Goal: Task Accomplishment & Management: Complete application form

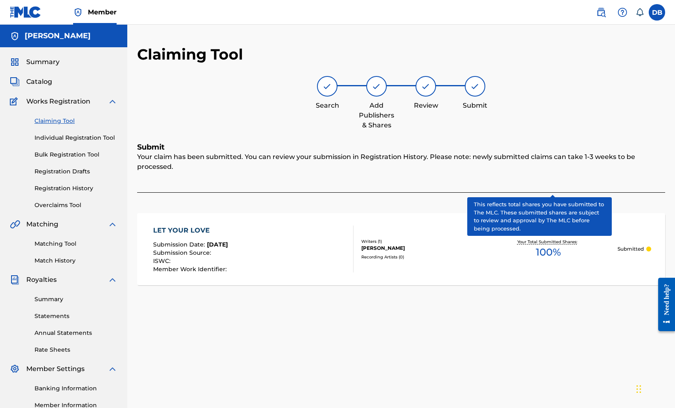
click at [71, 125] on link "Claiming Tool" at bounding box center [75, 121] width 83 height 9
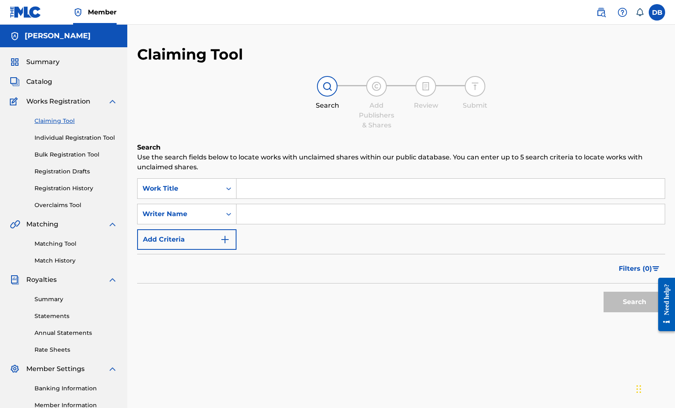
click at [295, 198] on input "Search Form" at bounding box center [450, 189] width 428 height 20
type input ""love crisis""
click at [294, 224] on input "Search Form" at bounding box center [450, 214] width 428 height 20
click at [292, 224] on input "[PERSON_NAME]"" at bounding box center [450, 214] width 428 height 20
type input ""[PERSON_NAME]""
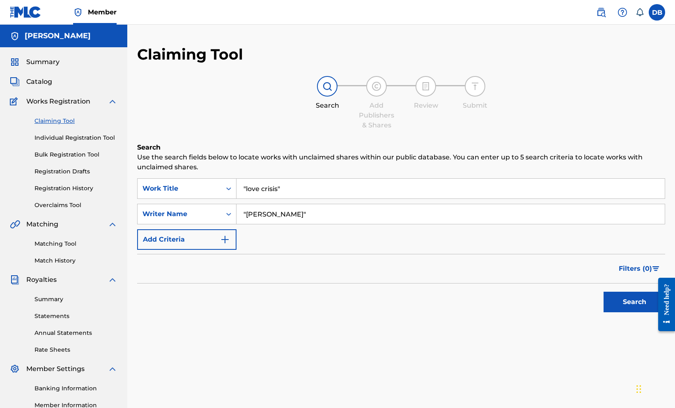
click at [610, 312] on button "Search" at bounding box center [634, 301] width 62 height 21
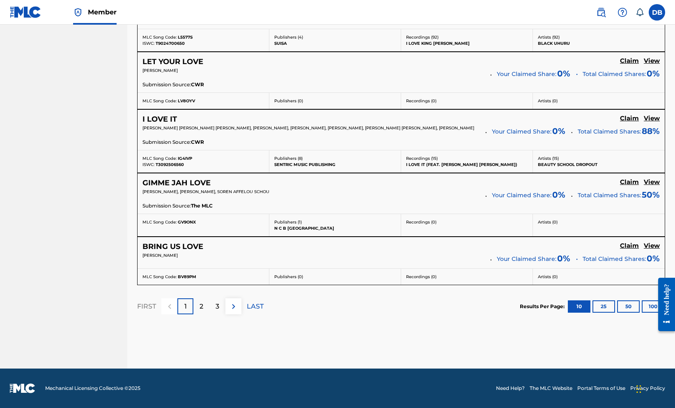
scroll to position [734, 0]
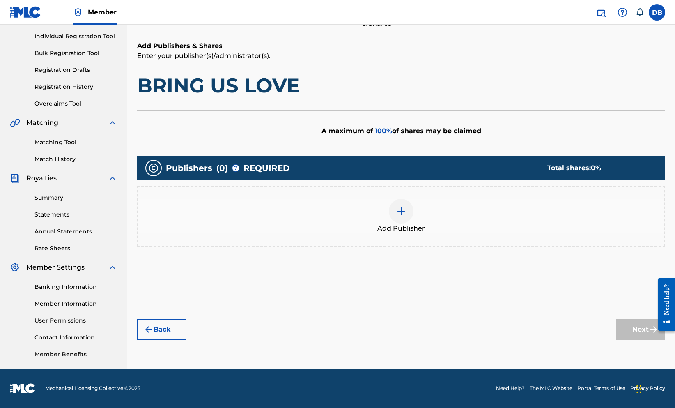
click at [412, 199] on div at bounding box center [401, 211] width 25 height 25
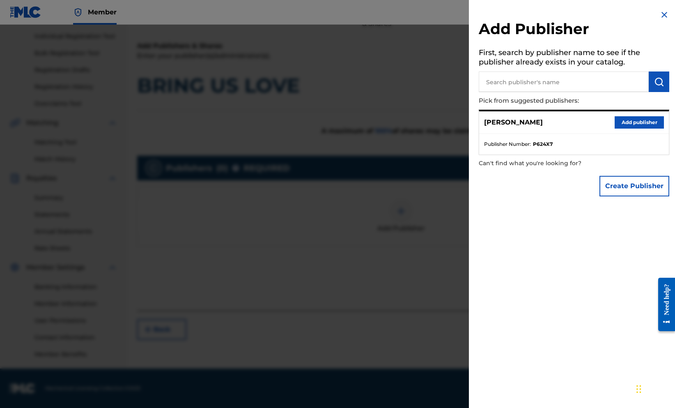
click at [614, 128] on button "Add publisher" at bounding box center [638, 122] width 49 height 12
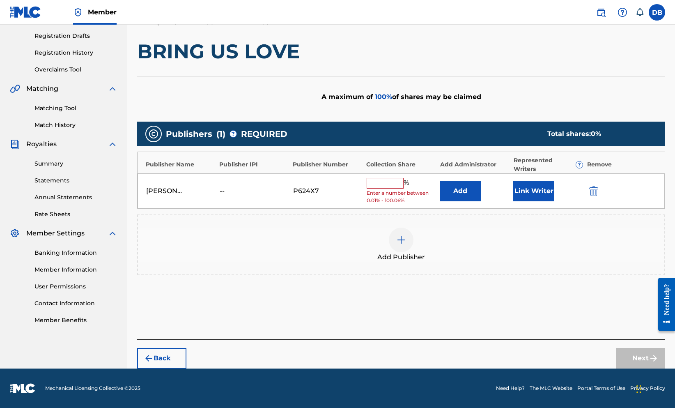
click at [403, 181] on input "text" at bounding box center [384, 183] width 37 height 11
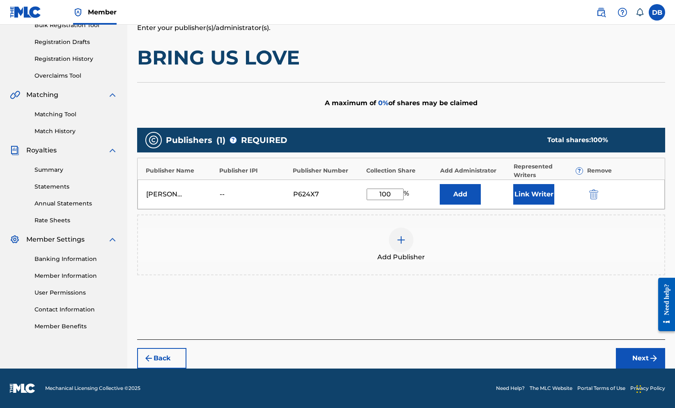
type input "100"
click at [481, 184] on button "Add" at bounding box center [460, 194] width 41 height 21
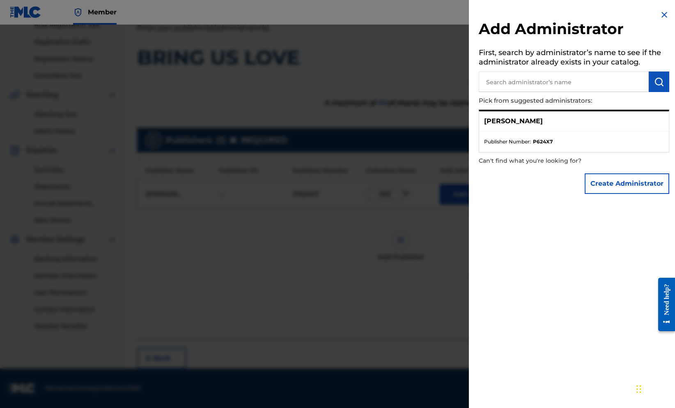
click at [605, 194] on button "Create Administrator" at bounding box center [626, 183] width 85 height 21
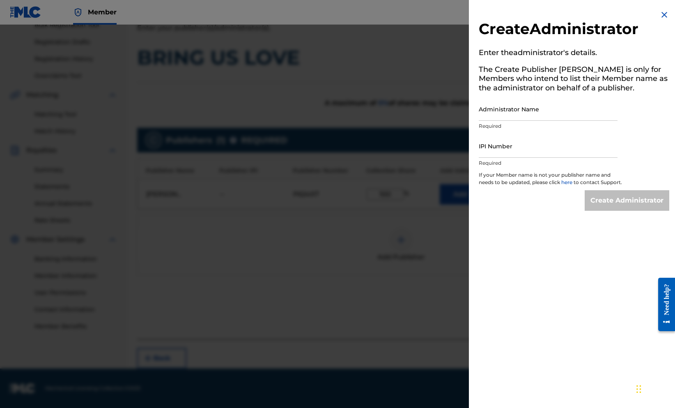
click at [491, 121] on input "Administrator Name" at bounding box center [548, 108] width 139 height 23
type input "[PERSON_NAME], [GEOGRAPHIC_DATA]"
click at [479, 158] on input "IPI Number" at bounding box center [548, 145] width 139 height 23
paste input "1299489964"
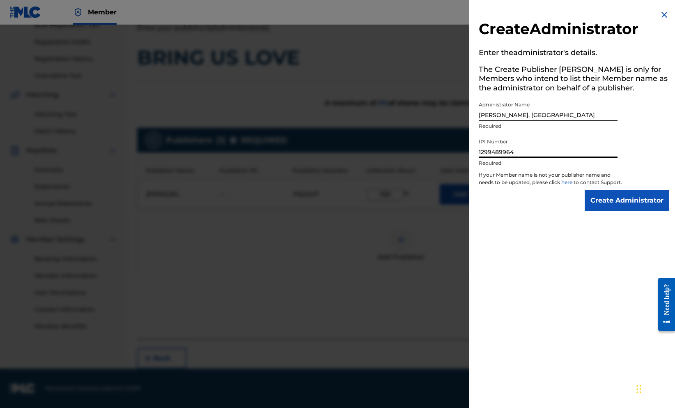
type input "1299489964"
click at [632, 211] on input "Create Administrator" at bounding box center [626, 200] width 85 height 21
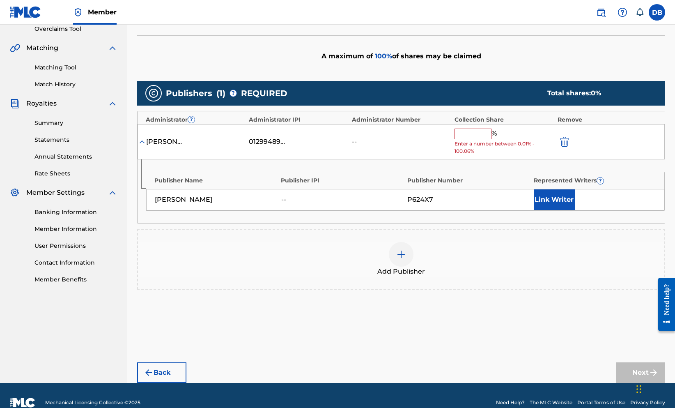
click at [491, 139] on input "text" at bounding box center [472, 133] width 37 height 11
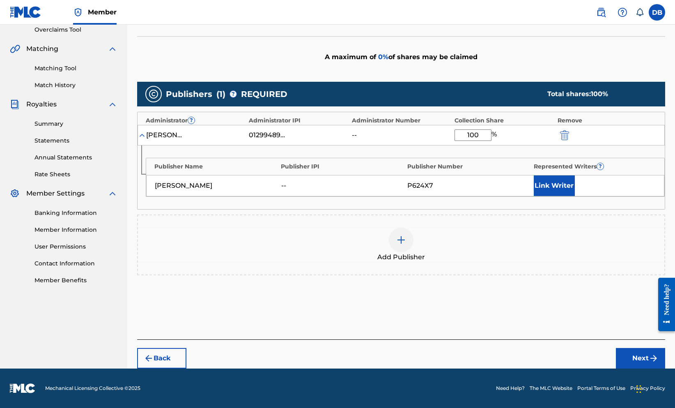
type input "100"
click at [572, 196] on button "Link Writer" at bounding box center [554, 185] width 41 height 21
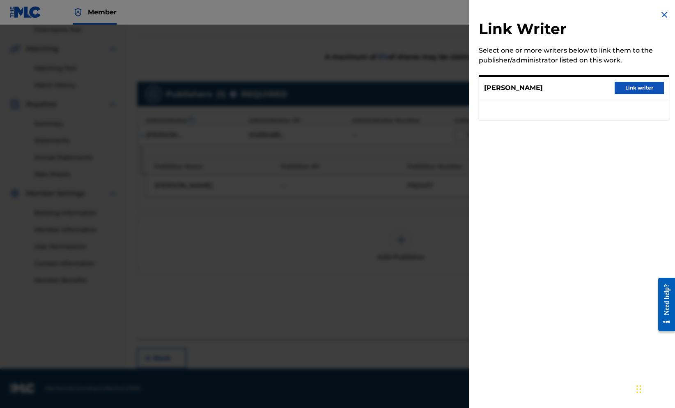
click at [618, 94] on button "Link writer" at bounding box center [638, 88] width 49 height 12
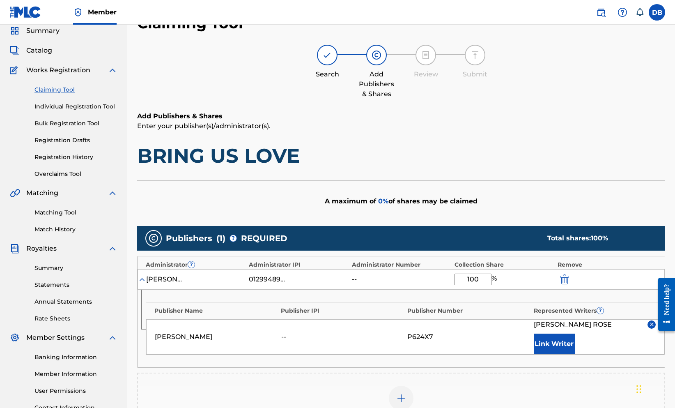
scroll to position [27, 0]
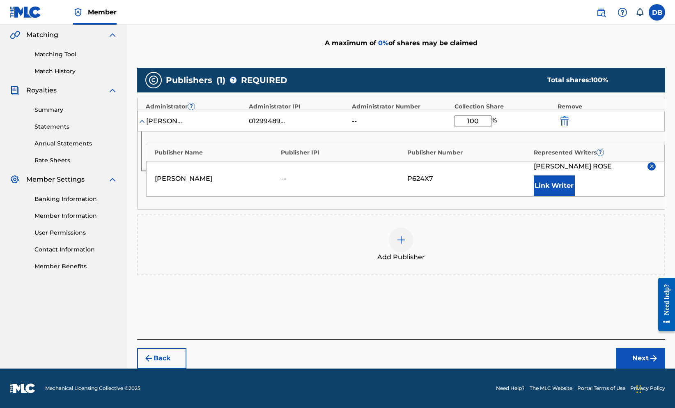
click at [621, 353] on button "Next" at bounding box center [640, 358] width 49 height 21
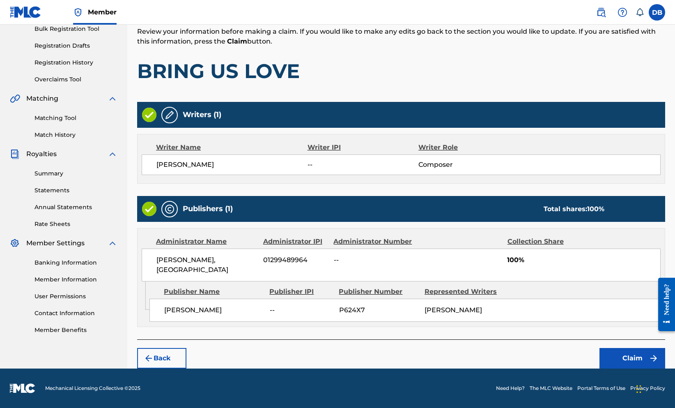
click at [621, 353] on button "Claim" at bounding box center [632, 358] width 66 height 21
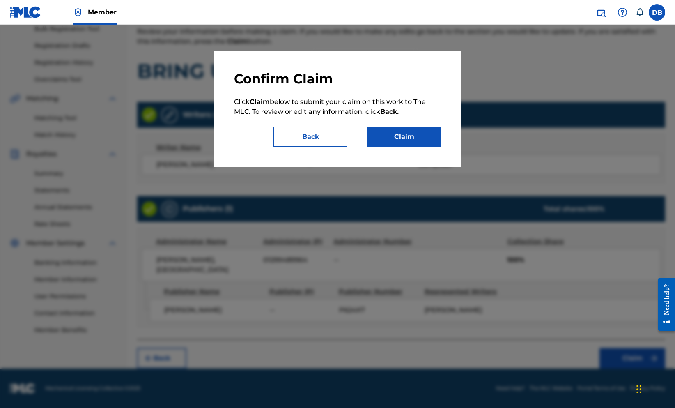
click at [421, 147] on button "Claim" at bounding box center [404, 136] width 74 height 21
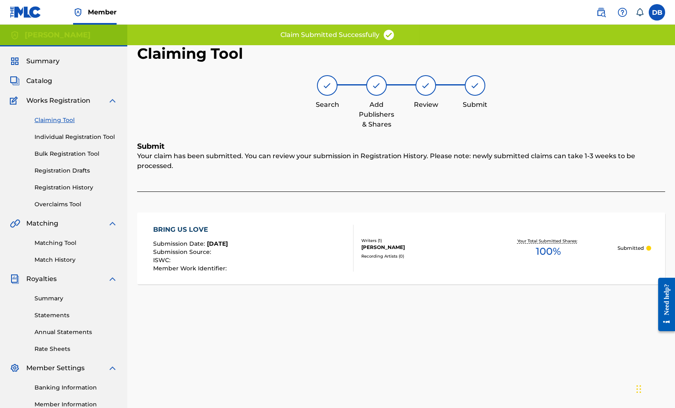
scroll to position [0, 0]
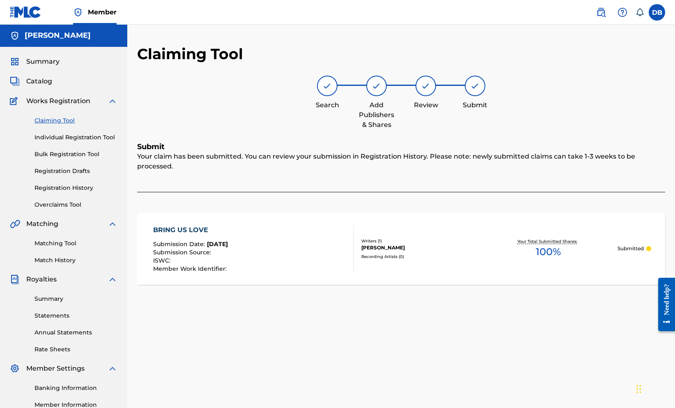
click at [77, 125] on link "Claiming Tool" at bounding box center [75, 120] width 83 height 9
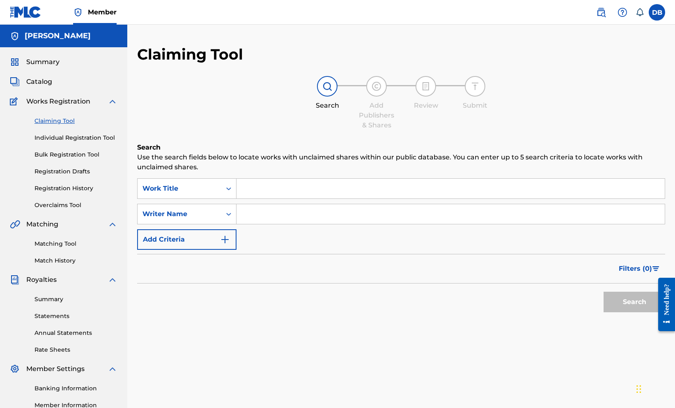
click at [302, 198] on input "Search Form" at bounding box center [450, 189] width 428 height 20
type input ""love crisis""
click at [309, 224] on input "Search Form" at bounding box center [450, 214] width 428 height 20
type input ""[PERSON_NAME]""
click at [604, 312] on button "Search" at bounding box center [634, 301] width 62 height 21
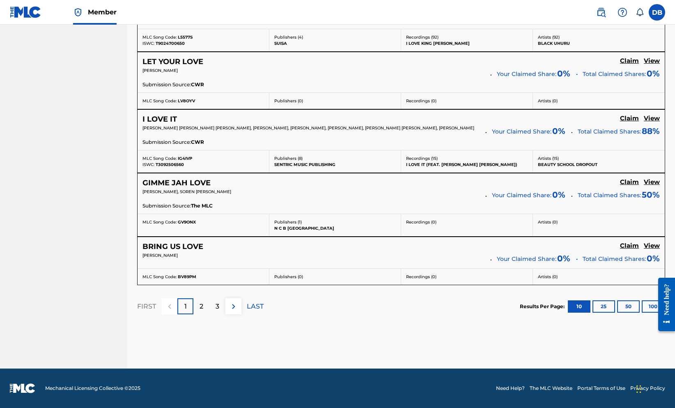
scroll to position [713, 0]
click at [649, 186] on h5 "View" at bounding box center [651, 182] width 16 height 8
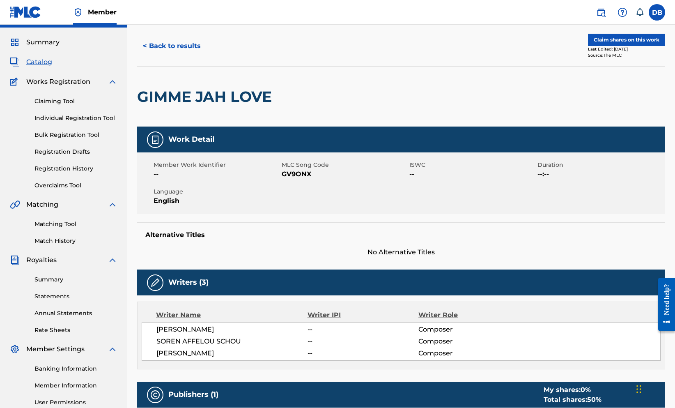
scroll to position [10, 0]
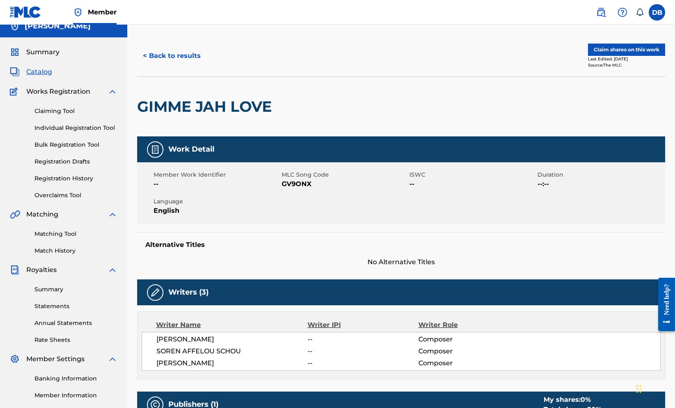
click at [611, 56] on button "Claim shares on this work" at bounding box center [626, 50] width 77 height 12
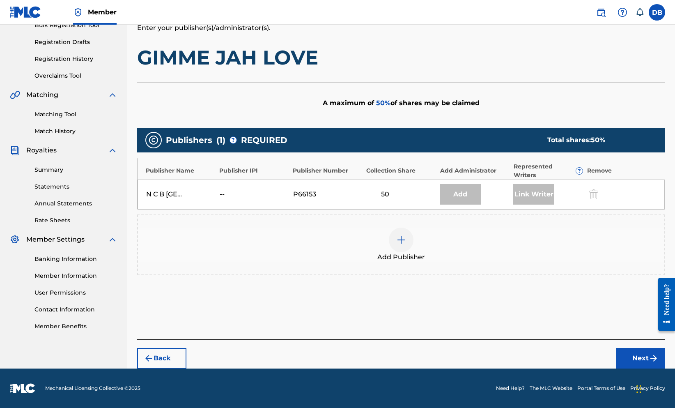
scroll to position [208, 0]
click at [410, 227] on div at bounding box center [401, 239] width 25 height 25
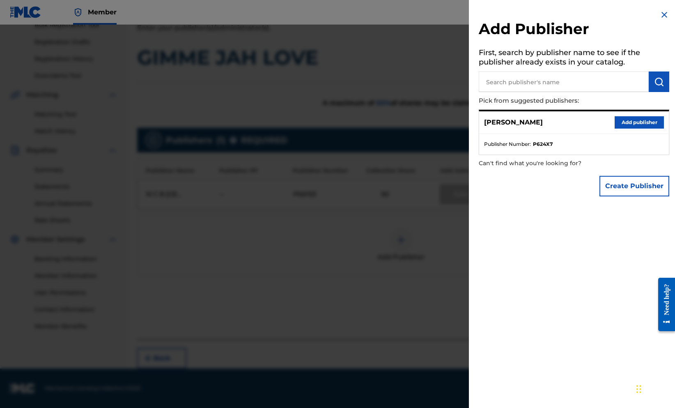
click at [637, 128] on button "Add publisher" at bounding box center [638, 122] width 49 height 12
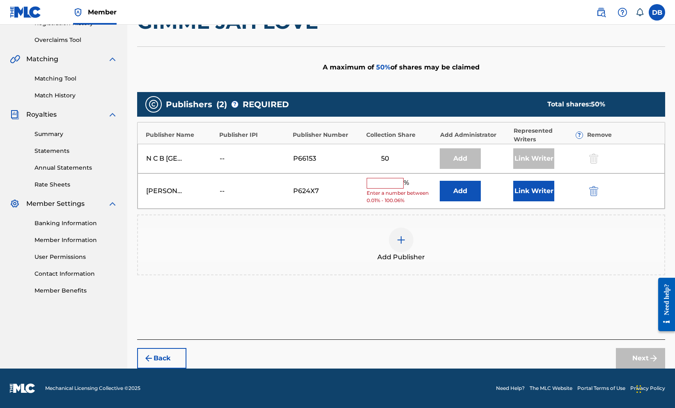
click at [596, 189] on img "submit" at bounding box center [593, 191] width 9 height 10
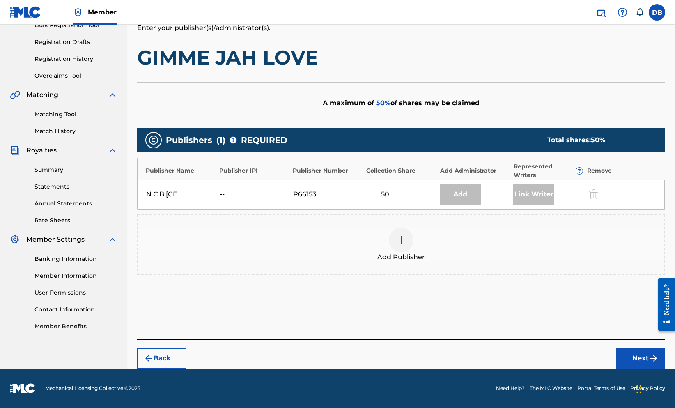
click at [406, 235] on img at bounding box center [401, 240] width 10 height 10
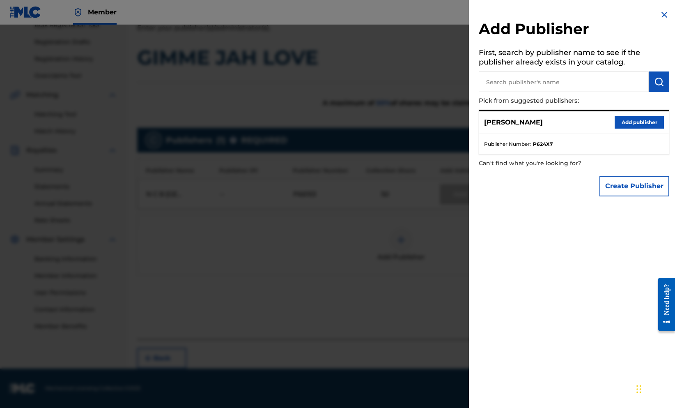
click at [647, 196] on button "Create Publisher" at bounding box center [634, 186] width 70 height 21
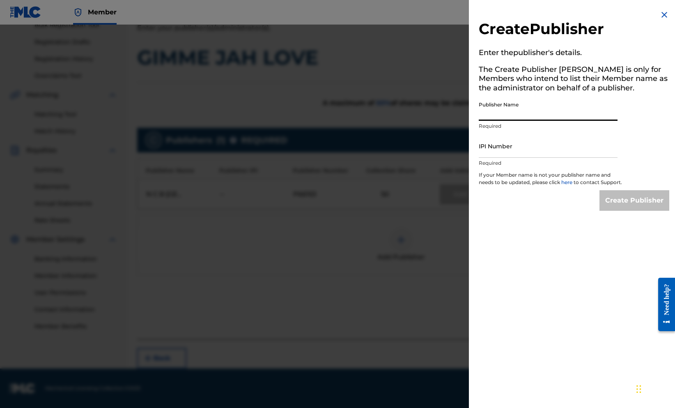
click at [545, 121] on input "Publisher Name" at bounding box center [548, 108] width 139 height 23
type input "[PERSON_NAME], [GEOGRAPHIC_DATA]"
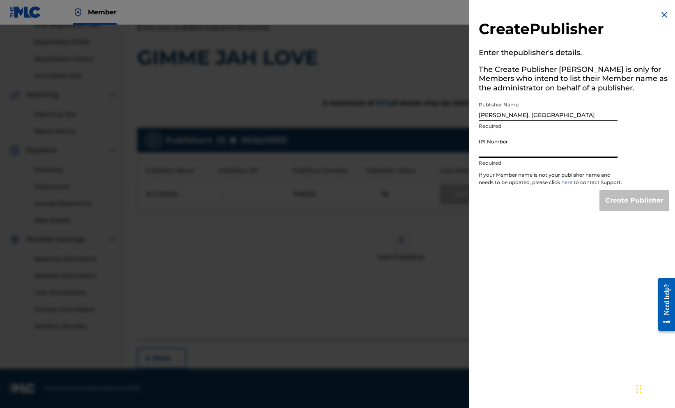
click at [545, 158] on input "IPI Number" at bounding box center [548, 145] width 139 height 23
paste input "1299489964"
type input "1299489964"
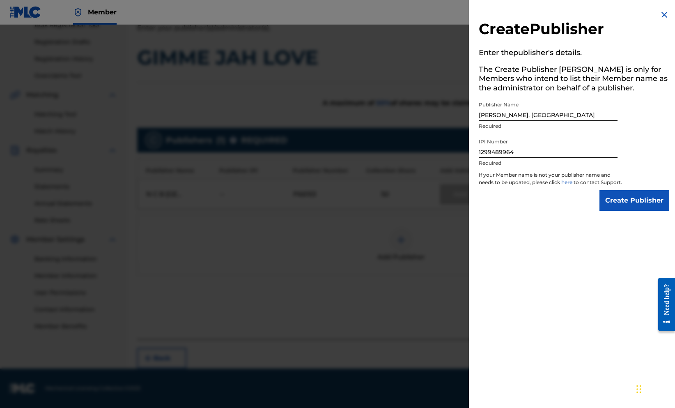
click at [604, 211] on input "Create Publisher" at bounding box center [634, 200] width 70 height 21
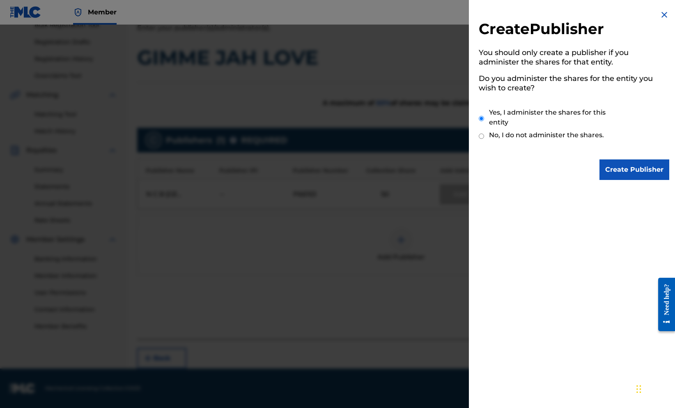
click at [616, 179] on input "Create Publisher" at bounding box center [634, 169] width 70 height 21
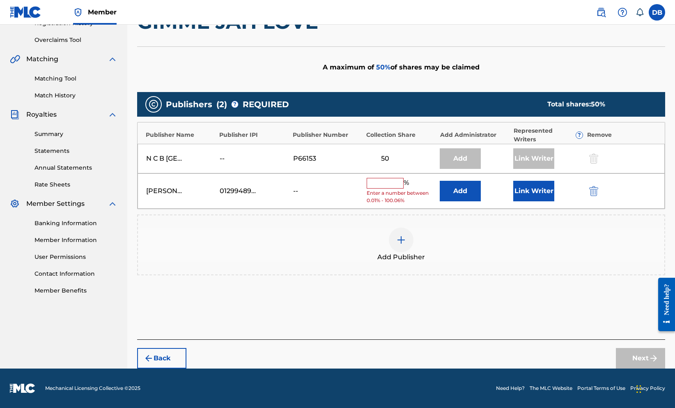
click at [403, 183] on input "text" at bounding box center [384, 183] width 37 height 11
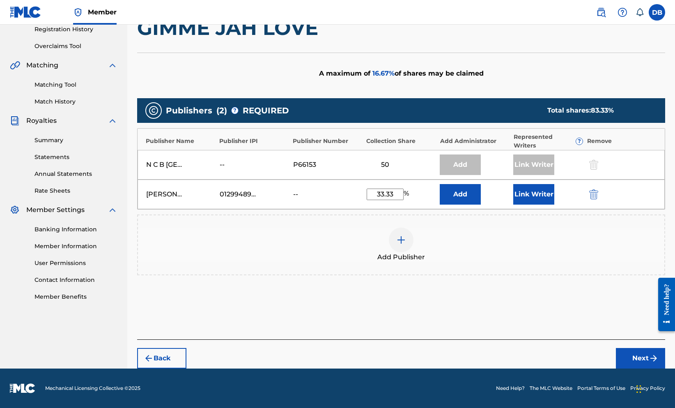
type input "33.33"
click at [480, 191] on button "Add" at bounding box center [460, 194] width 41 height 21
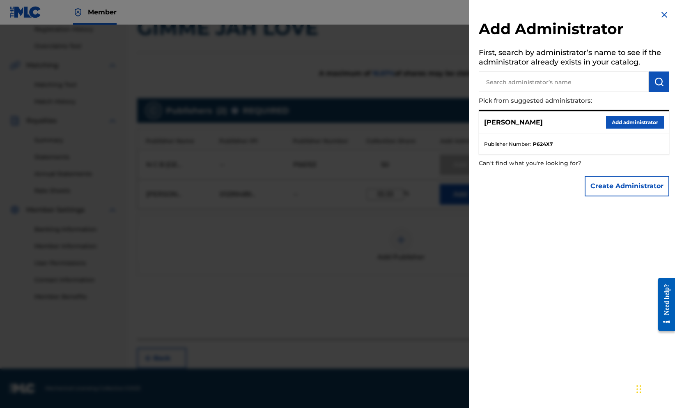
click at [623, 128] on button "Add administrator" at bounding box center [635, 122] width 58 height 12
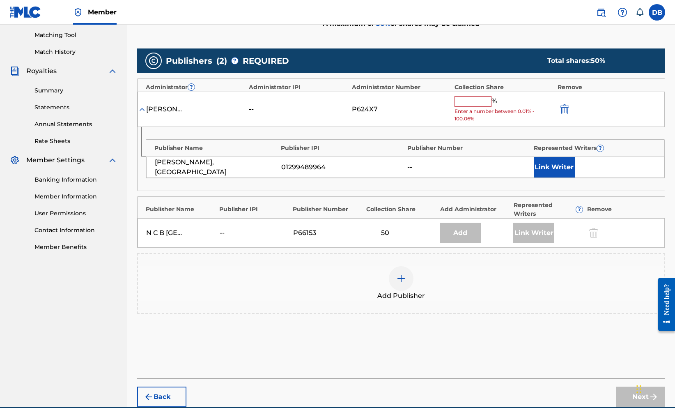
click at [477, 107] on input "text" at bounding box center [472, 101] width 37 height 11
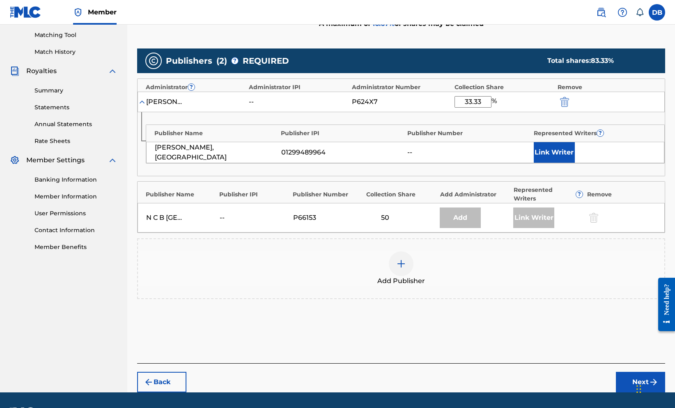
type input "33.33"
click at [568, 163] on button "Link Writer" at bounding box center [554, 152] width 41 height 21
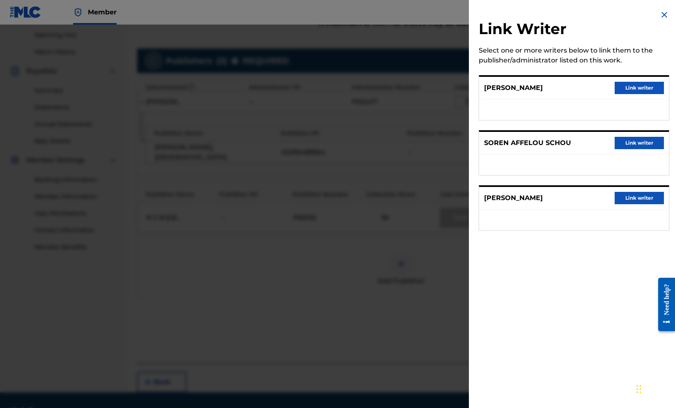
click at [640, 204] on button "Link writer" at bounding box center [638, 198] width 49 height 12
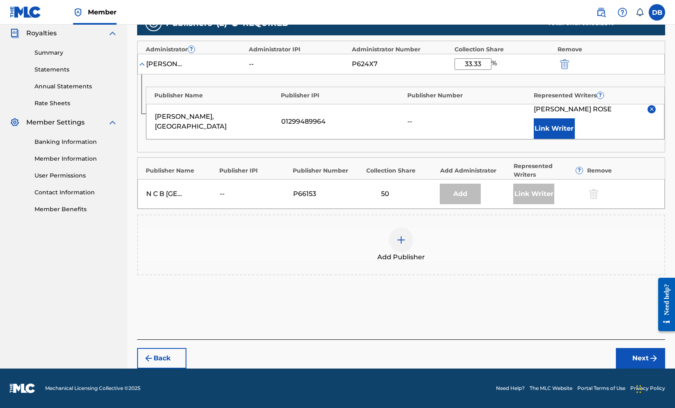
scroll to position [325, 0]
click at [642, 358] on button "Next" at bounding box center [640, 358] width 49 height 21
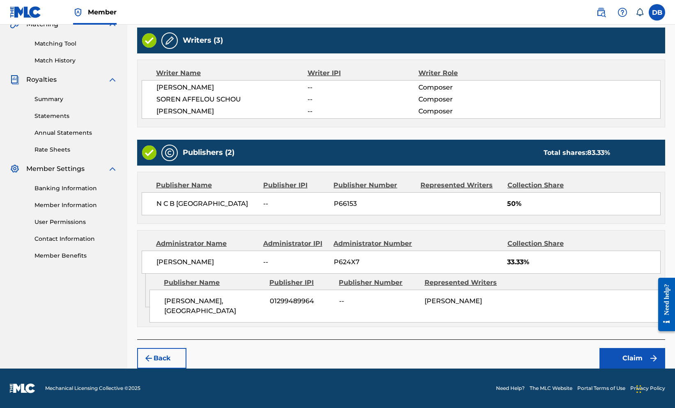
scroll to position [271, 0]
click at [632, 354] on button "Claim" at bounding box center [632, 358] width 66 height 21
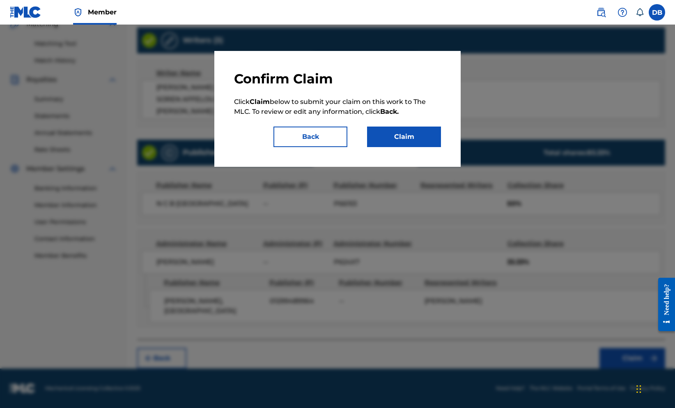
click at [424, 147] on button "Claim" at bounding box center [404, 136] width 74 height 21
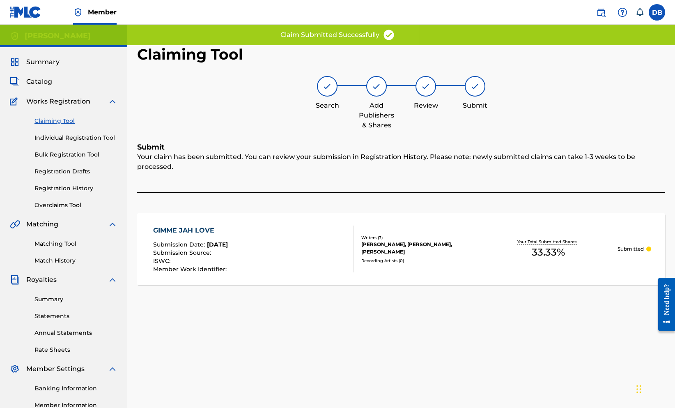
scroll to position [0, 0]
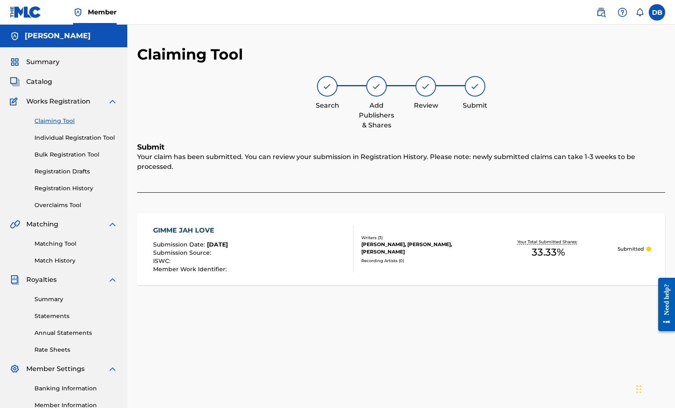
click at [67, 125] on link "Claiming Tool" at bounding box center [75, 121] width 83 height 9
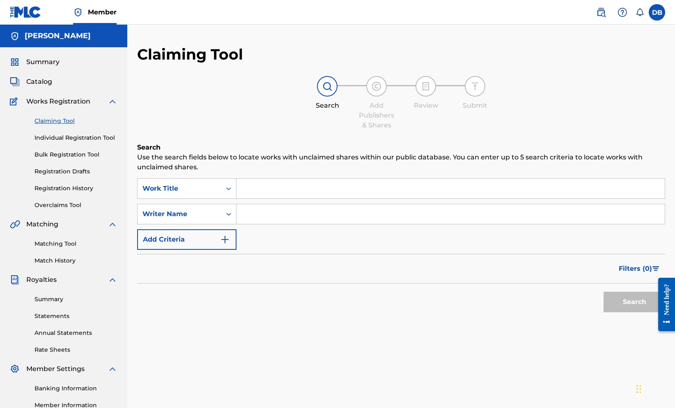
click at [307, 198] on input "Search Form" at bounding box center [450, 189] width 428 height 20
type input ""love crisis""
click at [295, 224] on input "Search Form" at bounding box center [450, 214] width 428 height 20
type input ""[PERSON_NAME]""
click at [603, 312] on button "Search" at bounding box center [634, 301] width 62 height 21
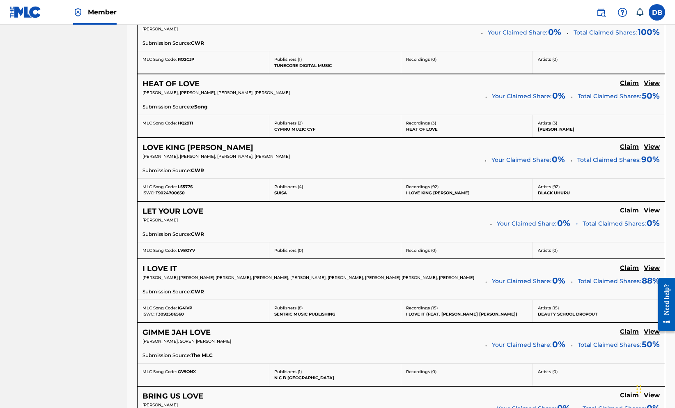
scroll to position [496, 0]
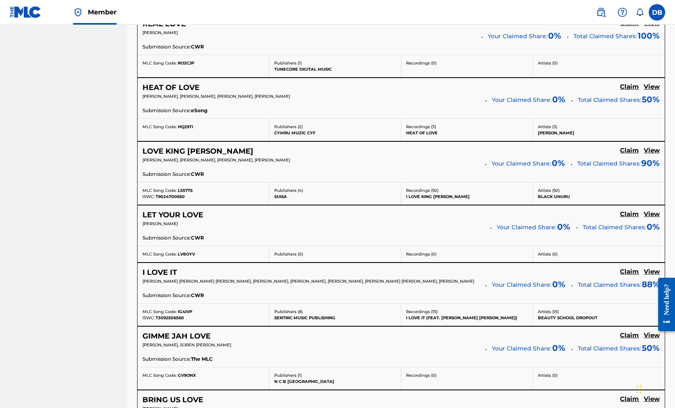
click at [647, 218] on h5 "View" at bounding box center [651, 214] width 16 height 8
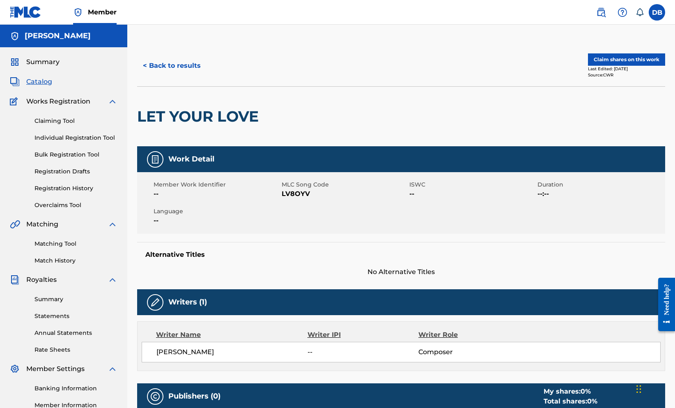
click at [616, 66] on button "Claim shares on this work" at bounding box center [626, 59] width 77 height 12
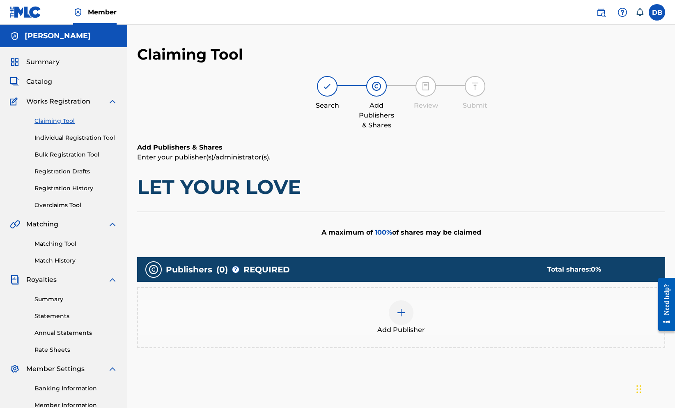
click at [413, 325] on div at bounding box center [401, 312] width 25 height 25
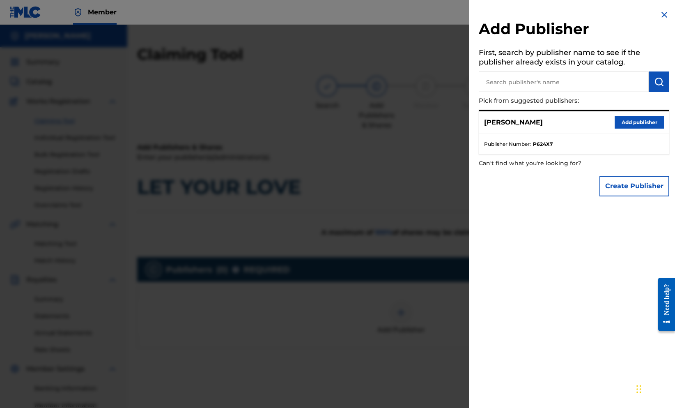
click at [623, 128] on button "Add publisher" at bounding box center [638, 122] width 49 height 12
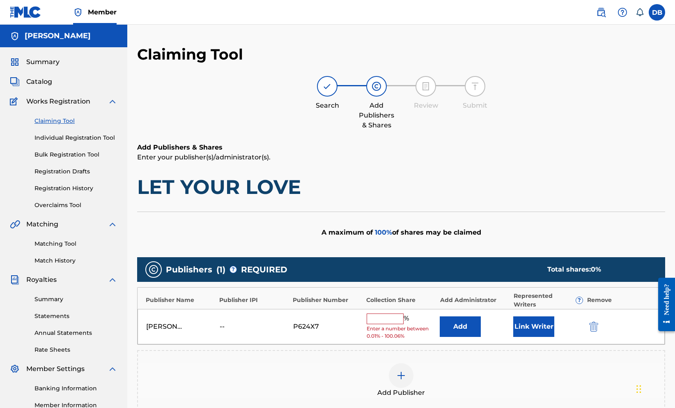
click at [599, 331] on button "submit" at bounding box center [592, 325] width 12 height 9
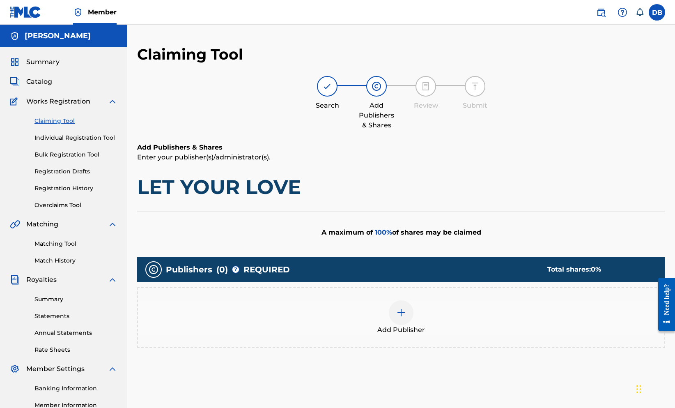
click at [413, 325] on div at bounding box center [401, 312] width 25 height 25
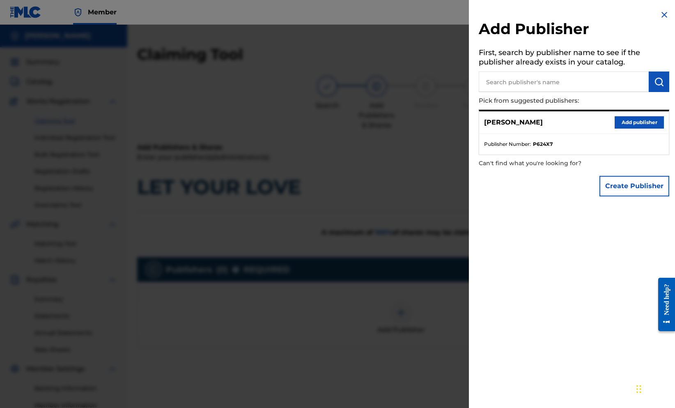
click at [639, 196] on button "Create Publisher" at bounding box center [634, 186] width 70 height 21
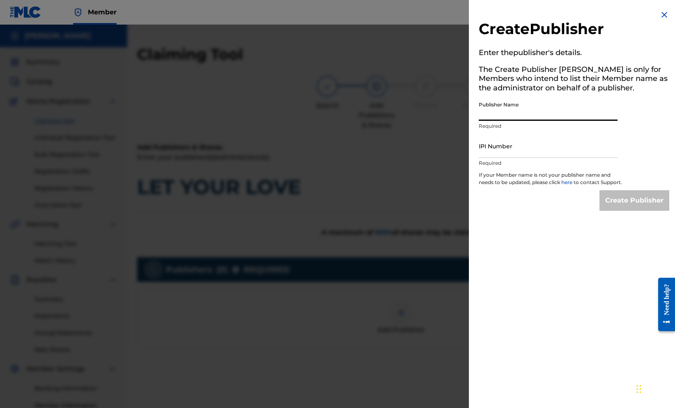
click at [556, 121] on input "Publisher Name" at bounding box center [548, 108] width 139 height 23
type input "[PERSON_NAME], [GEOGRAPHIC_DATA]"
click at [561, 158] on input "IPI Number" at bounding box center [548, 145] width 139 height 23
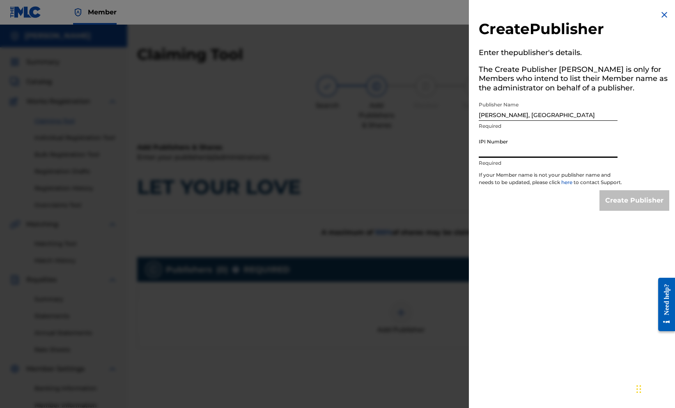
paste input "1299489964"
type input "1299489964"
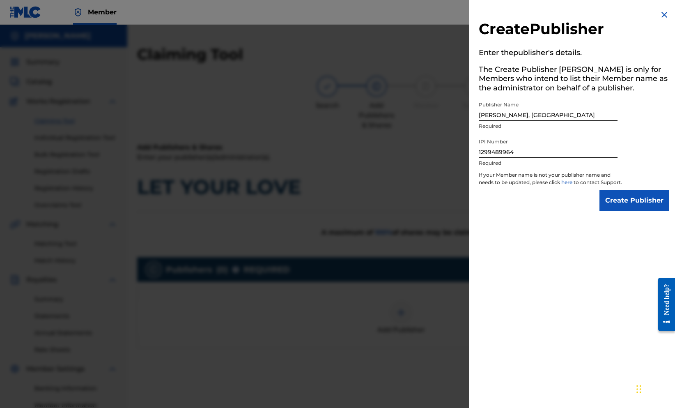
click at [641, 211] on input "Create Publisher" at bounding box center [634, 200] width 70 height 21
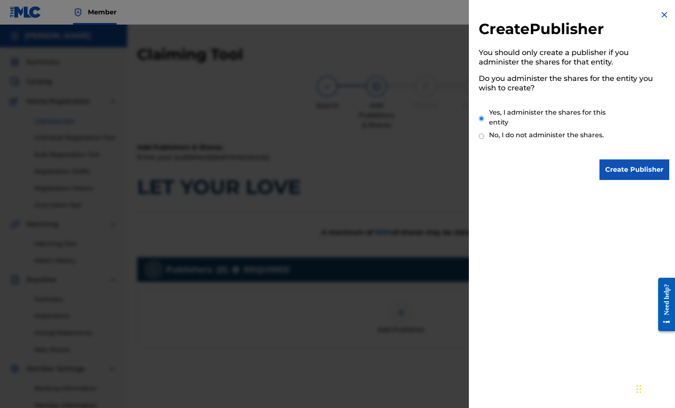
click at [622, 171] on input "Create Publisher" at bounding box center [634, 169] width 70 height 21
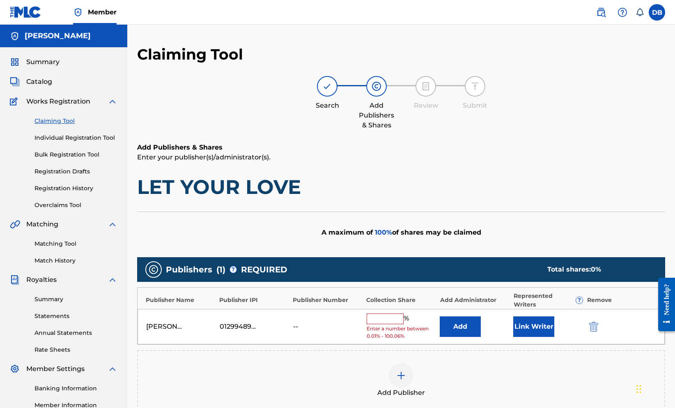
click at [403, 324] on input "text" at bounding box center [384, 318] width 37 height 11
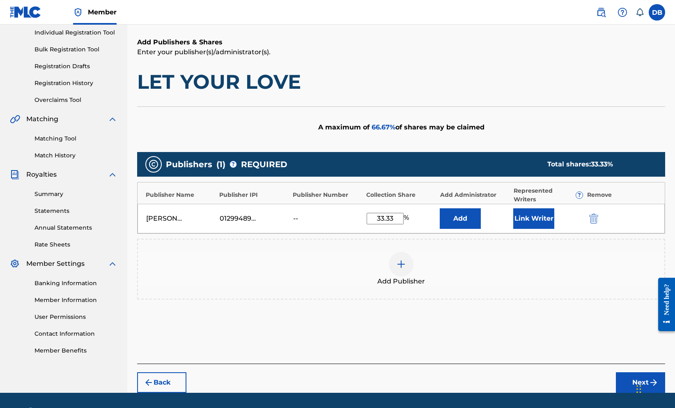
scroll to position [120, 0]
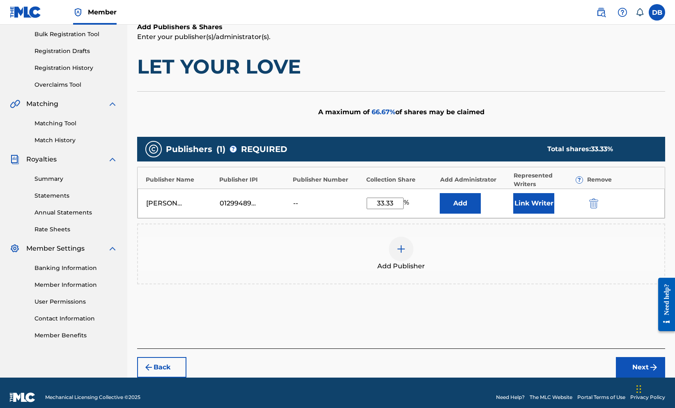
type input "33.33"
click at [473, 213] on button "Add" at bounding box center [460, 203] width 41 height 21
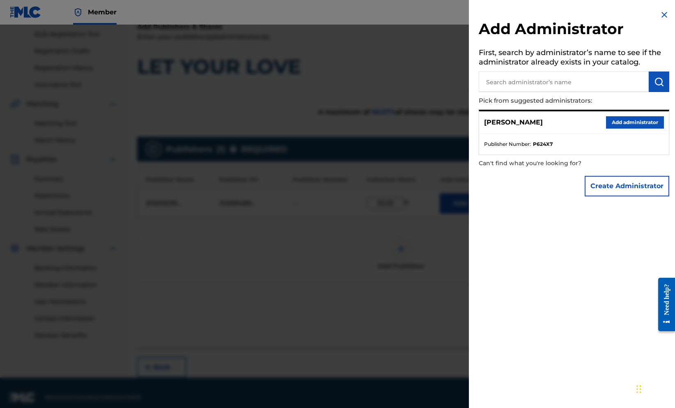
click at [621, 128] on button "Add administrator" at bounding box center [635, 122] width 58 height 12
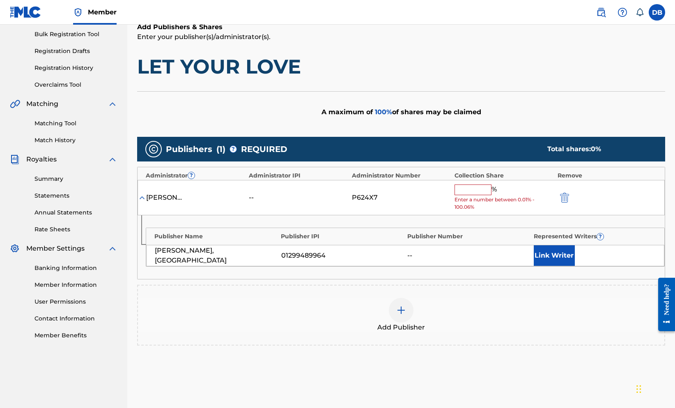
click at [488, 195] on input "text" at bounding box center [472, 189] width 37 height 11
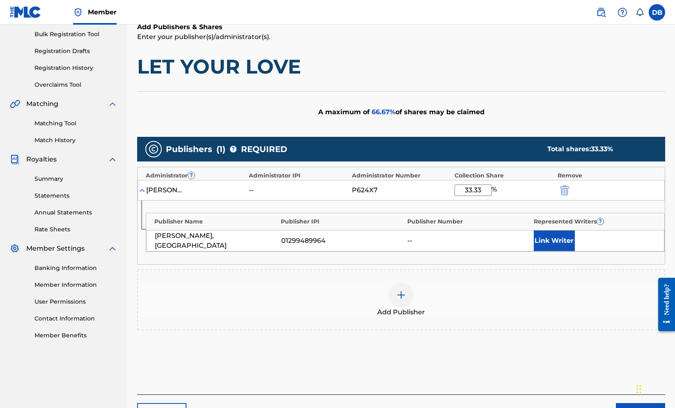
type input "33.33"
click at [552, 251] on button "Link Writer" at bounding box center [554, 240] width 41 height 21
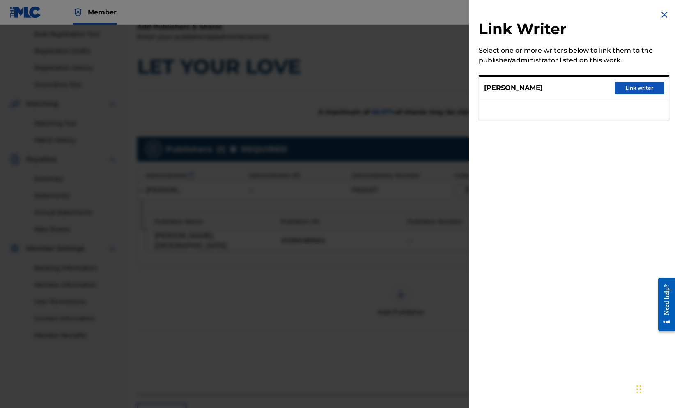
click at [619, 94] on button "Link writer" at bounding box center [638, 88] width 49 height 12
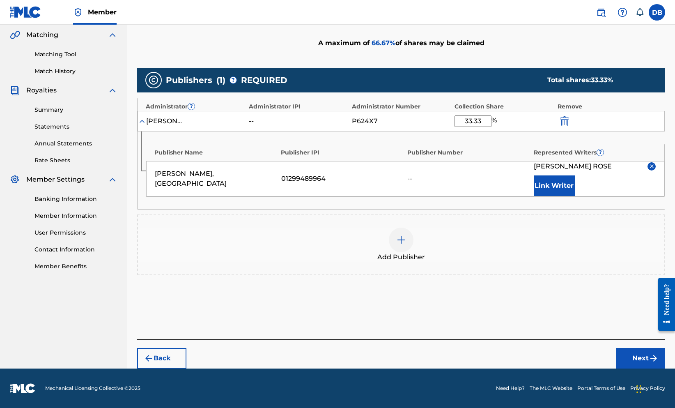
scroll to position [276, 0]
click at [627, 348] on button "Next" at bounding box center [640, 358] width 49 height 21
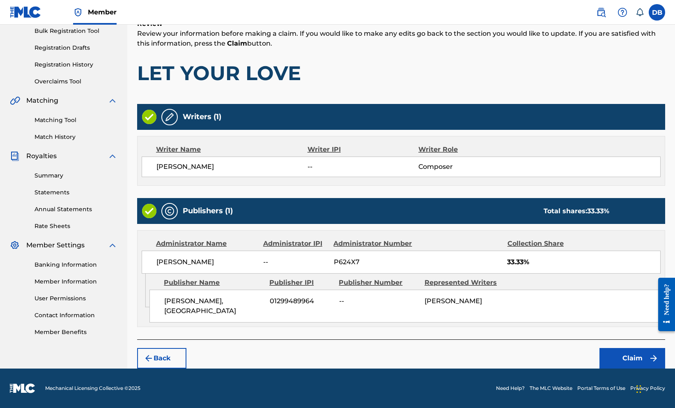
click at [627, 348] on button "Claim" at bounding box center [632, 358] width 66 height 21
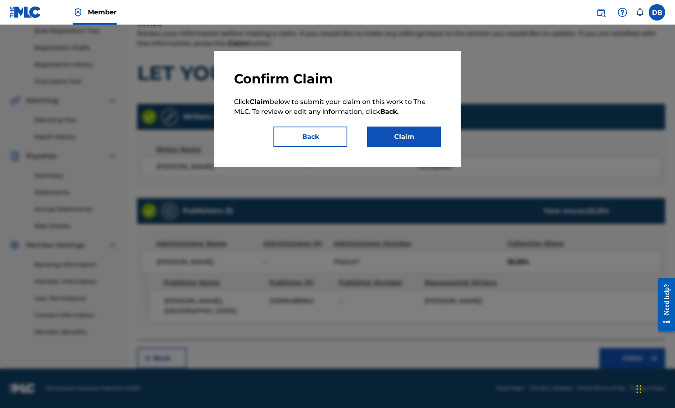
click at [437, 147] on button "Claim" at bounding box center [404, 136] width 74 height 21
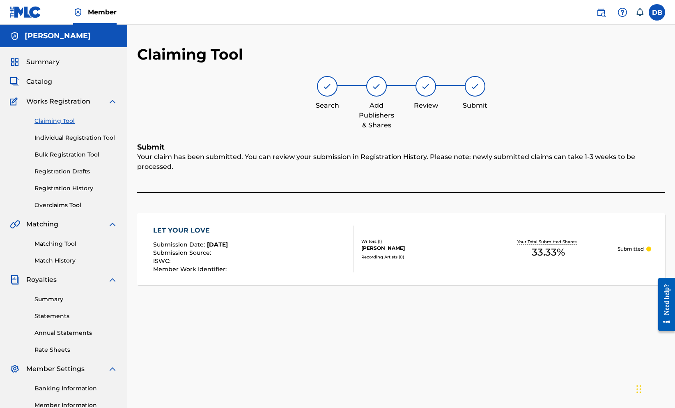
scroll to position [0, 0]
click at [76, 125] on link "Claiming Tool" at bounding box center [75, 121] width 83 height 9
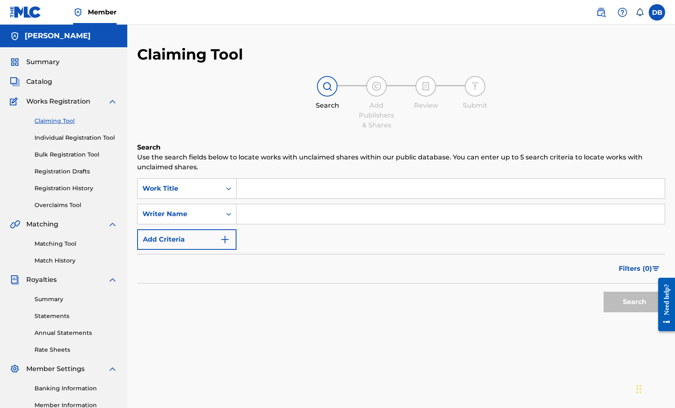
click at [319, 198] on input "Search Form" at bounding box center [450, 189] width 428 height 20
type input ""Love Crisis""
click at [306, 224] on input "Search Form" at bounding box center [450, 214] width 428 height 20
type input ""[PERSON_NAME]""
click at [605, 312] on button "Search" at bounding box center [634, 301] width 62 height 21
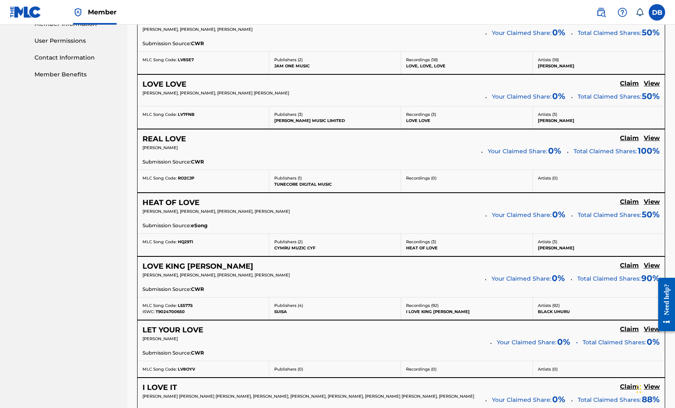
scroll to position [380, 0]
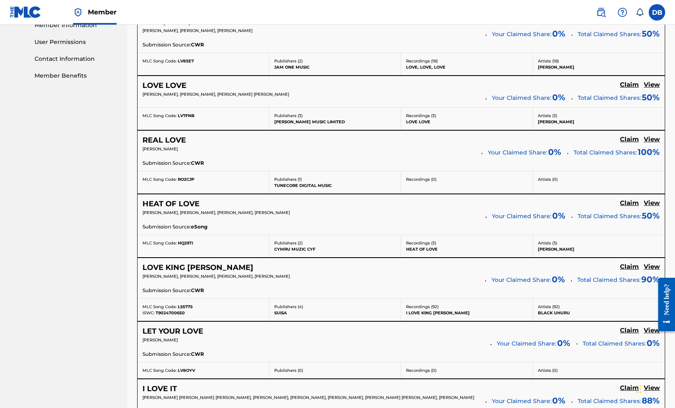
click at [649, 207] on h5 "View" at bounding box center [651, 203] width 16 height 8
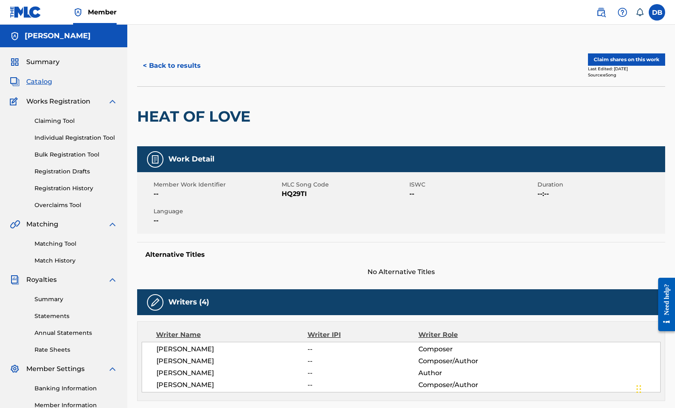
click at [599, 66] on button "Claim shares on this work" at bounding box center [626, 59] width 77 height 12
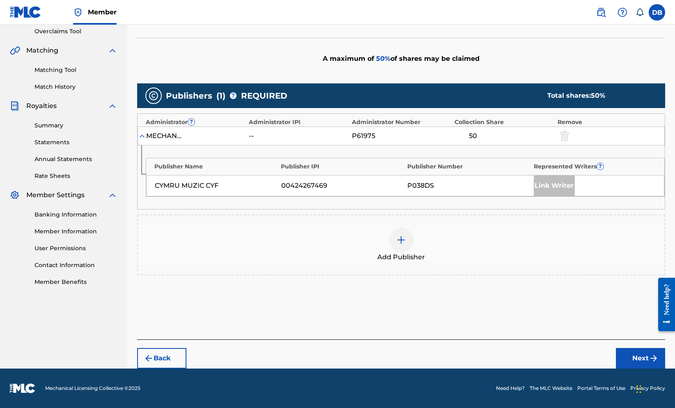
scroll to position [190, 0]
click at [413, 252] on div at bounding box center [401, 239] width 25 height 25
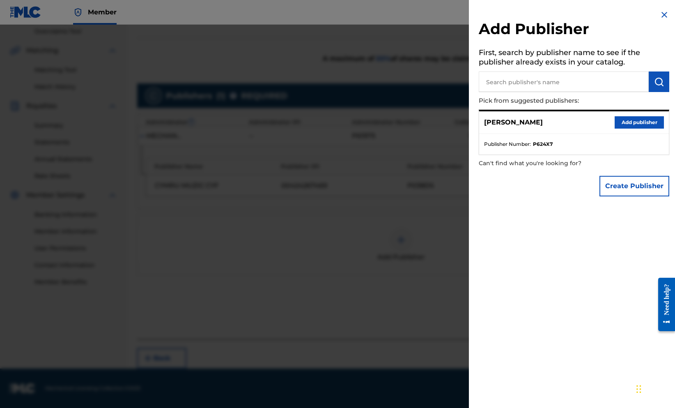
click at [634, 196] on button "Create Publisher" at bounding box center [634, 186] width 70 height 21
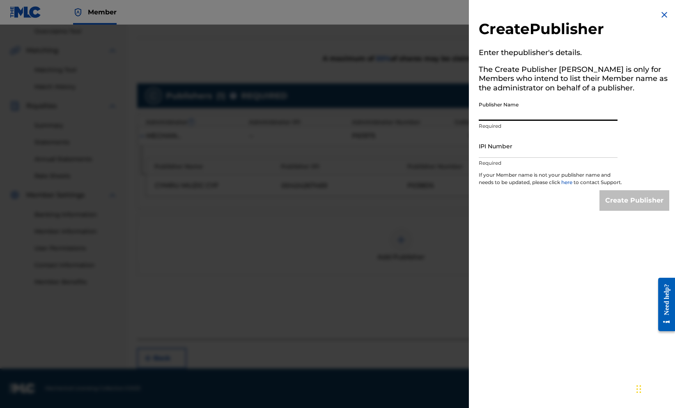
click at [570, 121] on input "Publisher Name" at bounding box center [548, 108] width 139 height 23
type input "[PERSON_NAME], [GEOGRAPHIC_DATA]"
click at [579, 158] on input "IPI Number" at bounding box center [548, 145] width 139 height 23
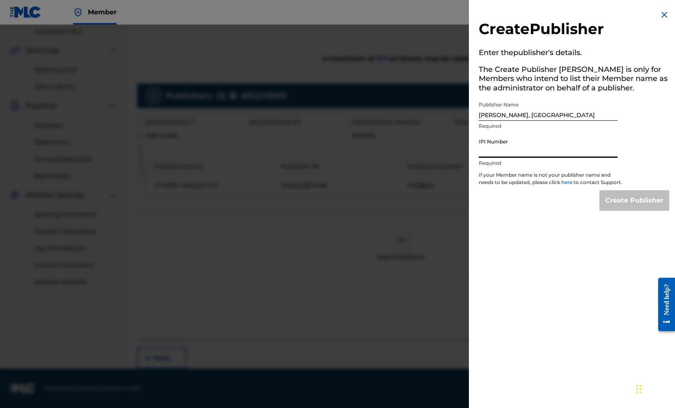
paste input "1299489964"
type input "1299489964"
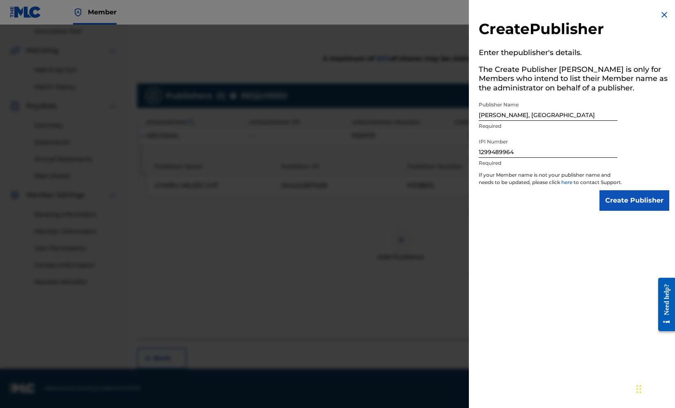
click at [621, 211] on input "Create Publisher" at bounding box center [634, 200] width 70 height 21
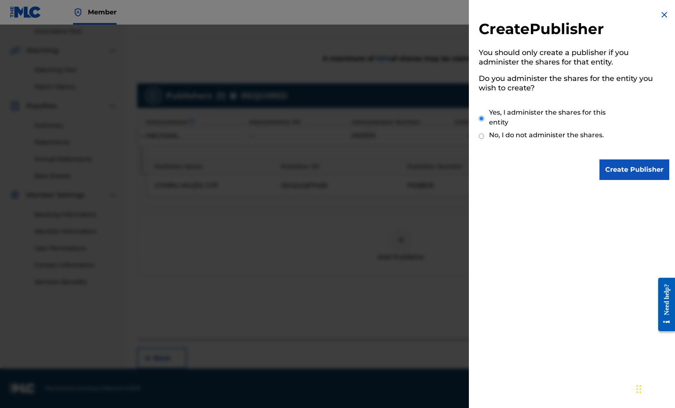
click at [622, 176] on input "Create Publisher" at bounding box center [634, 169] width 70 height 21
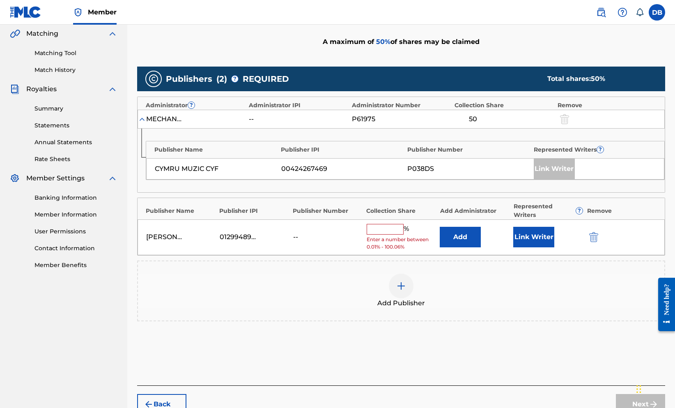
click at [403, 234] on input "text" at bounding box center [384, 229] width 37 height 11
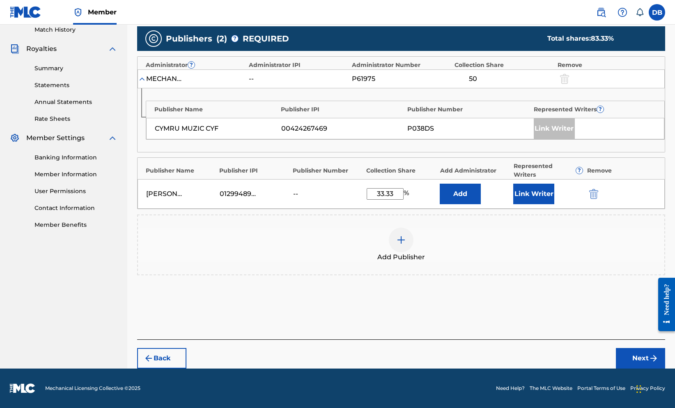
scroll to position [327, 0]
click at [531, 183] on button "Link Writer" at bounding box center [533, 193] width 41 height 21
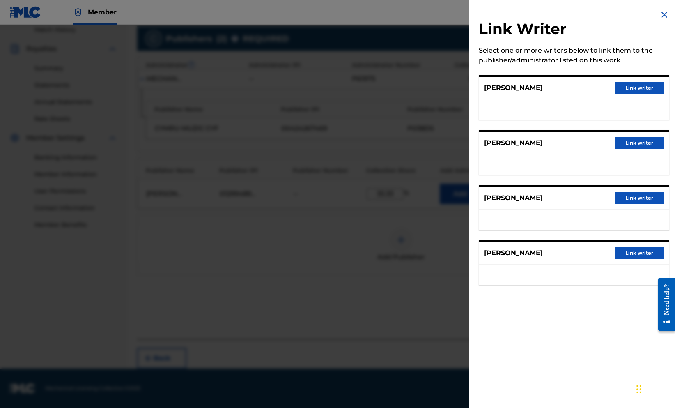
click at [615, 204] on button "Link writer" at bounding box center [638, 198] width 49 height 12
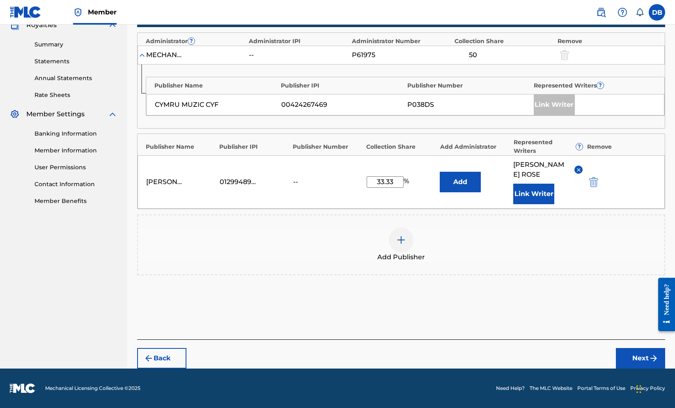
drag, startPoint x: 415, startPoint y: 166, endPoint x: 381, endPoint y: 169, distance: 34.2
click at [381, 176] on input "33.33" at bounding box center [384, 181] width 37 height 11
type input "25"
click at [622, 368] on button "Next" at bounding box center [640, 358] width 49 height 21
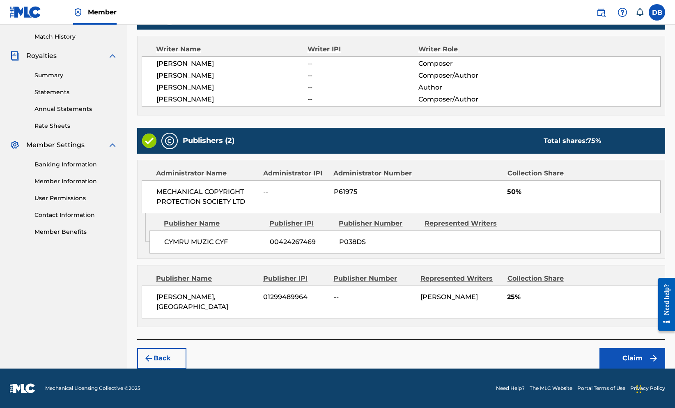
scroll to position [293, 0]
click at [625, 354] on button "Claim" at bounding box center [632, 358] width 66 height 21
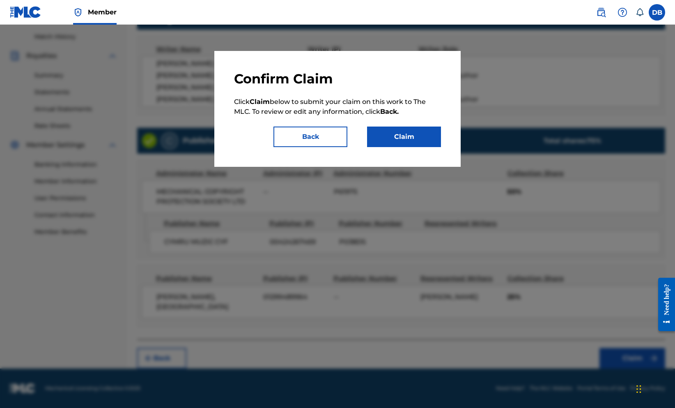
click at [410, 147] on button "Claim" at bounding box center [404, 136] width 74 height 21
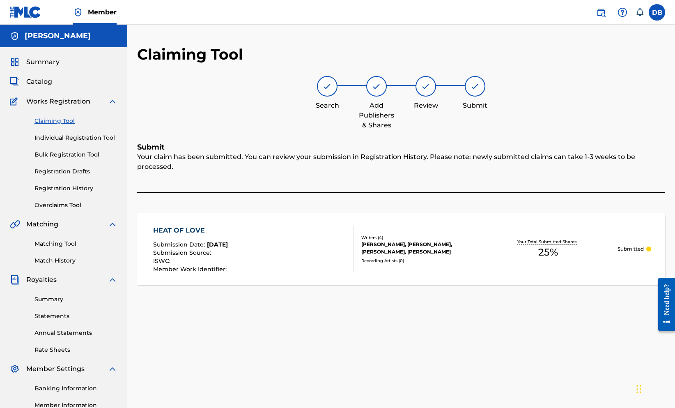
scroll to position [0, 0]
click at [78, 125] on link "Claiming Tool" at bounding box center [75, 121] width 83 height 9
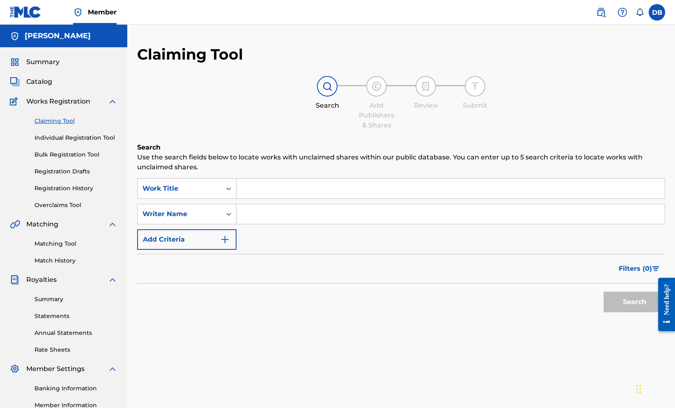
click at [295, 198] on input "Search Form" at bounding box center [450, 189] width 428 height 20
type input ""Love Crisis""
click at [289, 224] on input "Search Form" at bounding box center [450, 214] width 428 height 20
type input ""[PERSON_NAME]""
click at [626, 312] on button "Search" at bounding box center [634, 301] width 62 height 21
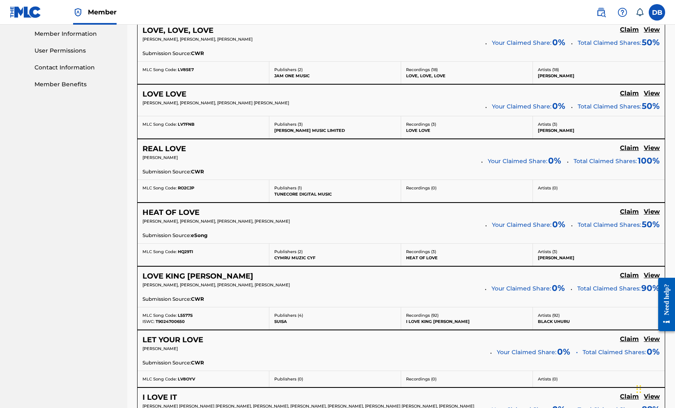
scroll to position [371, 0]
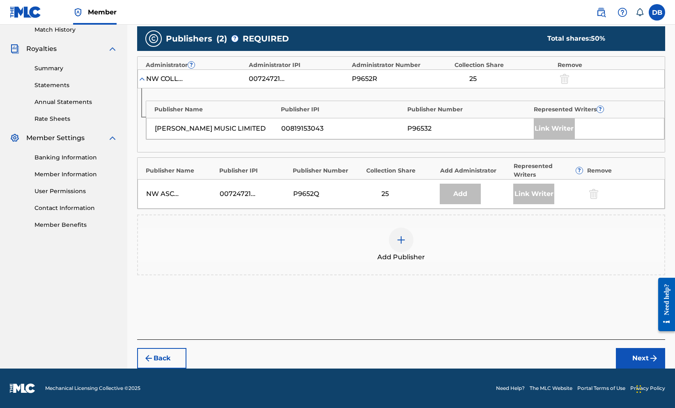
scroll to position [268, 0]
click at [406, 245] on img at bounding box center [401, 240] width 10 height 10
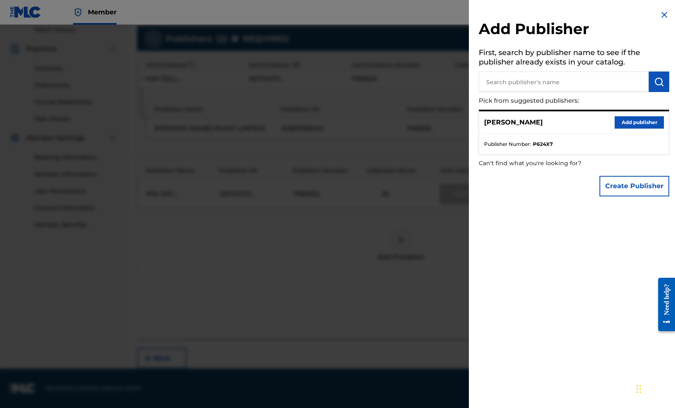
click at [614, 128] on button "Add publisher" at bounding box center [638, 122] width 49 height 12
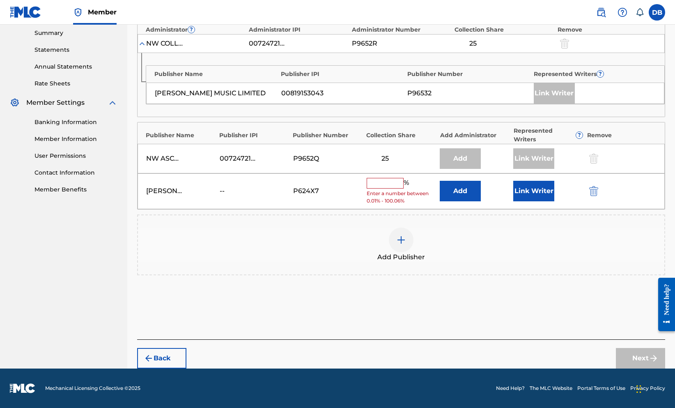
click at [599, 196] on button "submit" at bounding box center [592, 190] width 12 height 9
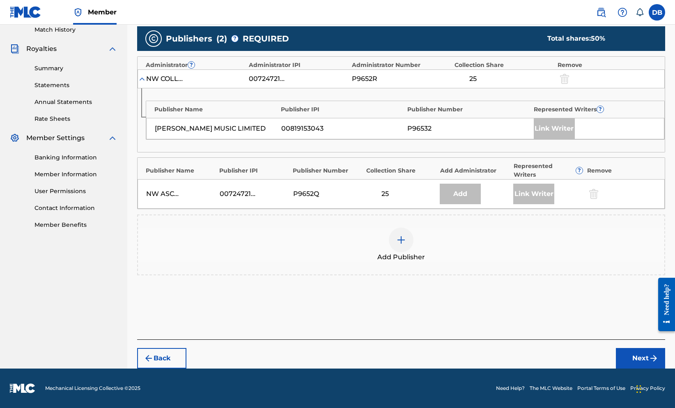
click at [406, 245] on img at bounding box center [401, 240] width 10 height 10
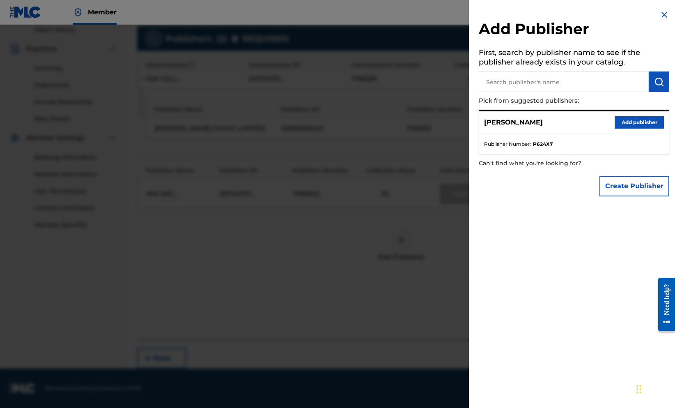
click at [633, 196] on button "Create Publisher" at bounding box center [634, 186] width 70 height 21
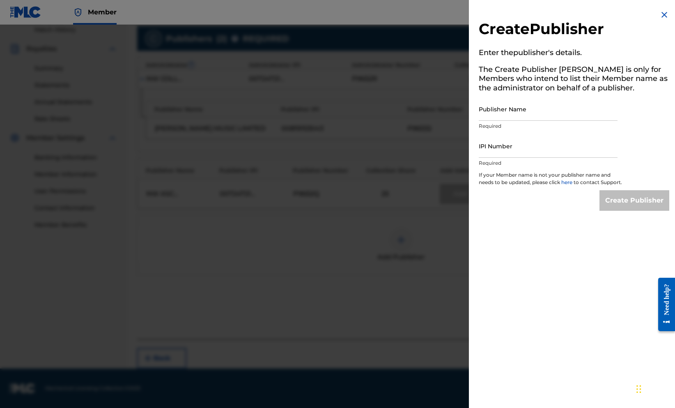
click at [560, 121] on input "Publisher Name" at bounding box center [548, 108] width 139 height 23
type input "[PERSON_NAME], [GEOGRAPHIC_DATA]"
click at [562, 158] on input "IPI Number" at bounding box center [548, 145] width 139 height 23
paste input "1299489964"
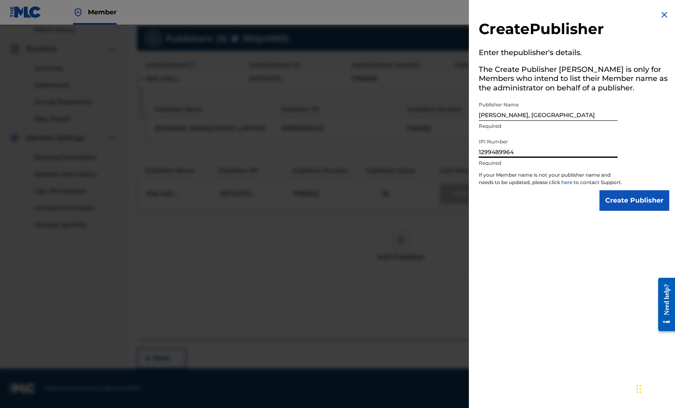
type input "1299489964"
click at [607, 211] on input "Create Publisher" at bounding box center [634, 200] width 70 height 21
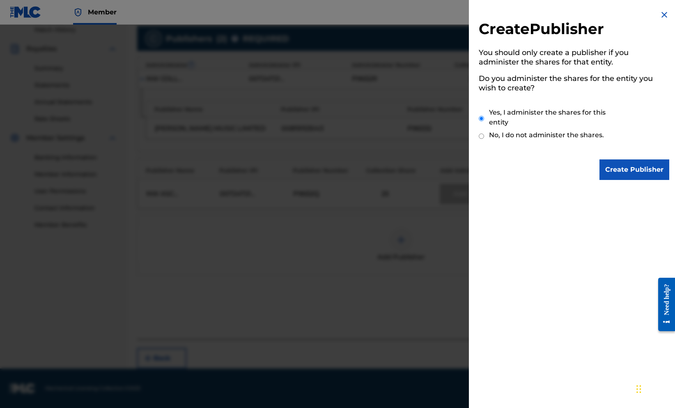
click at [602, 180] on input "Create Publisher" at bounding box center [634, 169] width 70 height 21
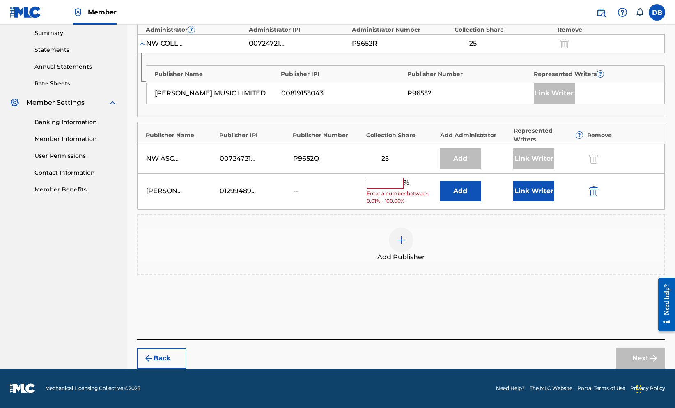
click at [403, 188] on input "text" at bounding box center [384, 183] width 37 height 11
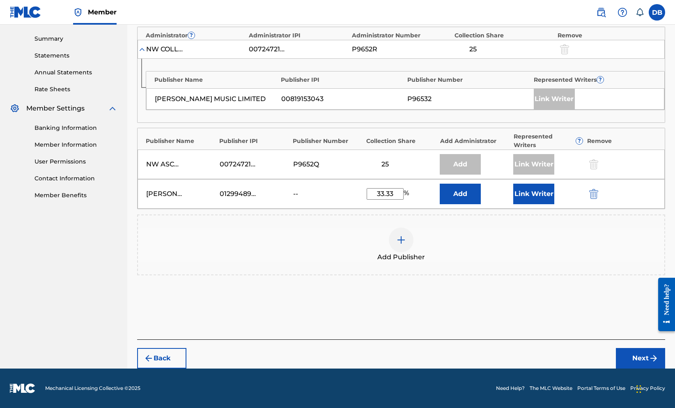
type input "33.33"
click at [481, 204] on button "Add" at bounding box center [460, 193] width 41 height 21
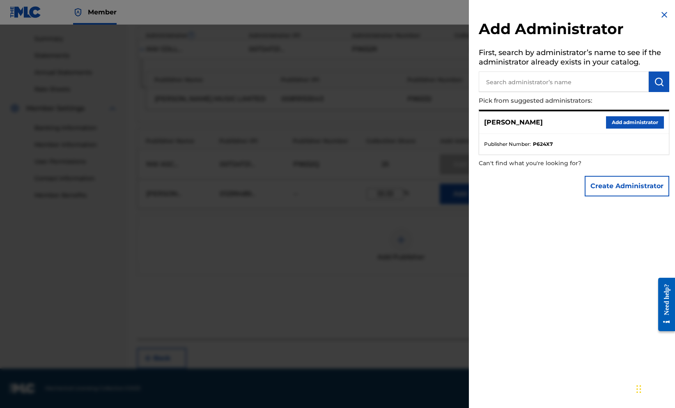
click at [608, 128] on button "Add administrator" at bounding box center [635, 122] width 58 height 12
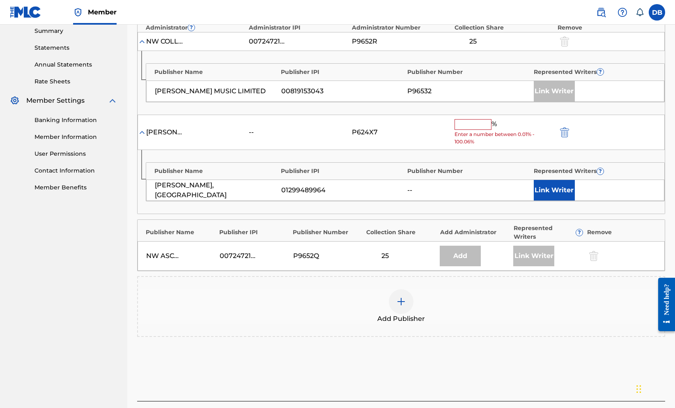
click at [469, 130] on input "text" at bounding box center [472, 124] width 37 height 11
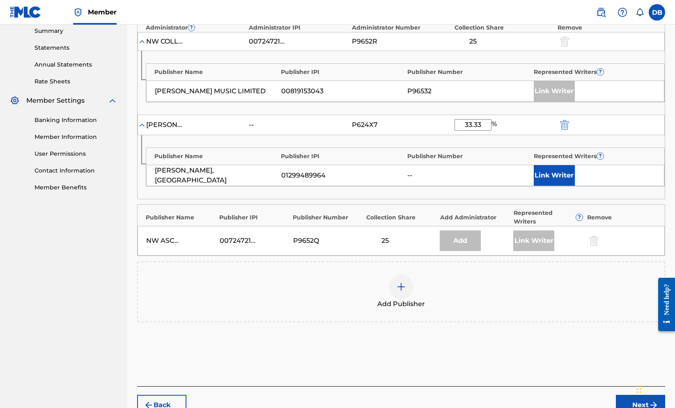
type input "33.33"
click at [559, 185] on button "Link Writer" at bounding box center [554, 175] width 41 height 21
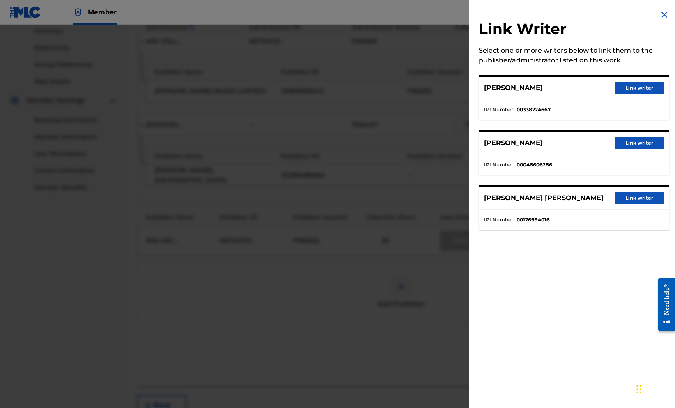
click at [614, 149] on button "Link writer" at bounding box center [638, 143] width 49 height 12
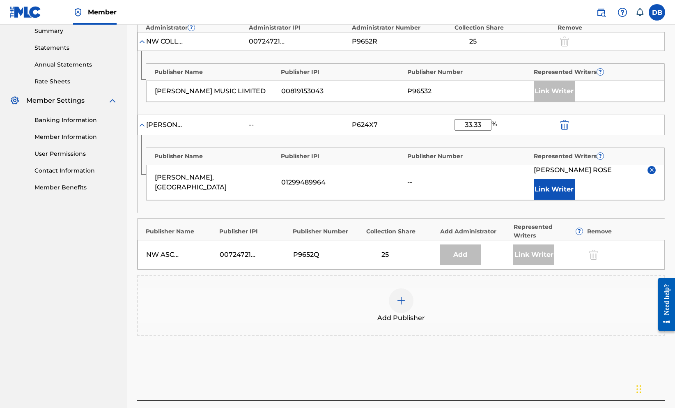
scroll to position [283, 0]
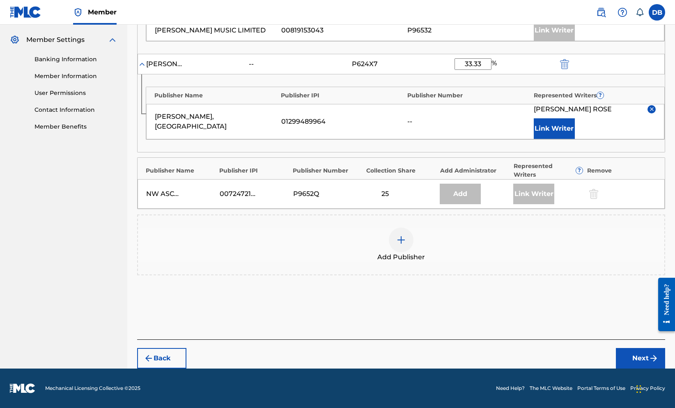
click at [627, 348] on button "Next" at bounding box center [640, 358] width 49 height 21
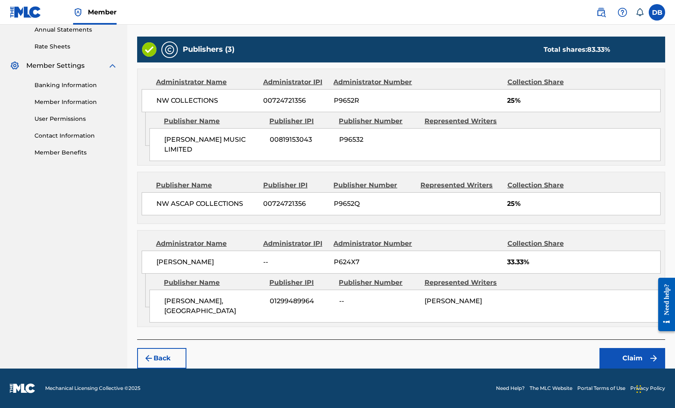
scroll to position [382, 0]
click at [627, 348] on button "Claim" at bounding box center [632, 358] width 66 height 21
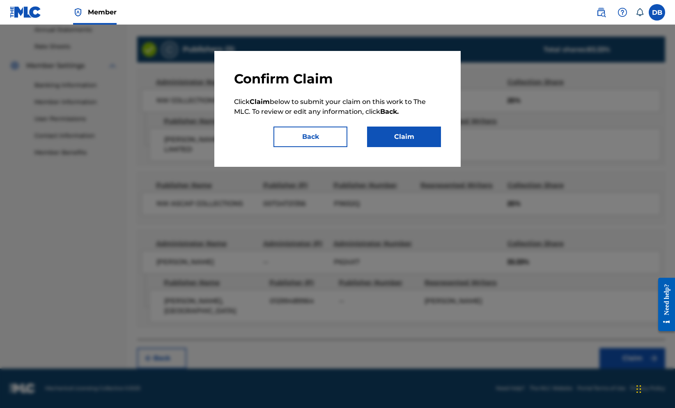
click at [426, 147] on button "Claim" at bounding box center [404, 136] width 74 height 21
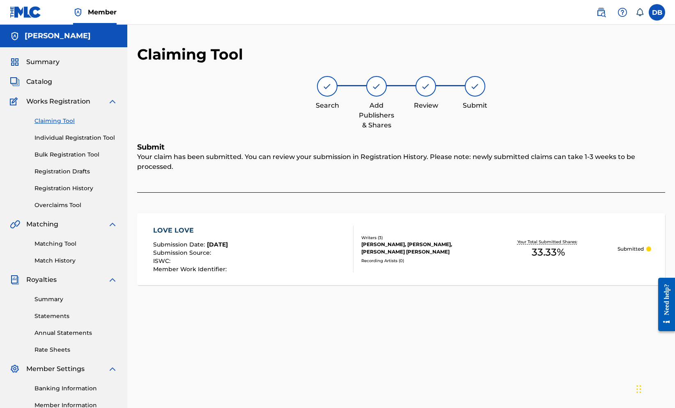
scroll to position [0, 0]
click at [61, 125] on link "Claiming Tool" at bounding box center [75, 121] width 83 height 9
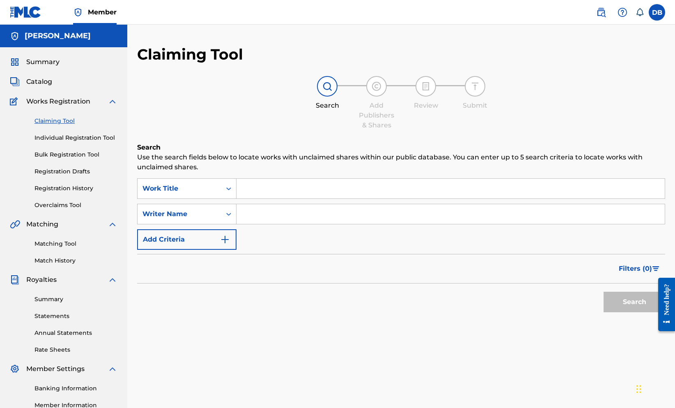
click at [308, 198] on input "Search Form" at bounding box center [450, 189] width 428 height 20
type input ""love crisis""
click at [300, 224] on input "Search Form" at bounding box center [450, 214] width 428 height 20
type input ""[PERSON_NAME]""
click at [611, 312] on button "Search" at bounding box center [634, 301] width 62 height 21
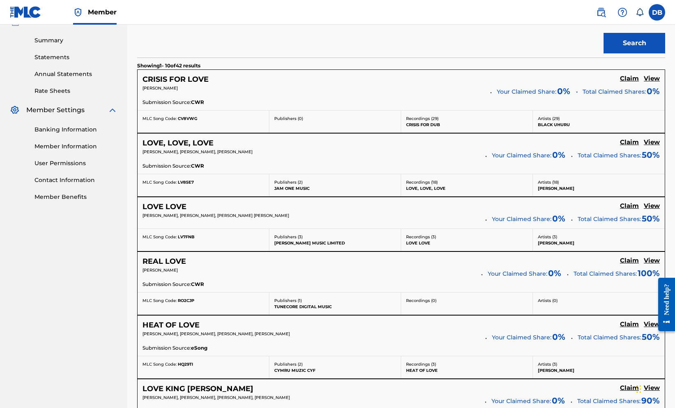
scroll to position [281, 0]
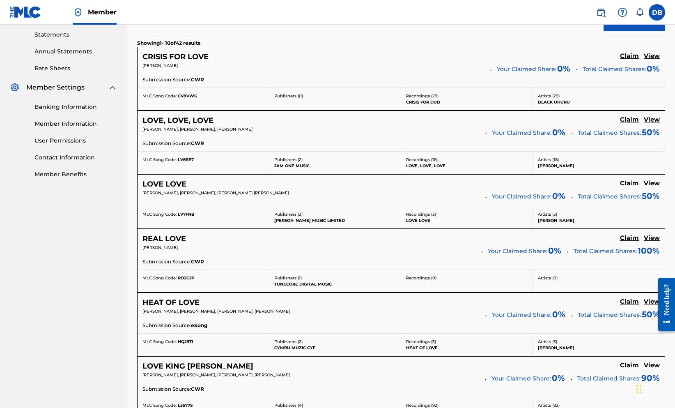
click at [650, 124] on h5 "View" at bounding box center [651, 120] width 16 height 8
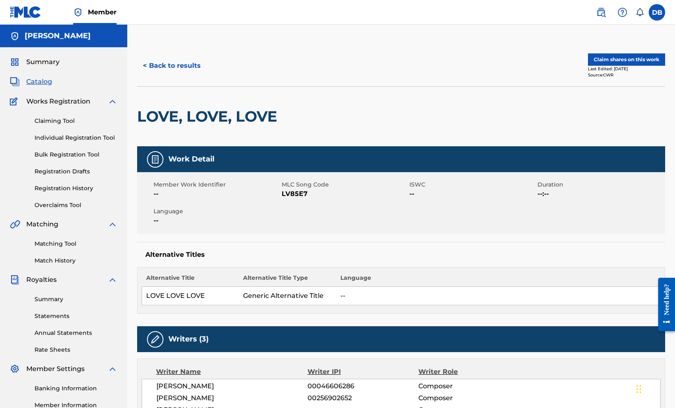
click at [601, 66] on button "Claim shares on this work" at bounding box center [626, 59] width 77 height 12
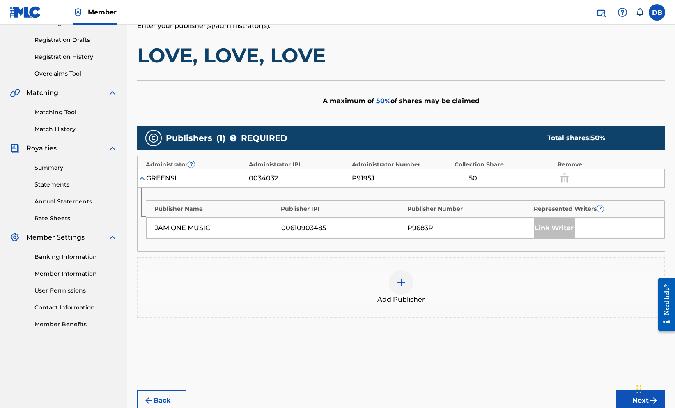
scroll to position [132, 0]
click at [413, 294] on div at bounding box center [401, 281] width 25 height 25
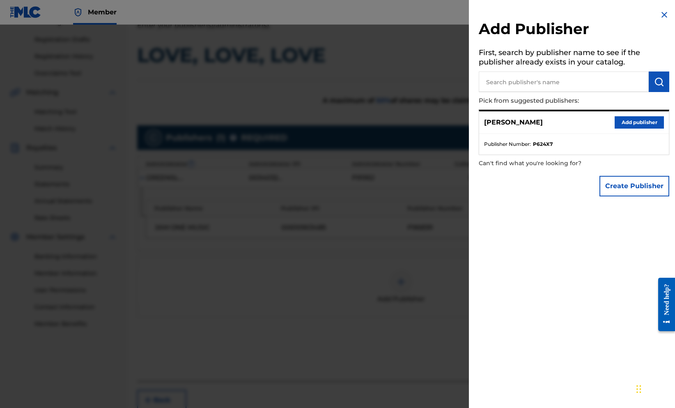
click at [634, 128] on button "Add publisher" at bounding box center [638, 122] width 49 height 12
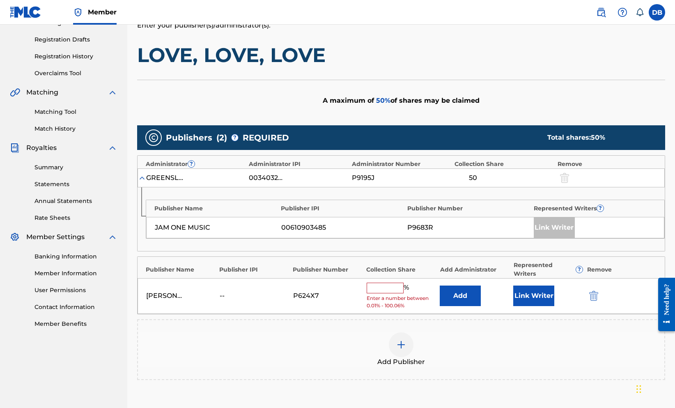
click at [403, 293] on input "text" at bounding box center [384, 287] width 37 height 11
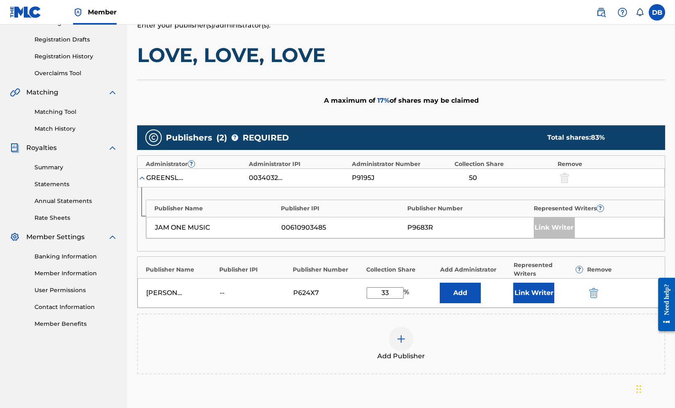
type input "3"
type input "33.33"
click at [481, 303] on button "Add" at bounding box center [460, 292] width 41 height 21
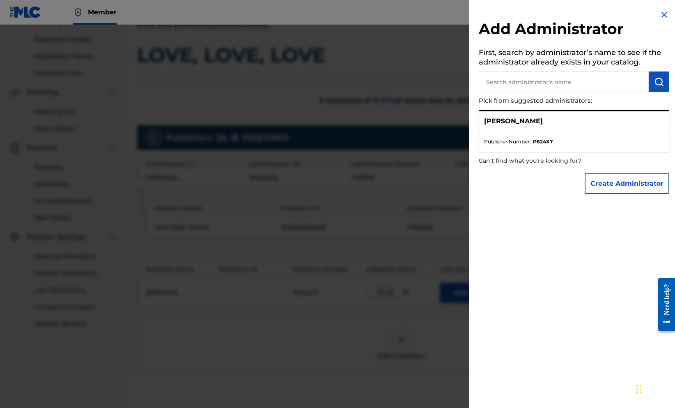
click at [598, 194] on button "Create Administrator" at bounding box center [626, 183] width 85 height 21
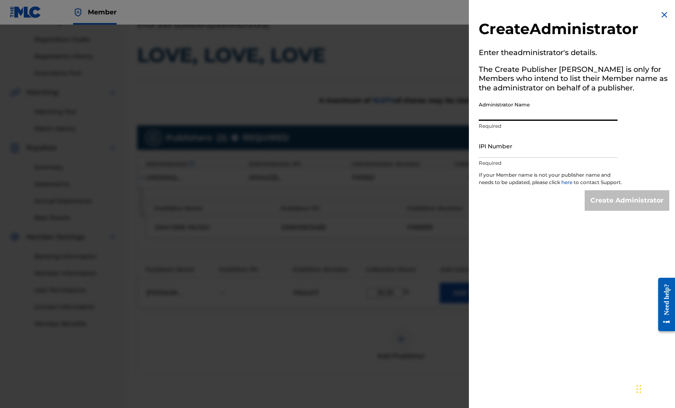
click at [571, 121] on input "Administrator Name" at bounding box center [548, 108] width 139 height 23
type input "[PERSON_NAME], [GEOGRAPHIC_DATA]"
click at [565, 158] on input "IPI Number" at bounding box center [548, 145] width 139 height 23
paste input "1299489964"
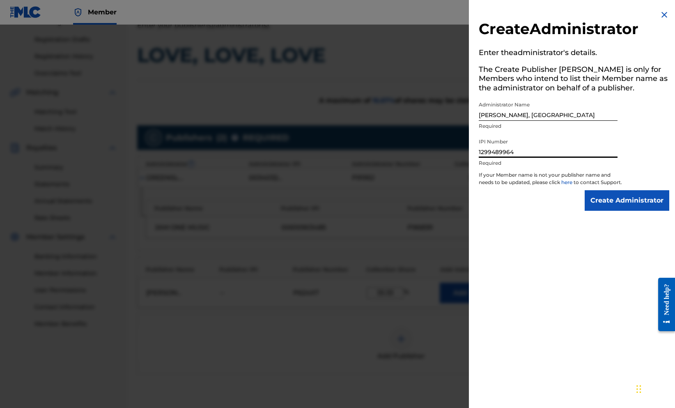
type input "1299489964"
click at [608, 211] on input "Create Administrator" at bounding box center [626, 200] width 85 height 21
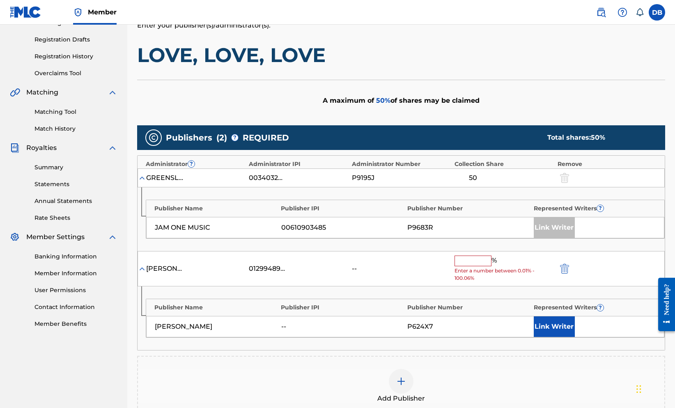
click at [486, 266] on input "text" at bounding box center [472, 260] width 37 height 11
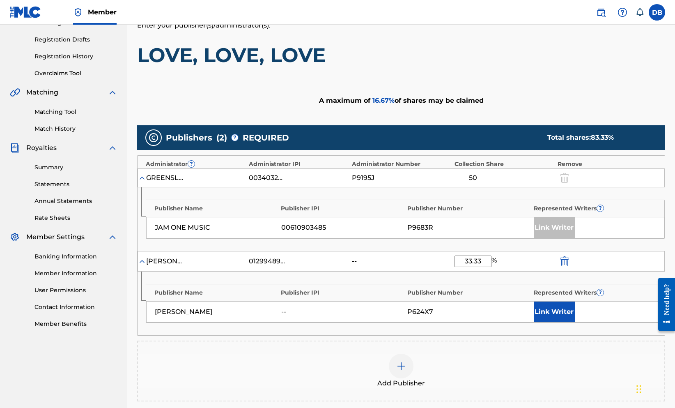
type input "33.33"
click at [550, 322] on button "Link Writer" at bounding box center [554, 311] width 41 height 21
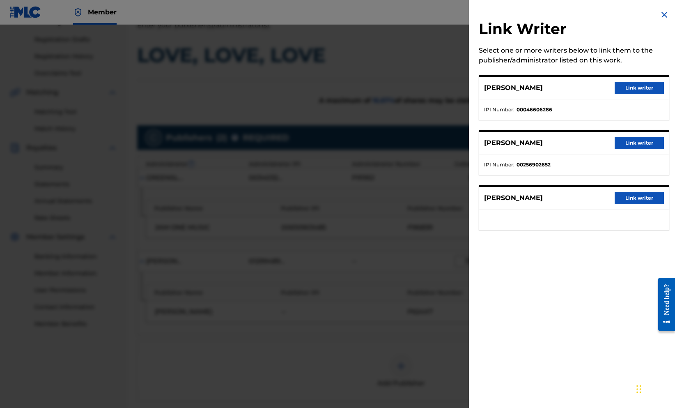
click at [619, 94] on button "Link writer" at bounding box center [638, 88] width 49 height 12
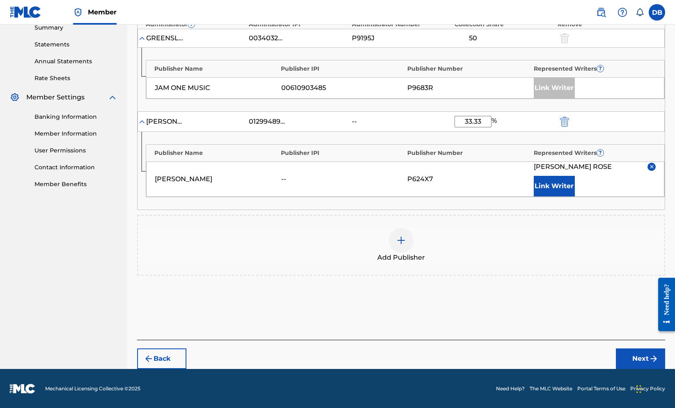
scroll to position [282, 0]
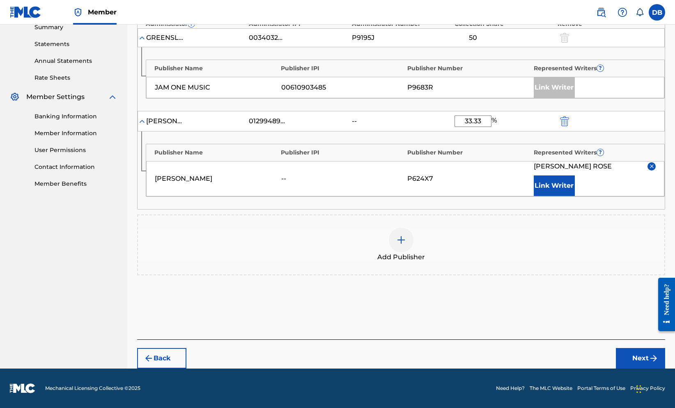
click at [616, 352] on button "Next" at bounding box center [640, 358] width 49 height 21
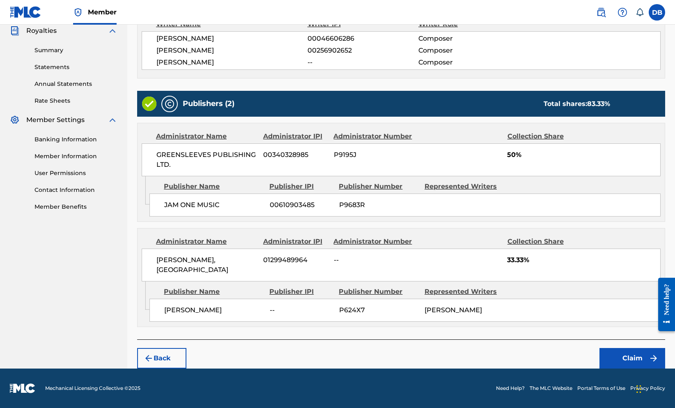
scroll to position [326, 0]
click at [616, 352] on button "Claim" at bounding box center [632, 358] width 66 height 21
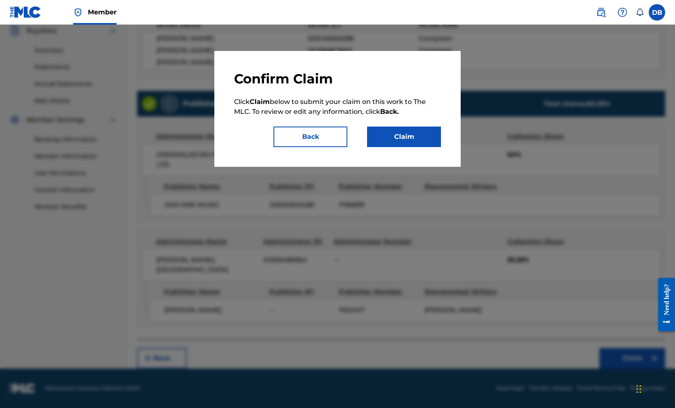
click at [436, 147] on button "Claim" at bounding box center [404, 136] width 74 height 21
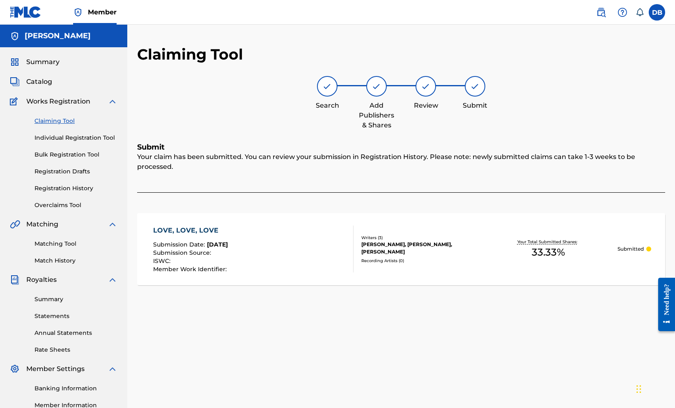
scroll to position [0, 0]
click at [80, 125] on link "Claiming Tool" at bounding box center [75, 121] width 83 height 9
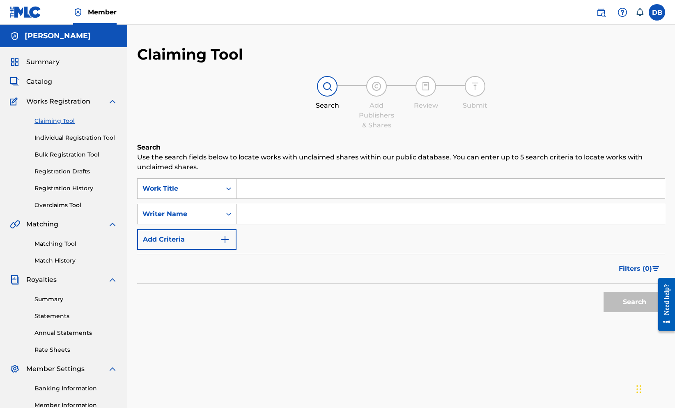
click at [293, 198] on input "Search Form" at bounding box center [450, 189] width 428 height 20
type input ""love crisis""
click at [291, 224] on input "Search Form" at bounding box center [450, 214] width 428 height 20
type input ""[PERSON_NAME]""
click at [608, 312] on button "Search" at bounding box center [634, 301] width 62 height 21
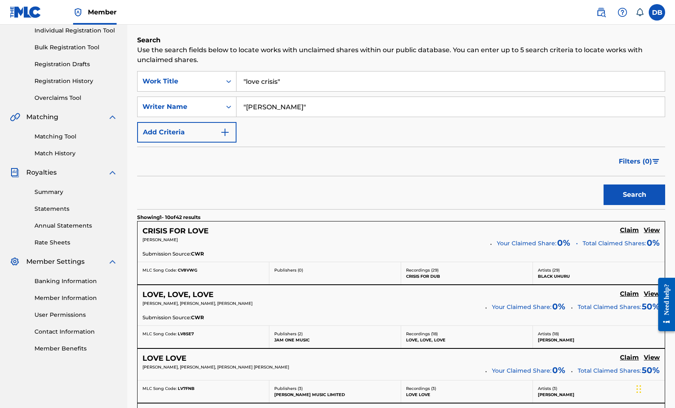
scroll to position [222, 0]
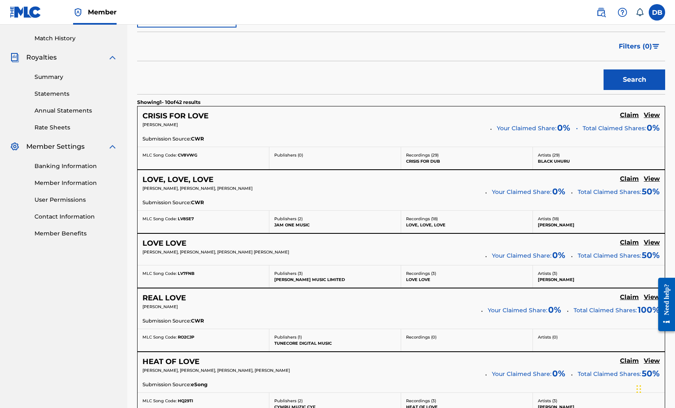
click at [652, 119] on h5 "View" at bounding box center [651, 115] width 16 height 8
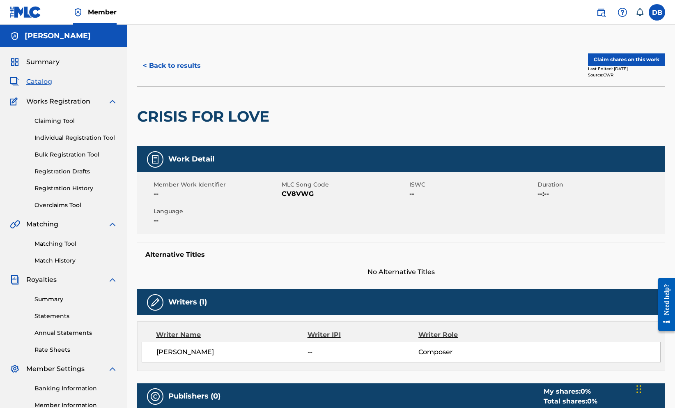
click at [603, 66] on button "Claim shares on this work" at bounding box center [626, 59] width 77 height 12
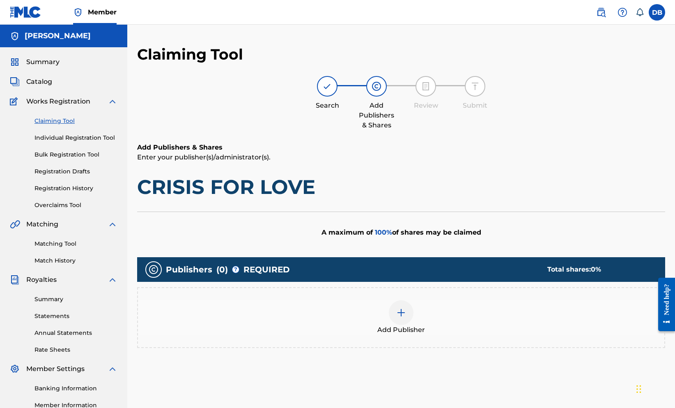
click at [406, 325] on div at bounding box center [401, 312] width 25 height 25
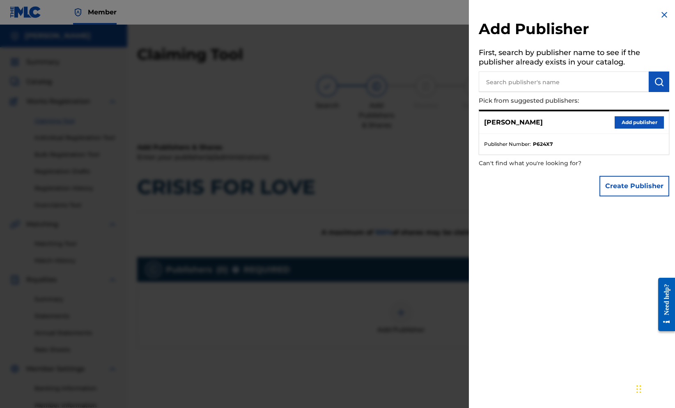
drag, startPoint x: 621, startPoint y: 137, endPoint x: 617, endPoint y: 250, distance: 112.9
click at [617, 250] on div "Add Publisher First, search by publisher name to see if the publisher already e…" at bounding box center [574, 204] width 210 height 408
click at [618, 196] on button "Create Publisher" at bounding box center [634, 186] width 70 height 21
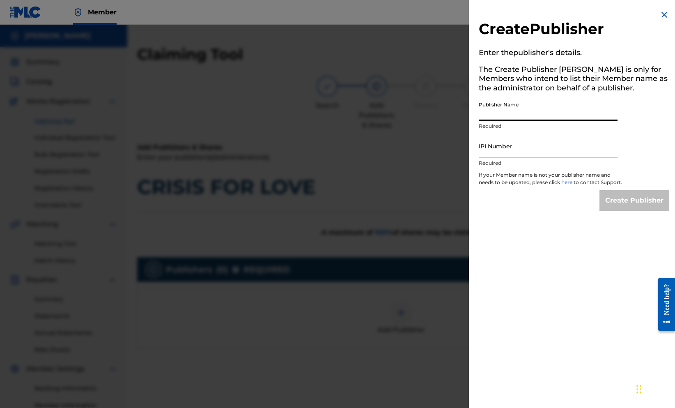
click at [547, 121] on input "Publisher Name" at bounding box center [548, 108] width 139 height 23
type input "C"
type input "[PERSON_NAME], [GEOGRAPHIC_DATA]"
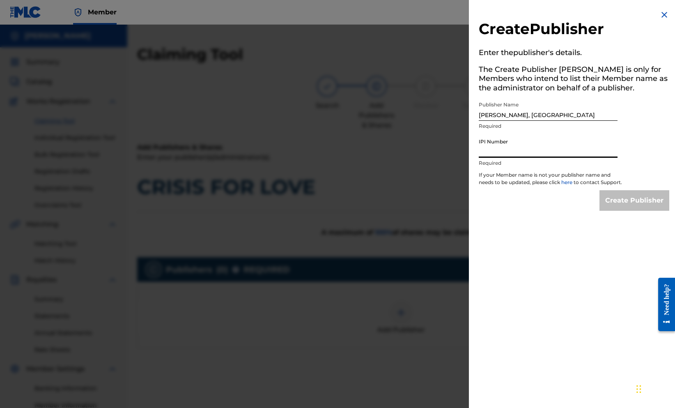
click at [545, 158] on input "IPI Number" at bounding box center [548, 145] width 139 height 23
paste input "1299489964"
type input "1299489964"
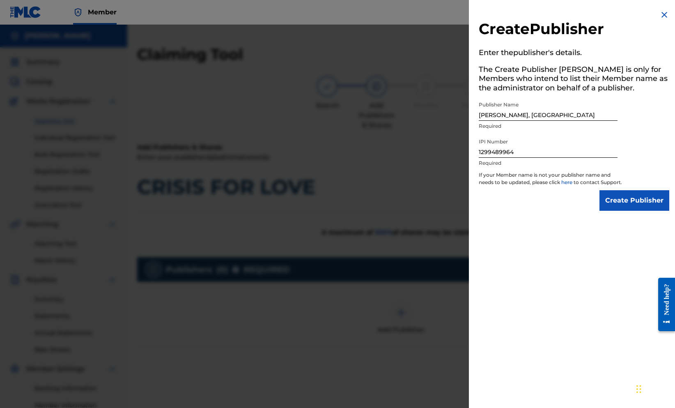
click at [603, 211] on input "Create Publisher" at bounding box center [634, 200] width 70 height 21
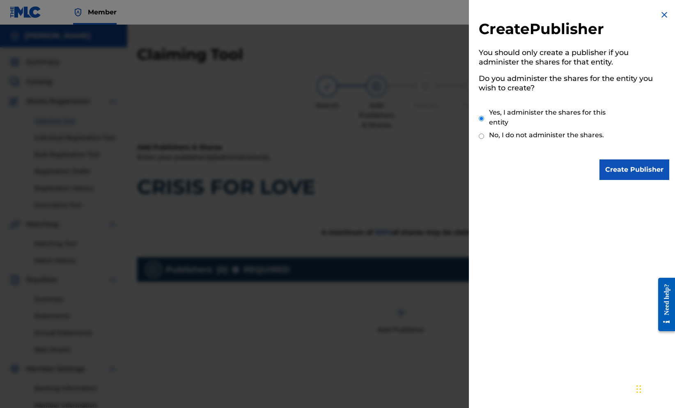
click at [613, 178] on input "Create Publisher" at bounding box center [634, 169] width 70 height 21
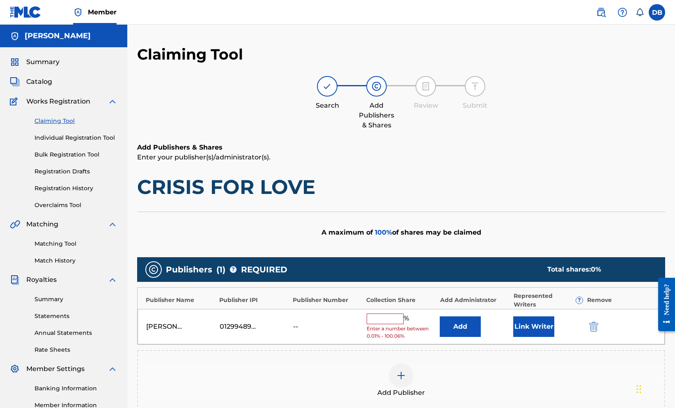
click at [403, 324] on input "text" at bounding box center [384, 318] width 37 height 11
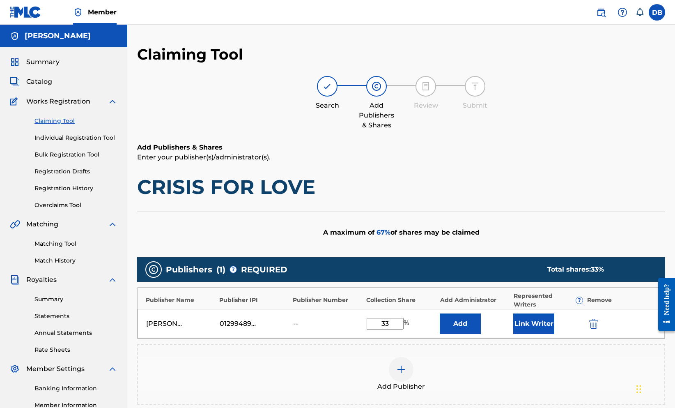
type input "3"
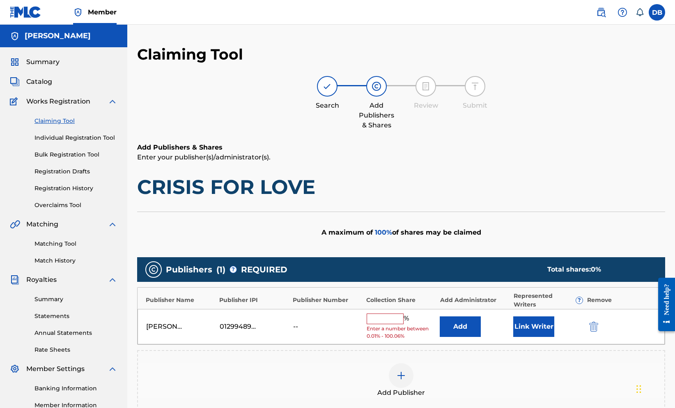
click at [593, 331] on img "submit" at bounding box center [593, 326] width 9 height 10
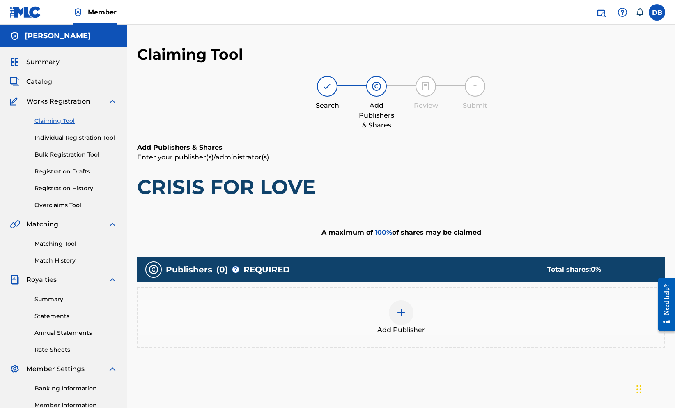
click at [406, 317] on img at bounding box center [401, 312] width 10 height 10
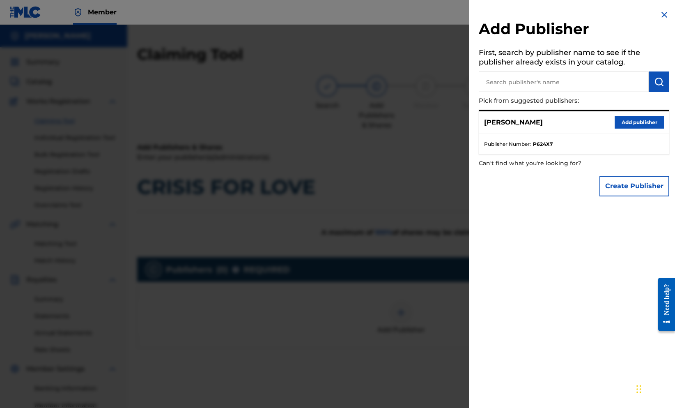
drag, startPoint x: 619, startPoint y: 140, endPoint x: 600, endPoint y: 206, distance: 69.1
click at [600, 206] on div "Add Publisher First, search by publisher name to see if the publisher already e…" at bounding box center [574, 105] width 210 height 210
click at [610, 196] on button "Create Publisher" at bounding box center [634, 186] width 70 height 21
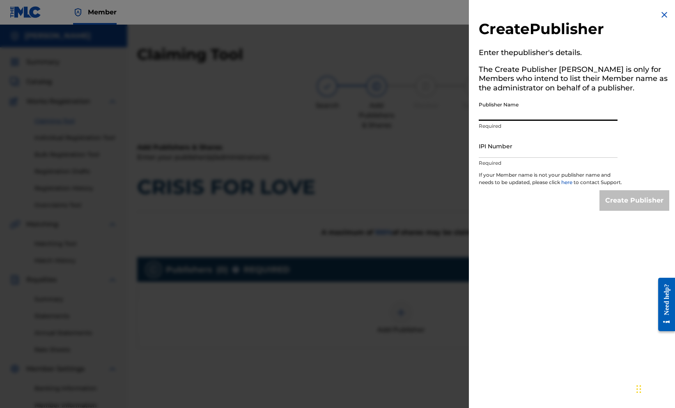
click at [550, 121] on input "Publisher Name" at bounding box center [548, 108] width 139 height 23
type input "[PERSON_NAME], [GEOGRAPHIC_DATA]"
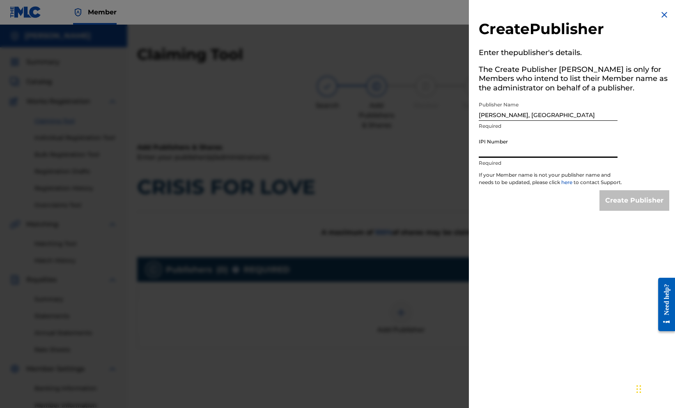
click at [537, 158] on input "IPI Number" at bounding box center [548, 145] width 139 height 23
paste input "1299489964"
type input "1299489964"
click at [606, 211] on input "Create Publisher" at bounding box center [634, 200] width 70 height 21
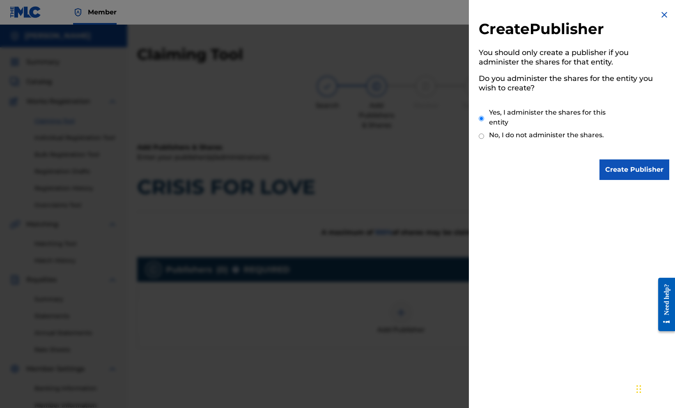
click at [618, 180] on input "Create Publisher" at bounding box center [634, 169] width 70 height 21
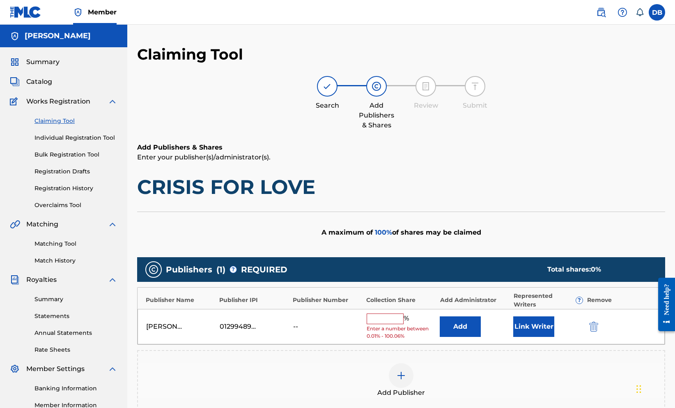
click at [403, 324] on input "text" at bounding box center [384, 318] width 37 height 11
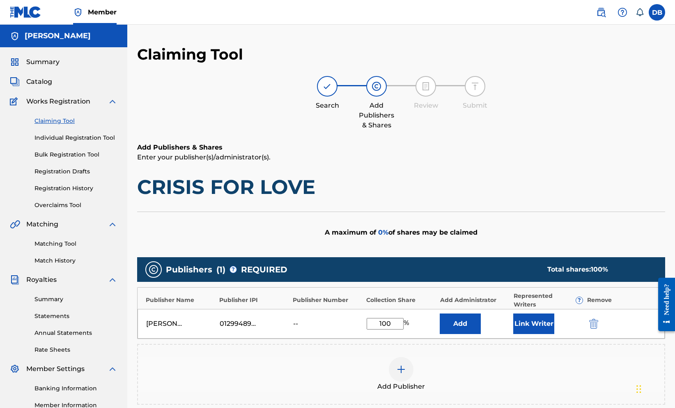
type input "100"
click at [481, 334] on button "Add" at bounding box center [460, 323] width 41 height 21
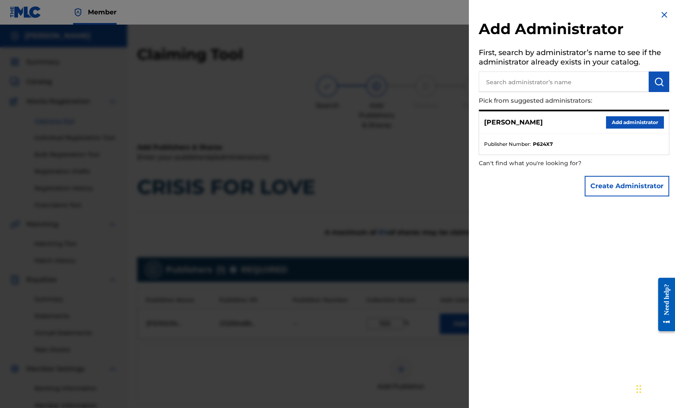
click at [607, 196] on button "Create Administrator" at bounding box center [626, 186] width 85 height 21
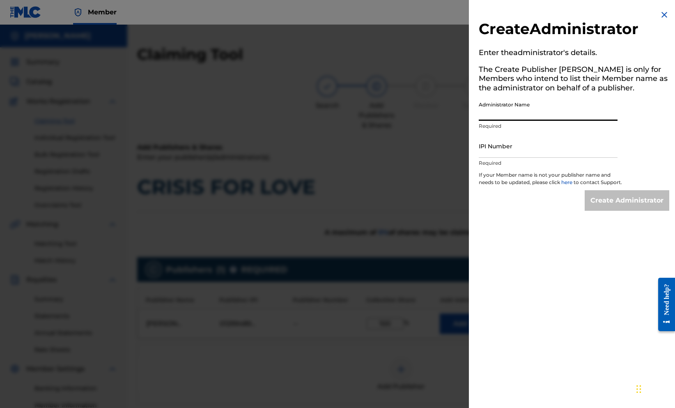
click at [515, 121] on input "Administrator Name" at bounding box center [548, 108] width 139 height 23
type input "[PERSON_NAME], [GEOGRAPHIC_DATA]"
click at [519, 158] on input "IPI Number" at bounding box center [548, 145] width 139 height 23
paste input "1299489964"
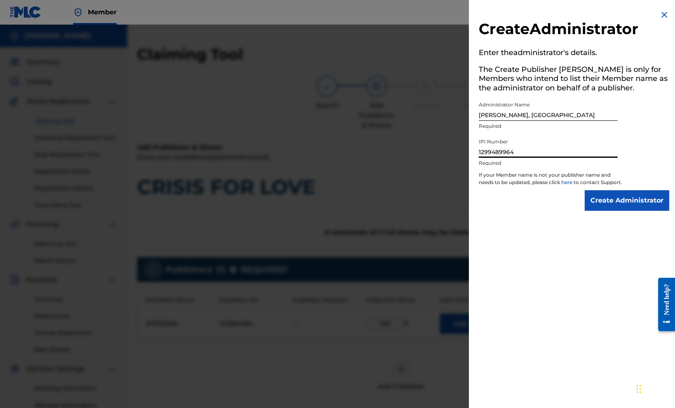
type input "1299489964"
click at [595, 211] on input "Create Administrator" at bounding box center [626, 200] width 85 height 21
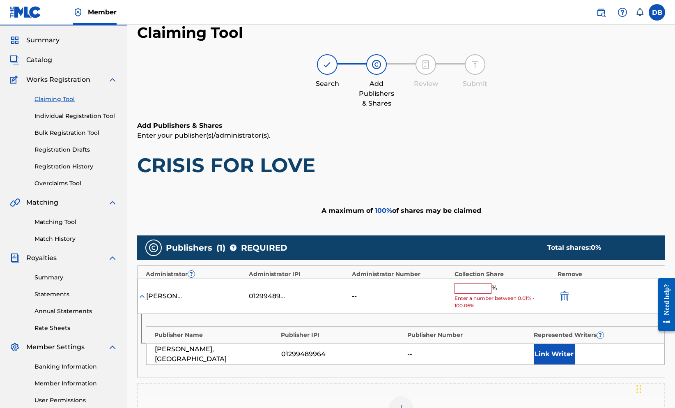
scroll to position [97, 0]
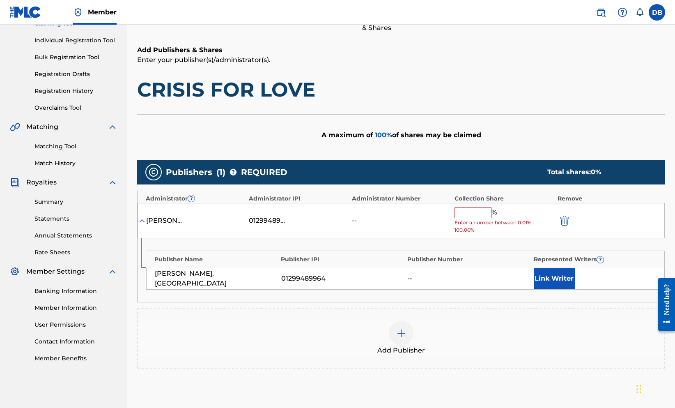
click at [467, 218] on input "text" at bounding box center [472, 212] width 37 height 11
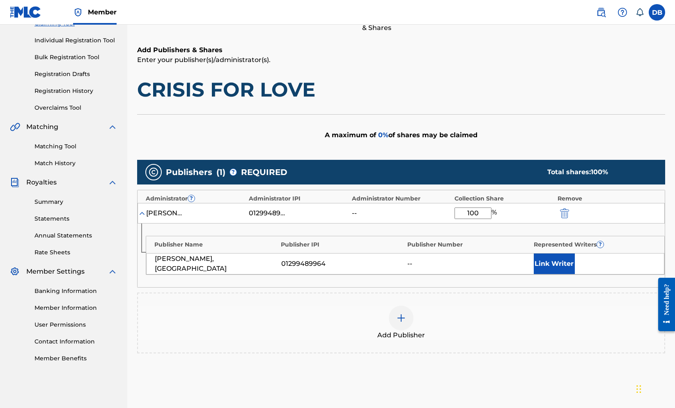
type input "100"
click at [557, 274] on button "Link Writer" at bounding box center [554, 263] width 41 height 21
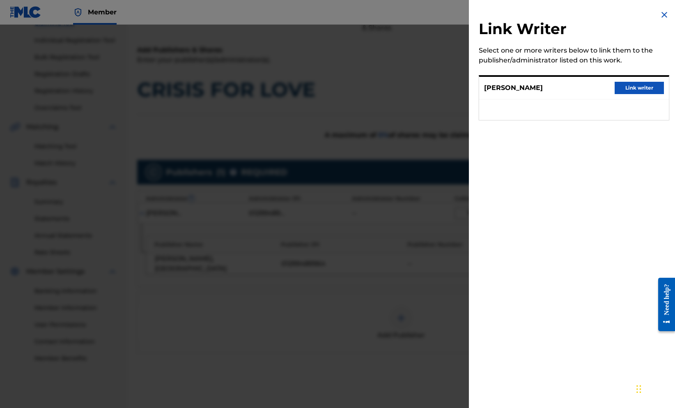
click at [614, 94] on button "Link writer" at bounding box center [638, 88] width 49 height 12
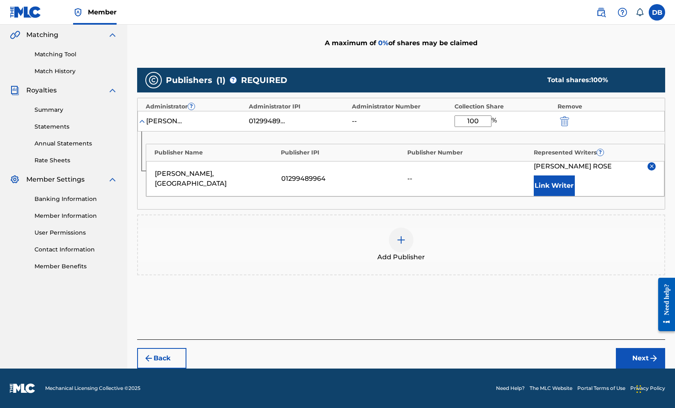
scroll to position [276, 0]
click at [644, 354] on button "Next" at bounding box center [640, 358] width 49 height 21
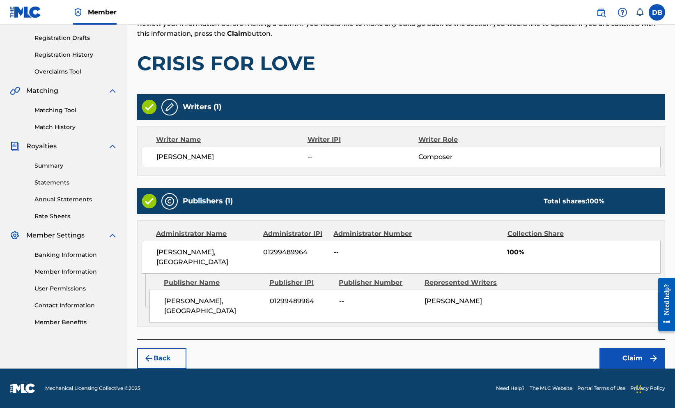
click at [638, 348] on button "Claim" at bounding box center [632, 358] width 66 height 21
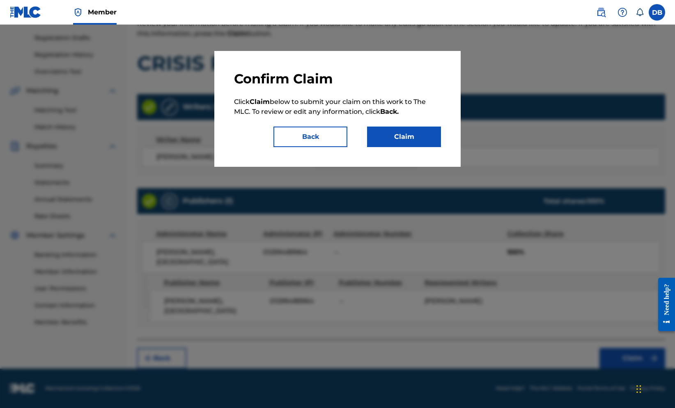
click at [411, 147] on button "Claim" at bounding box center [404, 136] width 74 height 21
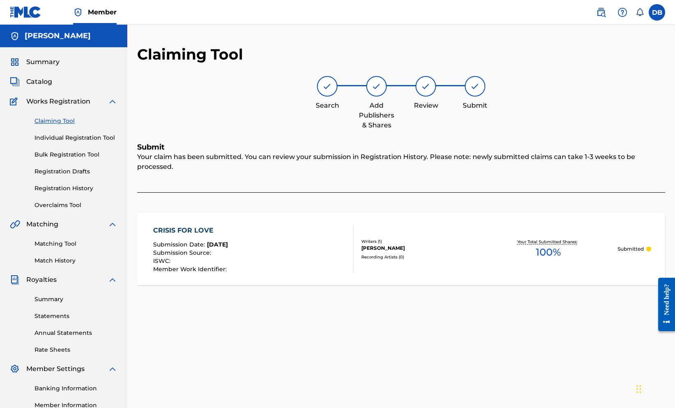
scroll to position [0, 0]
click at [81, 125] on link "Claiming Tool" at bounding box center [75, 121] width 83 height 9
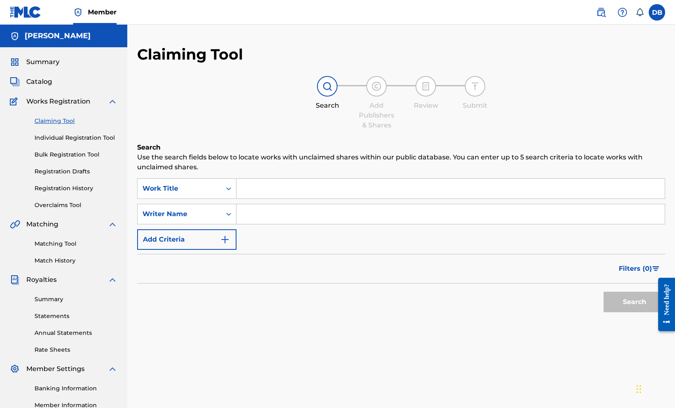
click at [81, 125] on link "Claiming Tool" at bounding box center [75, 121] width 83 height 9
click at [313, 198] on input "Search Form" at bounding box center [450, 189] width 428 height 20
type input ""Love Crisis""
click at [306, 224] on input "Search Form" at bounding box center [450, 214] width 428 height 20
type input ""[PERSON_NAME]""
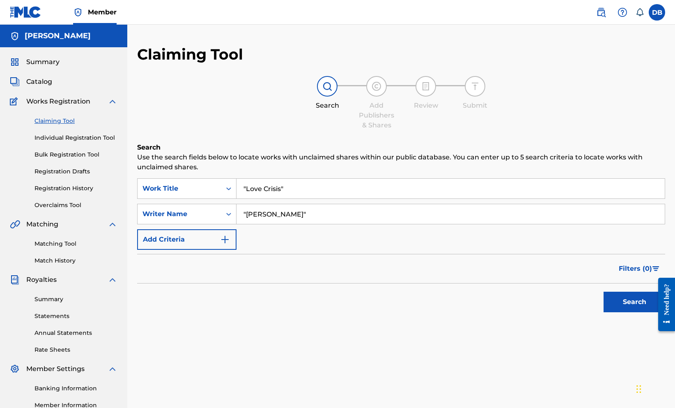
click at [626, 312] on button "Search" at bounding box center [634, 301] width 62 height 21
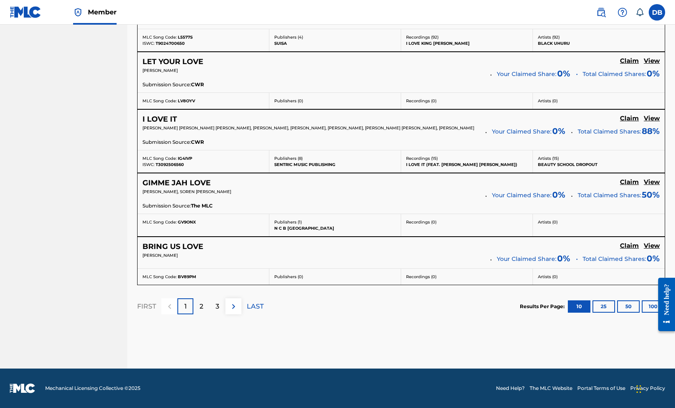
click at [203, 301] on p "2" at bounding box center [201, 306] width 4 height 10
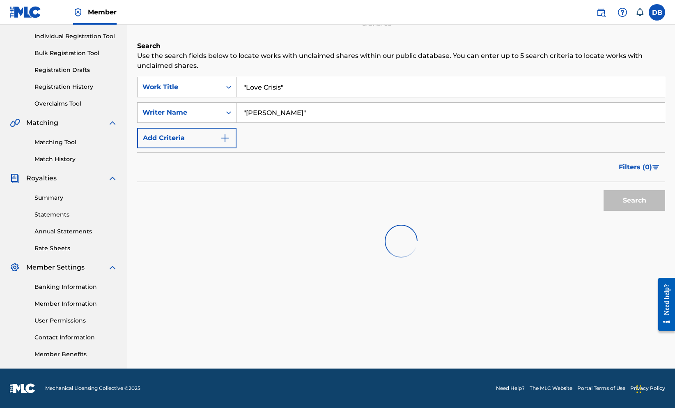
scroll to position [176, 0]
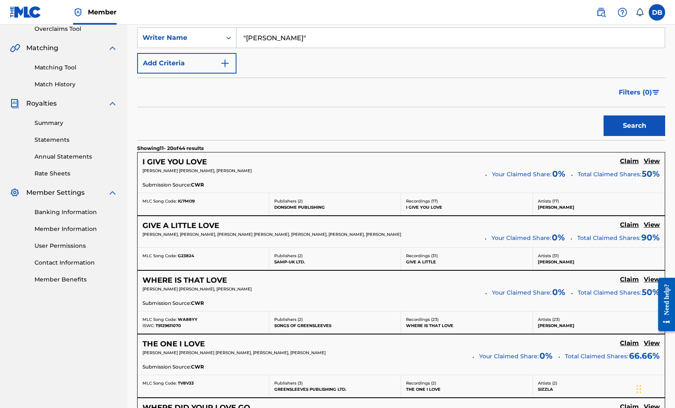
click at [650, 165] on h5 "View" at bounding box center [651, 161] width 16 height 8
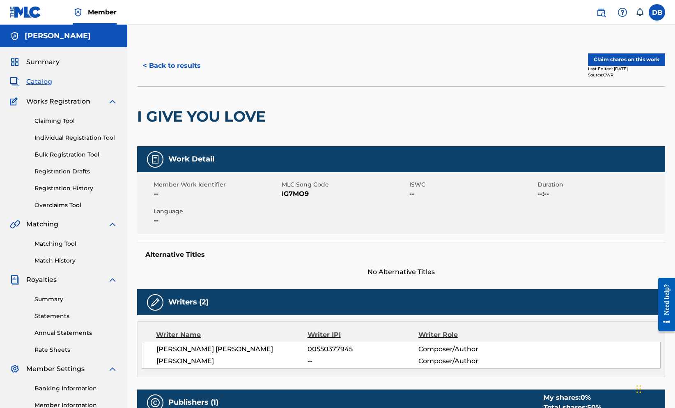
click at [596, 66] on button "Claim shares on this work" at bounding box center [626, 59] width 77 height 12
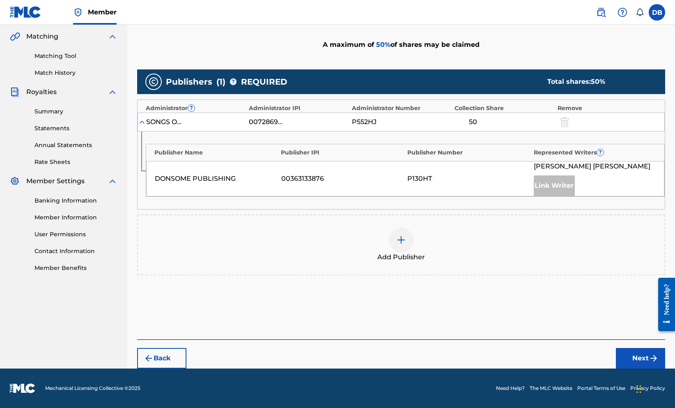
scroll to position [276, 0]
click at [406, 235] on img at bounding box center [401, 240] width 10 height 10
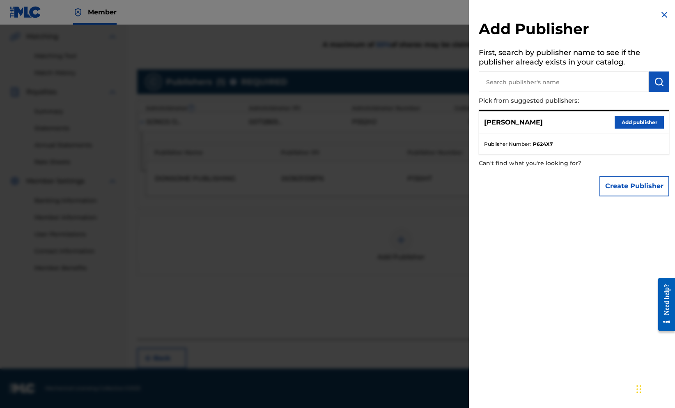
click at [627, 196] on button "Create Publisher" at bounding box center [634, 186] width 70 height 21
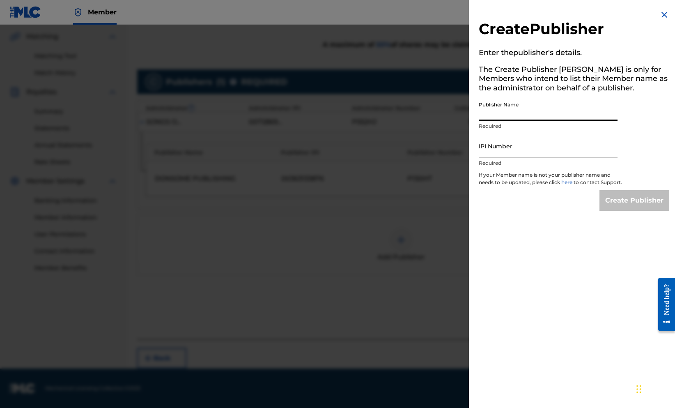
click at [535, 121] on input "Publisher Name" at bounding box center [548, 108] width 139 height 23
type input "[PERSON_NAME], [GEOGRAPHIC_DATA]"
click at [544, 158] on input "IPI Number" at bounding box center [548, 145] width 139 height 23
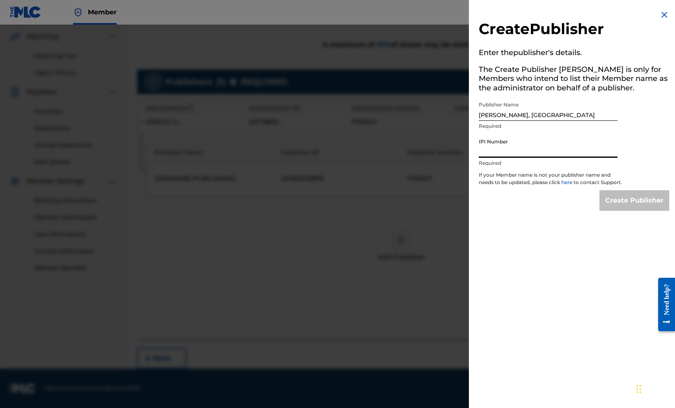
paste input "1299489964"
type input "1299489964"
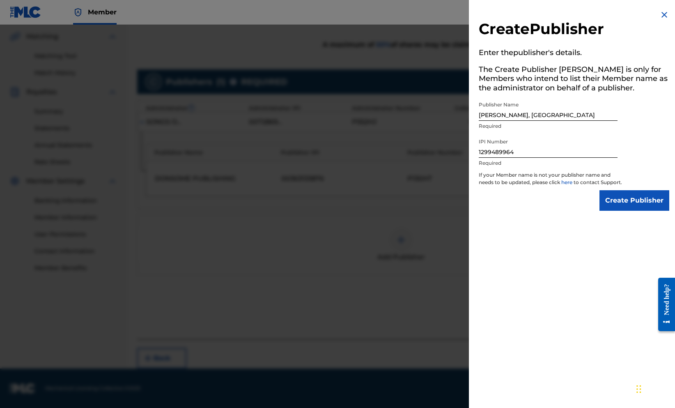
click at [610, 211] on input "Create Publisher" at bounding box center [634, 200] width 70 height 21
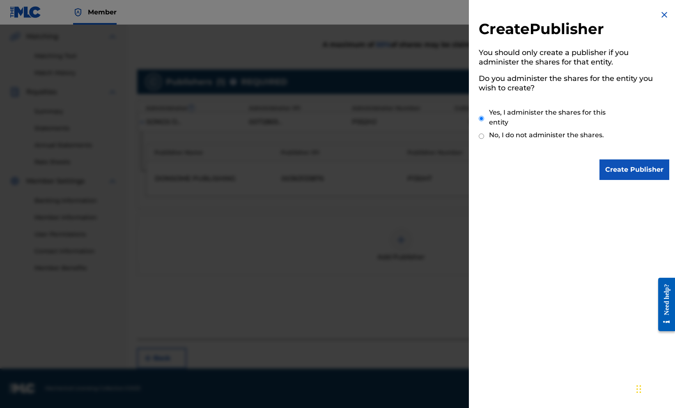
click at [616, 180] on input "Create Publisher" at bounding box center [634, 169] width 70 height 21
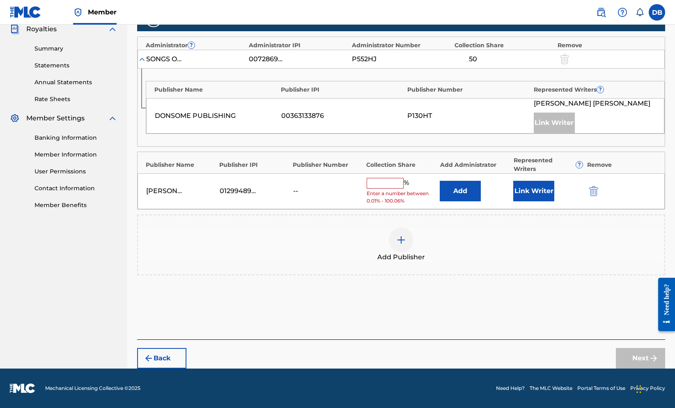
click at [390, 188] on input "text" at bounding box center [384, 183] width 37 height 11
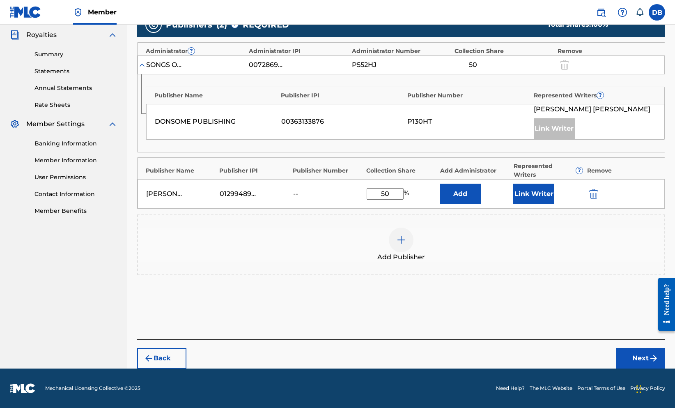
type input "50"
click at [475, 204] on button "Add" at bounding box center [460, 193] width 41 height 21
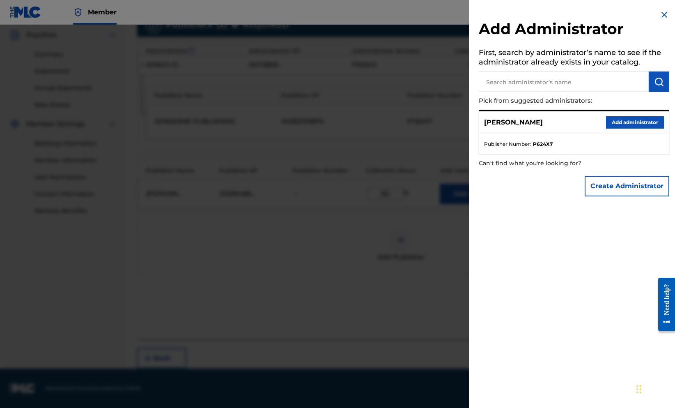
click at [616, 128] on button "Add administrator" at bounding box center [635, 122] width 58 height 12
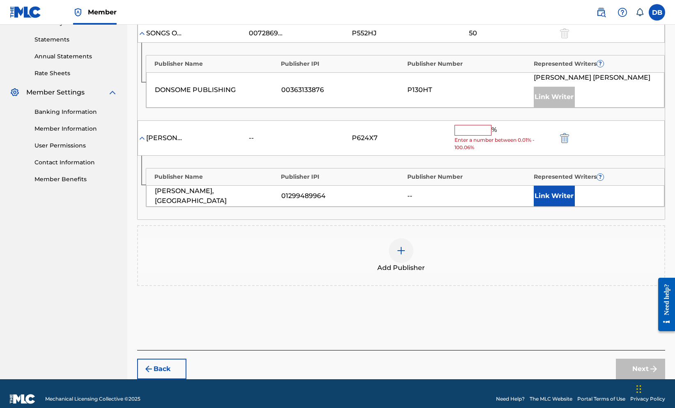
click at [565, 206] on button "Link Writer" at bounding box center [554, 195] width 41 height 21
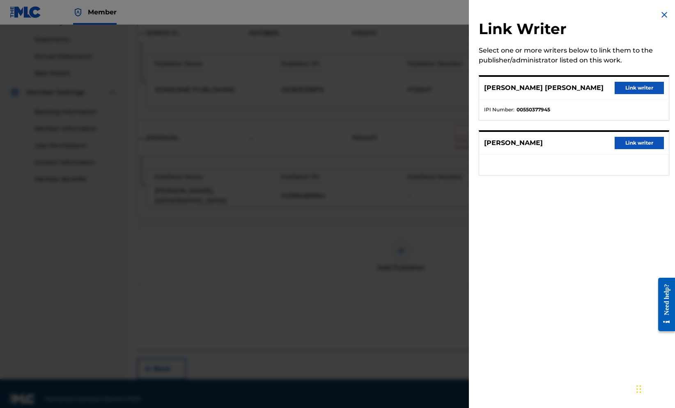
click at [614, 149] on button "Link writer" at bounding box center [638, 143] width 49 height 12
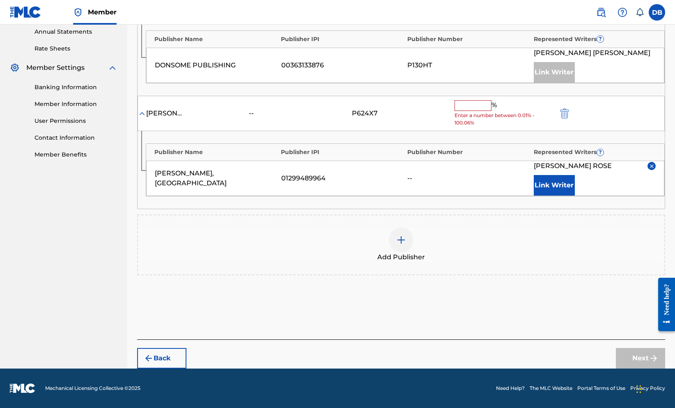
scroll to position [322, 0]
click at [478, 111] on input "text" at bounding box center [472, 105] width 37 height 11
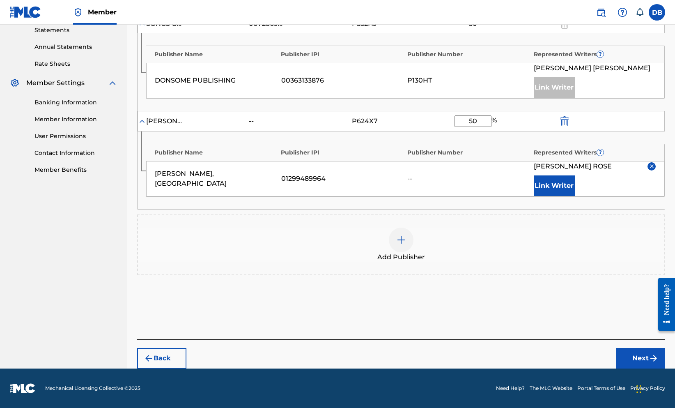
type input "50"
click at [627, 348] on button "Next" at bounding box center [640, 358] width 49 height 21
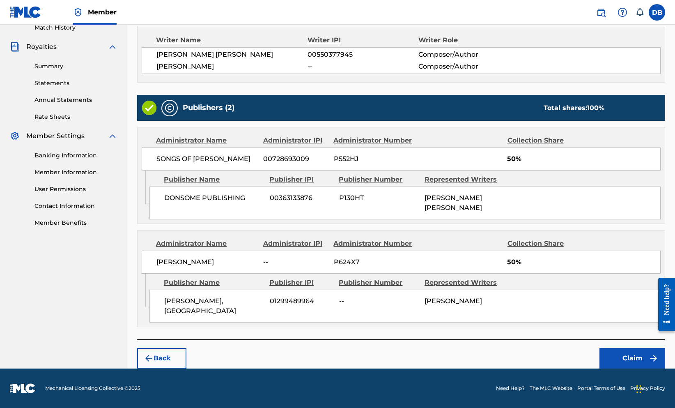
click at [627, 348] on button "Claim" at bounding box center [632, 358] width 66 height 21
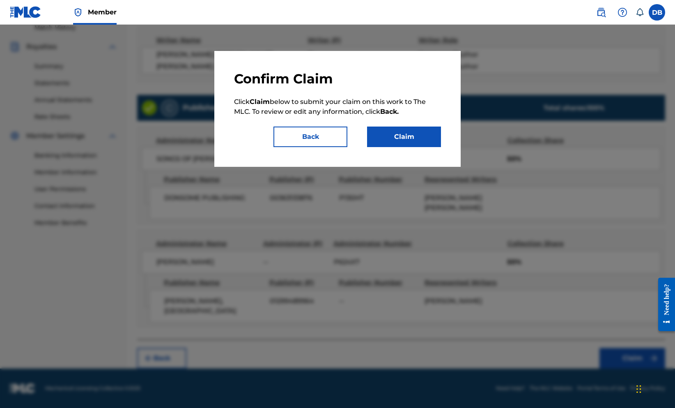
click at [437, 147] on button "Claim" at bounding box center [404, 136] width 74 height 21
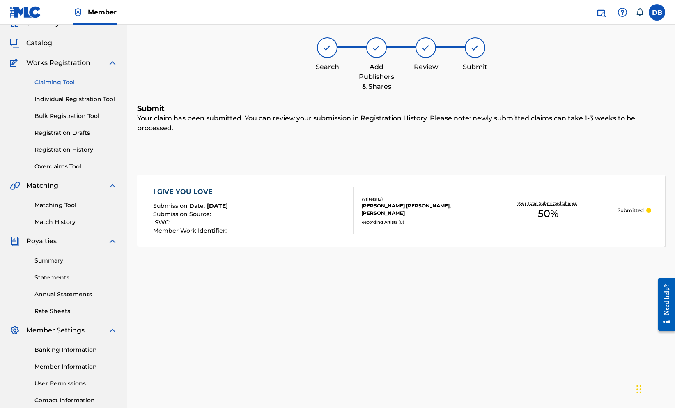
scroll to position [26, 0]
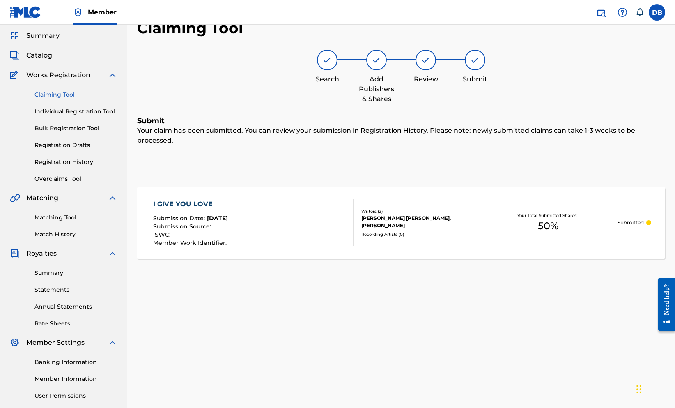
click at [65, 99] on link "Claiming Tool" at bounding box center [75, 94] width 83 height 9
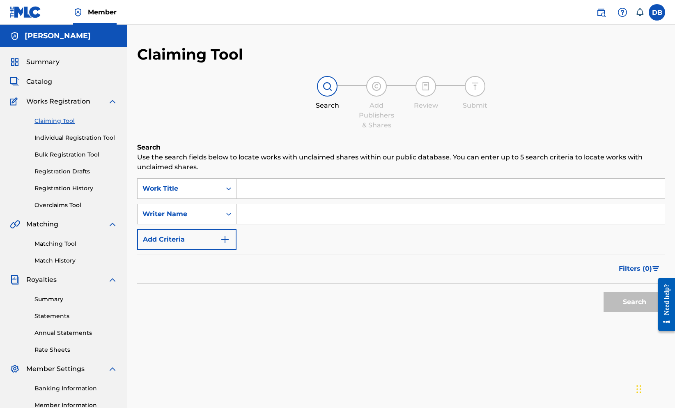
click at [318, 224] on input "Search Form" at bounding box center [450, 214] width 428 height 20
click at [311, 198] on input "Search Form" at bounding box center [450, 189] width 428 height 20
type input ""love crisis""
click at [309, 224] on input "Search Form" at bounding box center [450, 214] width 428 height 20
type input ""[PERSON_NAME]""
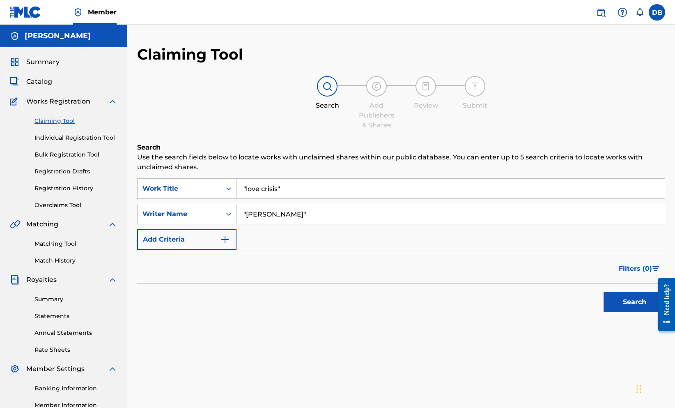
click at [610, 312] on button "Search" at bounding box center [634, 301] width 62 height 21
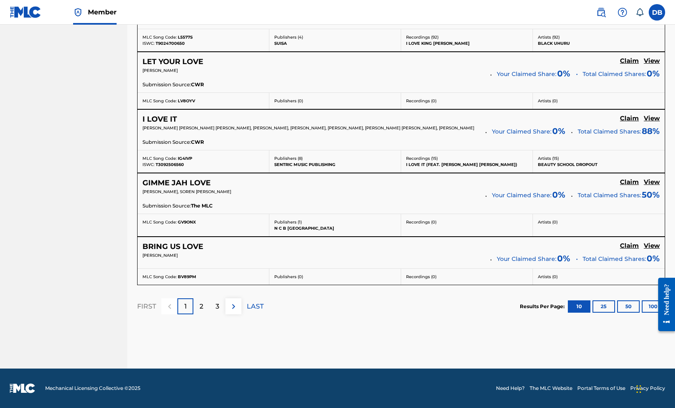
scroll to position [778, 0]
click at [209, 298] on div "2" at bounding box center [201, 306] width 16 height 16
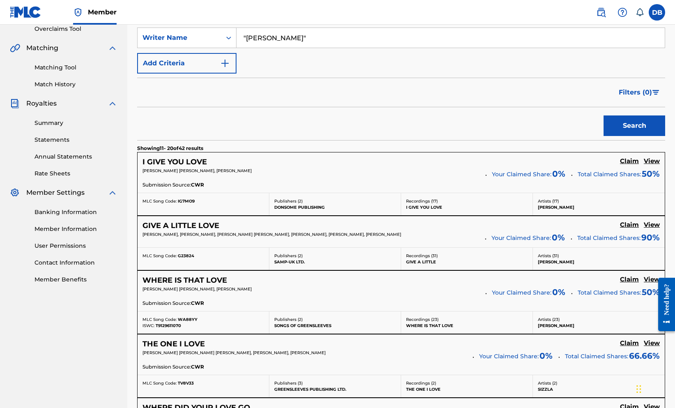
scroll to position [169, 0]
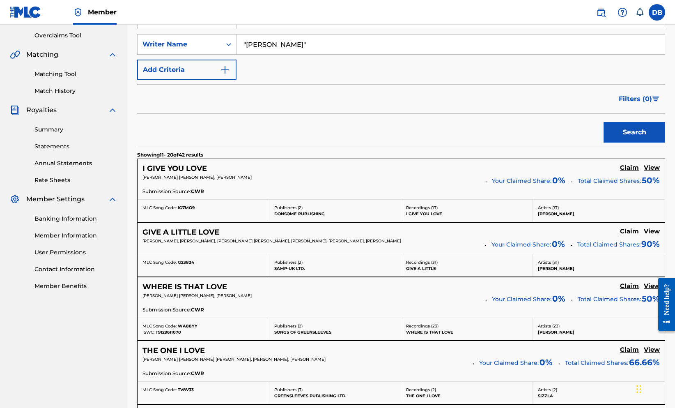
click at [648, 235] on h5 "View" at bounding box center [651, 231] width 16 height 8
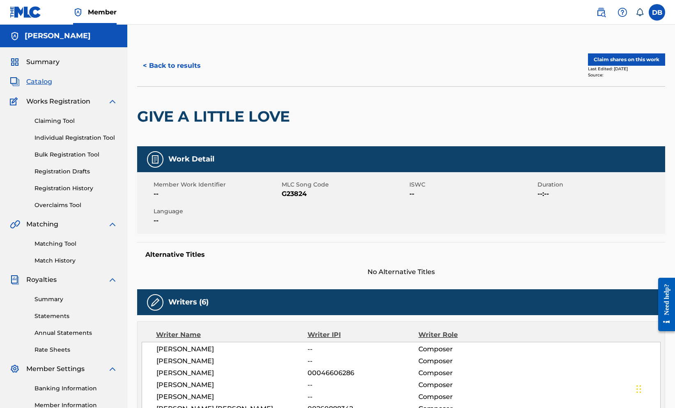
click at [602, 66] on button "Claim shares on this work" at bounding box center [626, 59] width 77 height 12
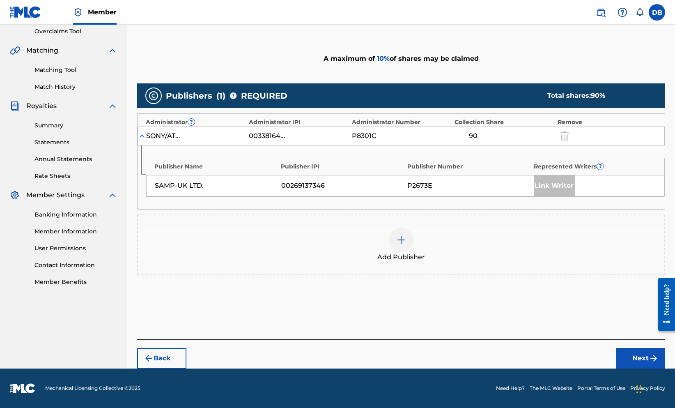
scroll to position [261, 0]
click at [413, 227] on div at bounding box center [401, 239] width 25 height 25
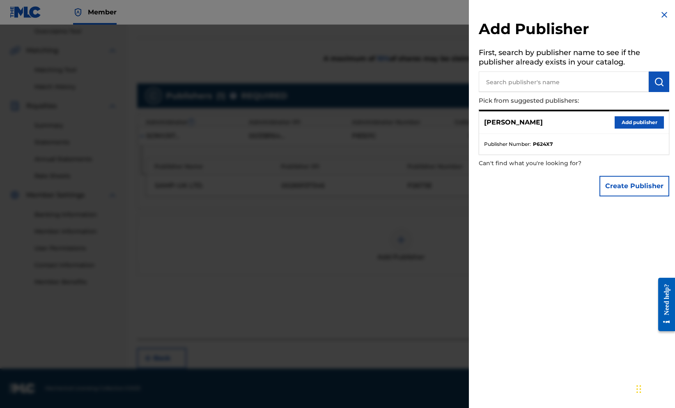
click at [624, 196] on button "Create Publisher" at bounding box center [634, 186] width 70 height 21
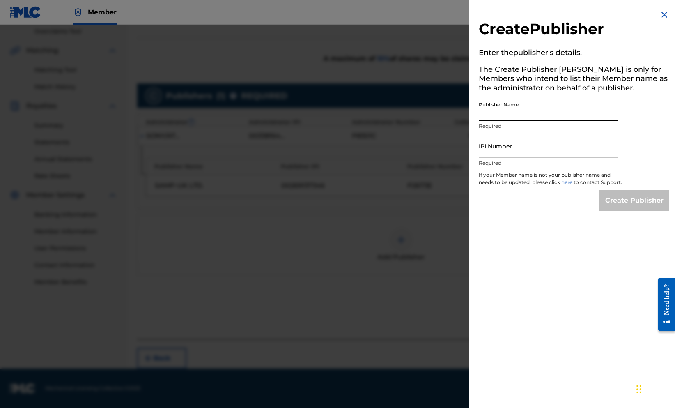
click at [528, 120] on input "Publisher Name" at bounding box center [548, 108] width 139 height 23
type input "[PERSON_NAME], [GEOGRAPHIC_DATA]"
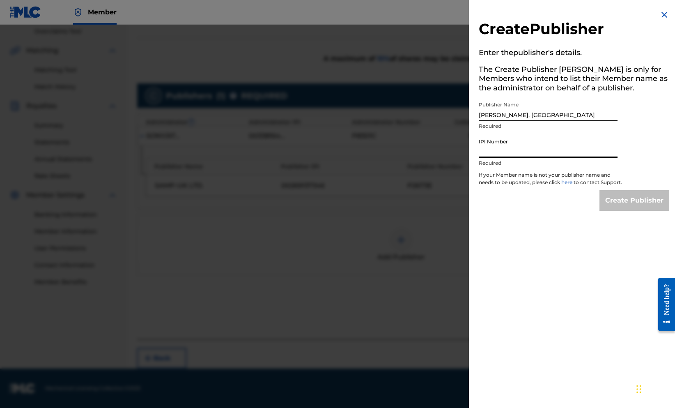
click at [528, 158] on input "IPI Number" at bounding box center [548, 145] width 139 height 23
paste input "1299489964"
type input "1299489964"
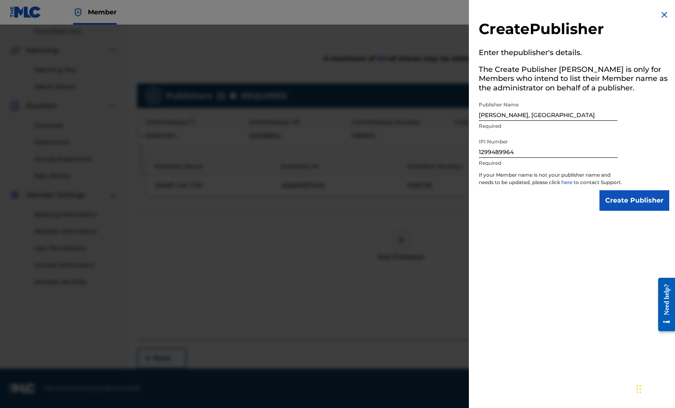
click at [616, 211] on input "Create Publisher" at bounding box center [634, 200] width 70 height 21
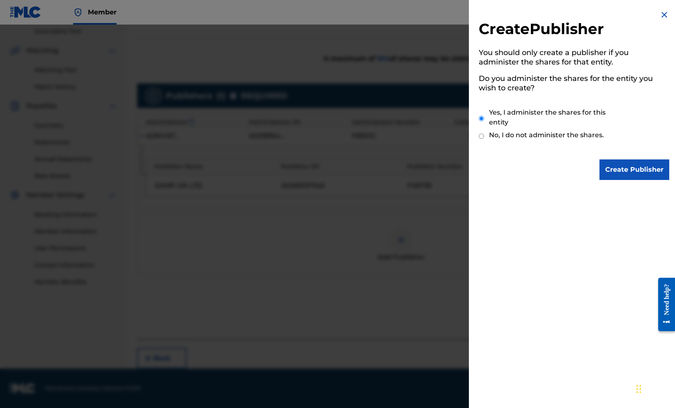
click at [606, 177] on input "Create Publisher" at bounding box center [634, 169] width 70 height 21
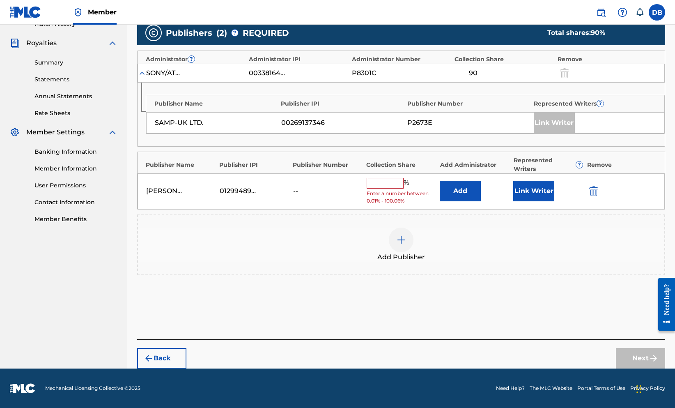
click at [398, 188] on input "text" at bounding box center [384, 183] width 37 height 11
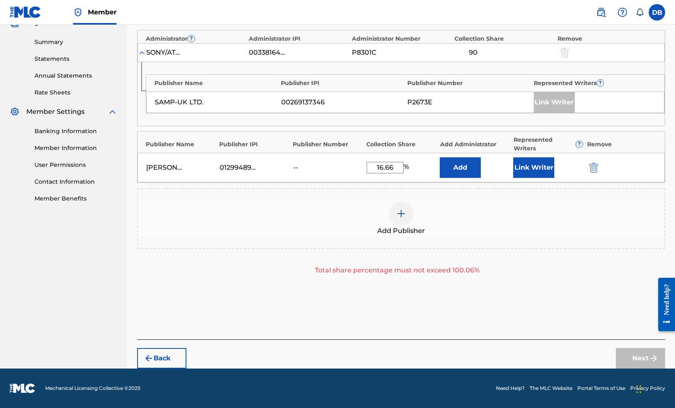
type input "16.66"
click at [475, 178] on button "Add" at bounding box center [460, 167] width 41 height 21
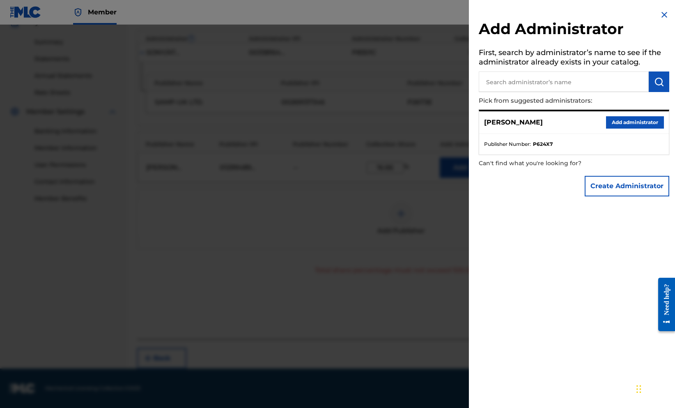
click at [638, 196] on button "Create Administrator" at bounding box center [626, 186] width 85 height 21
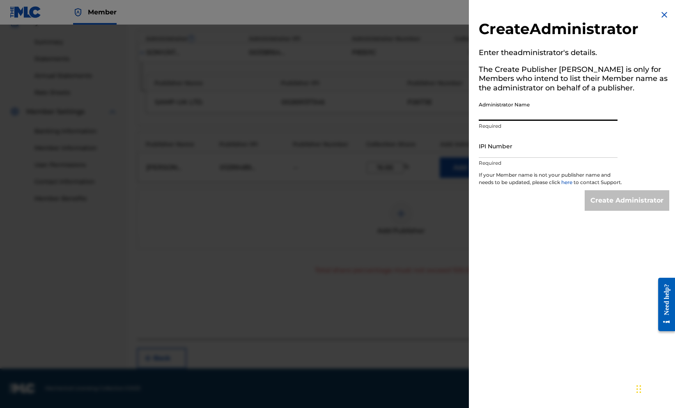
click at [554, 121] on input "Administrator Name" at bounding box center [548, 108] width 139 height 23
type input "[PERSON_NAME], [GEOGRAPHIC_DATA]"
click at [554, 158] on input "IPI Number" at bounding box center [548, 145] width 139 height 23
paste input "1299489964"
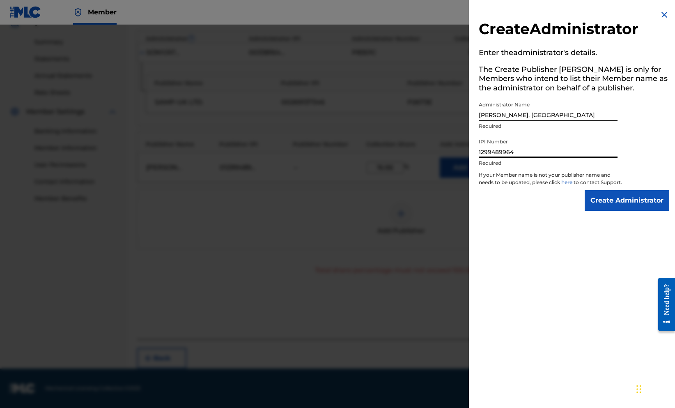
type input "1299489964"
click at [604, 211] on input "Create Administrator" at bounding box center [626, 200] width 85 height 21
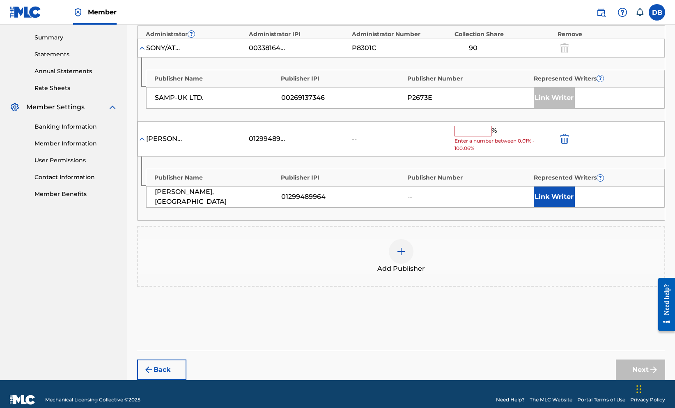
click at [491, 136] on input "text" at bounding box center [472, 131] width 37 height 11
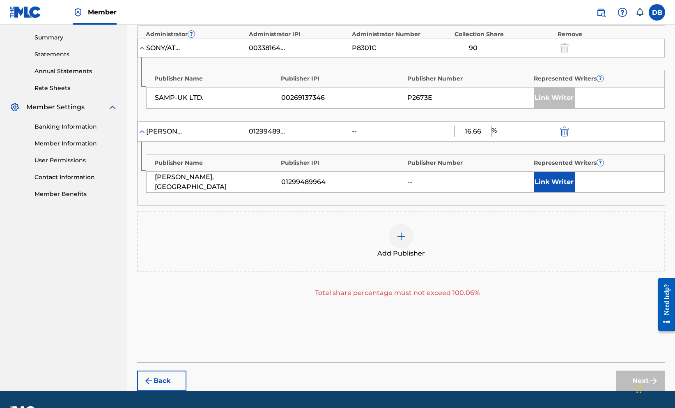
click at [547, 192] on button "Link Writer" at bounding box center [554, 182] width 41 height 21
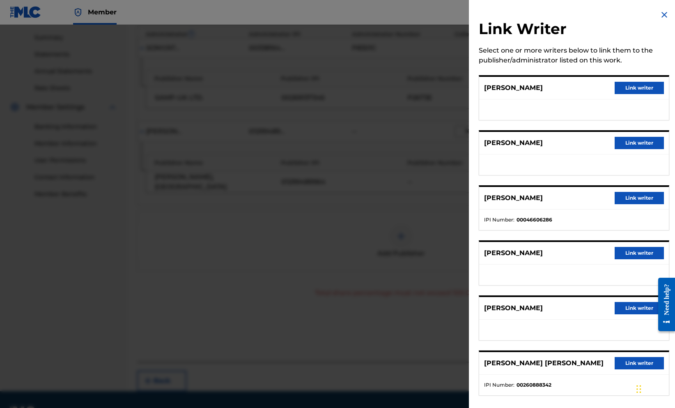
click at [614, 204] on button "Link writer" at bounding box center [638, 198] width 49 height 12
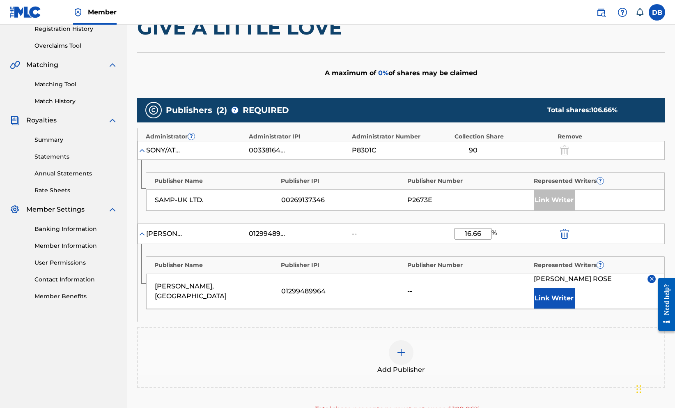
scroll to position [158, 0]
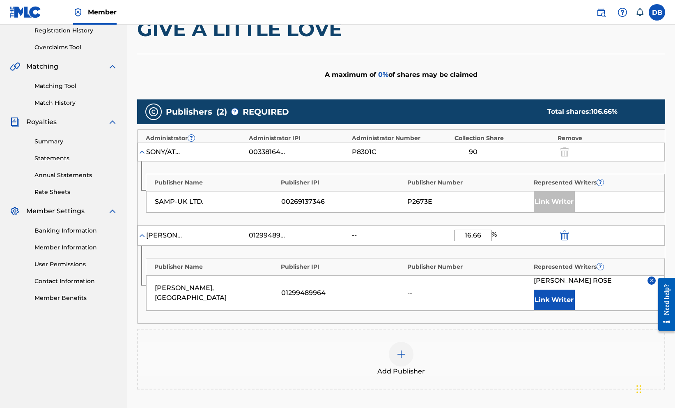
click at [491, 241] on input "16.66" at bounding box center [472, 234] width 37 height 11
type input "1"
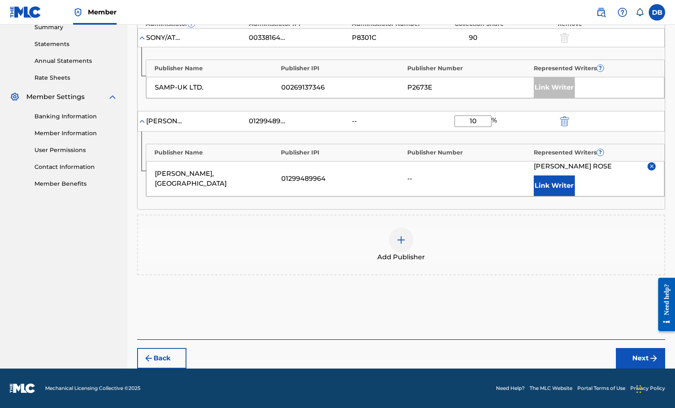
type input "10"
click at [616, 366] on button "Next" at bounding box center [640, 358] width 49 height 21
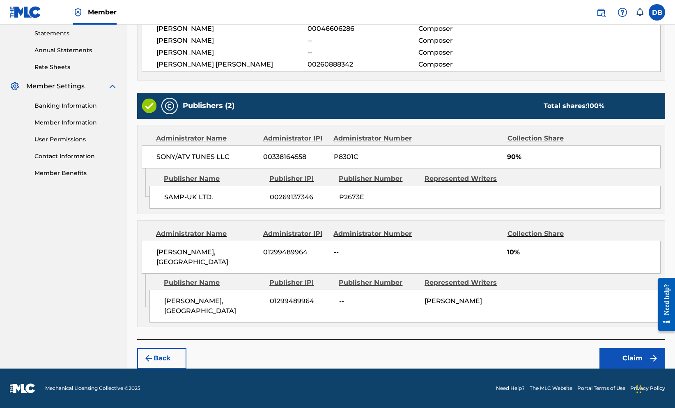
scroll to position [353, 0]
click at [619, 355] on button "Claim" at bounding box center [632, 358] width 66 height 21
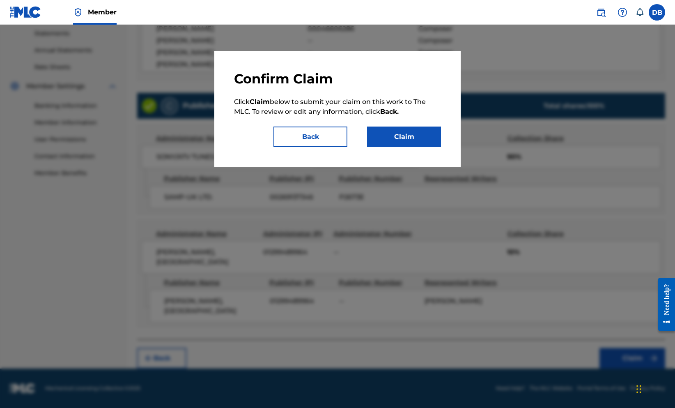
click at [421, 147] on button "Claim" at bounding box center [404, 136] width 74 height 21
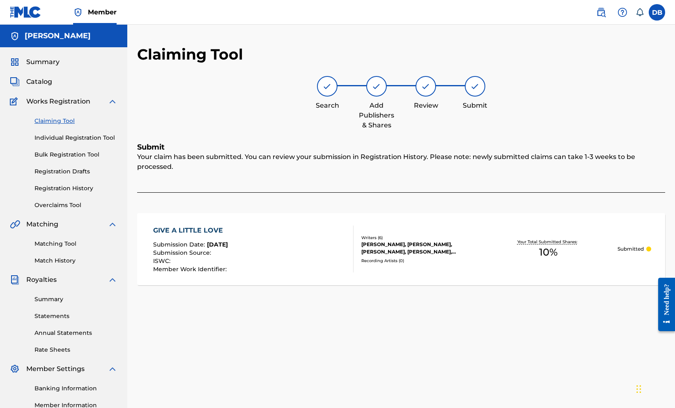
scroll to position [0, 0]
click at [75, 125] on link "Claiming Tool" at bounding box center [75, 121] width 83 height 9
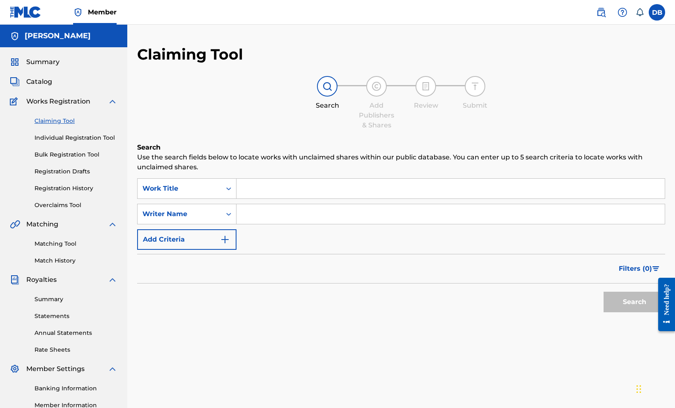
click at [306, 198] on input "Search Form" at bounding box center [450, 189] width 428 height 20
type input ""love crisis""
click at [306, 224] on input "Search Form" at bounding box center [450, 214] width 428 height 20
type input ""[PERSON_NAME]""
click at [603, 312] on button "Search" at bounding box center [634, 301] width 62 height 21
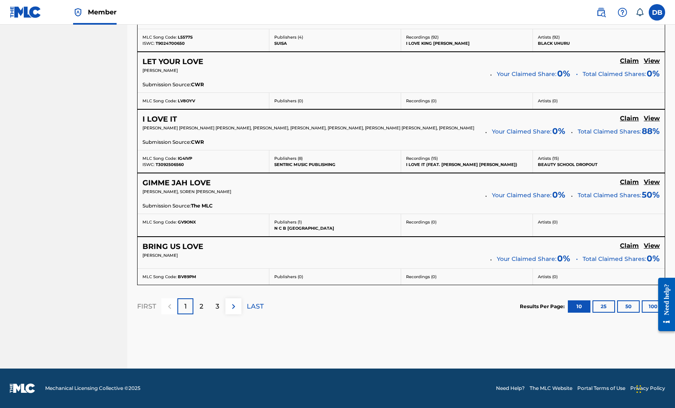
scroll to position [746, 0]
click at [209, 314] on div "2" at bounding box center [201, 306] width 16 height 16
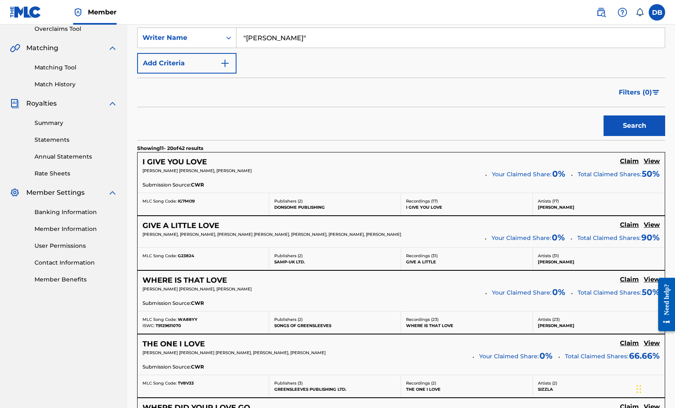
click at [647, 283] on h5 "View" at bounding box center [651, 279] width 16 height 8
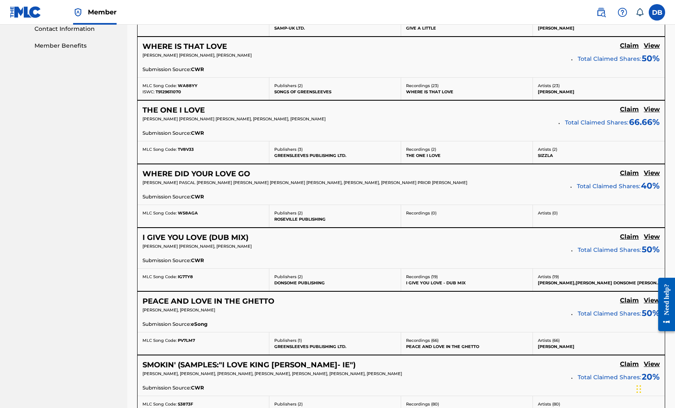
scroll to position [421, 0]
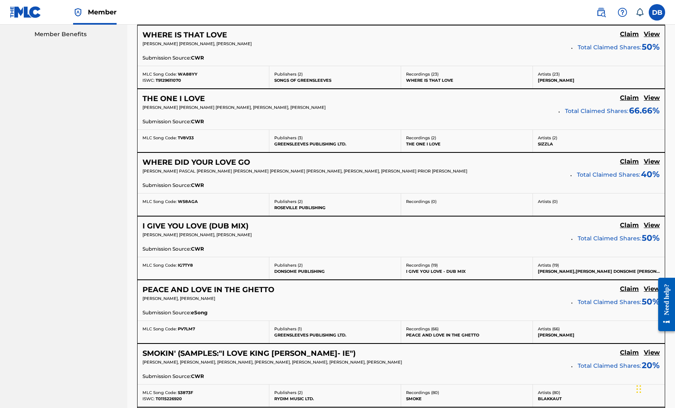
click at [648, 229] on h5 "View" at bounding box center [651, 225] width 16 height 8
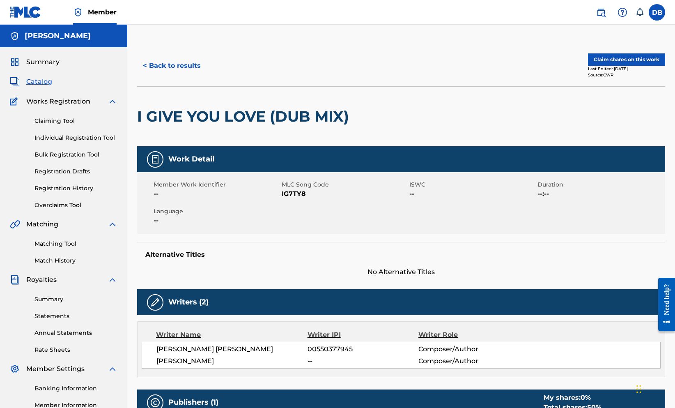
click at [639, 66] on button "Claim shares on this work" at bounding box center [626, 59] width 77 height 12
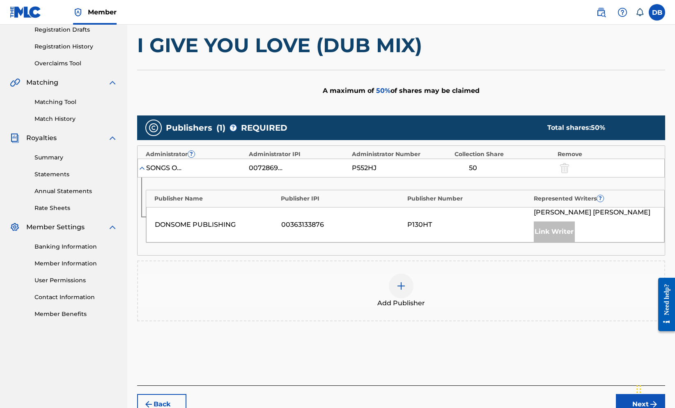
scroll to position [145, 0]
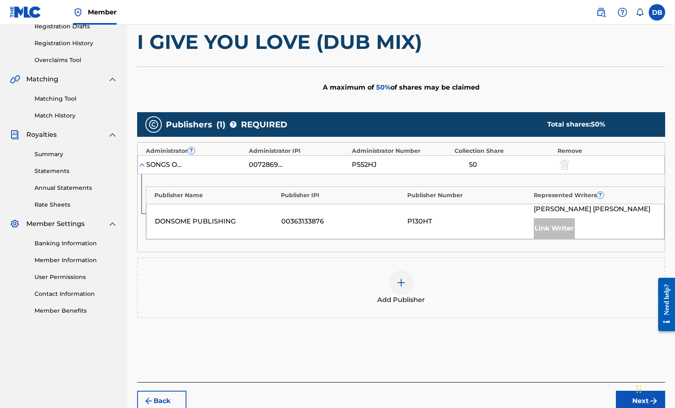
click at [413, 295] on div at bounding box center [401, 282] width 25 height 25
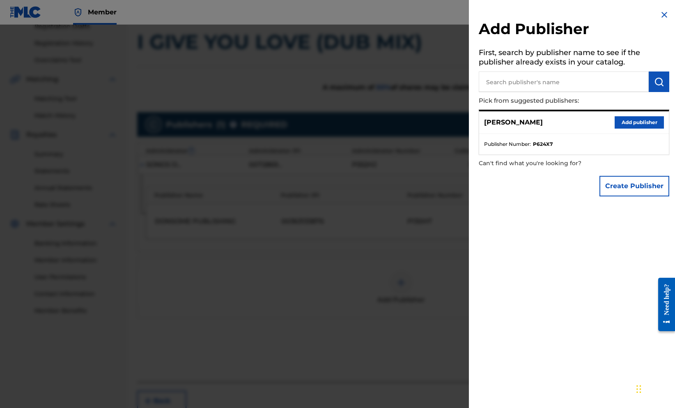
click at [630, 196] on button "Create Publisher" at bounding box center [634, 186] width 70 height 21
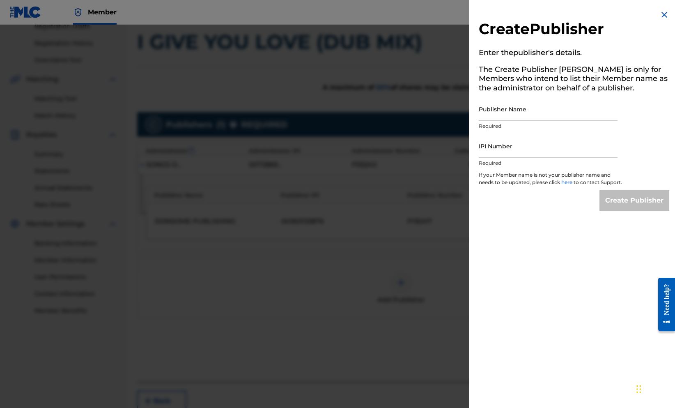
click at [526, 121] on input "Publisher Name" at bounding box center [548, 108] width 139 height 23
click at [521, 158] on input "IPI Number" at bounding box center [548, 145] width 139 height 23
paste input "1299489964"
type input "1299489964"
click at [481, 121] on input "Publisher Name" at bounding box center [548, 108] width 139 height 23
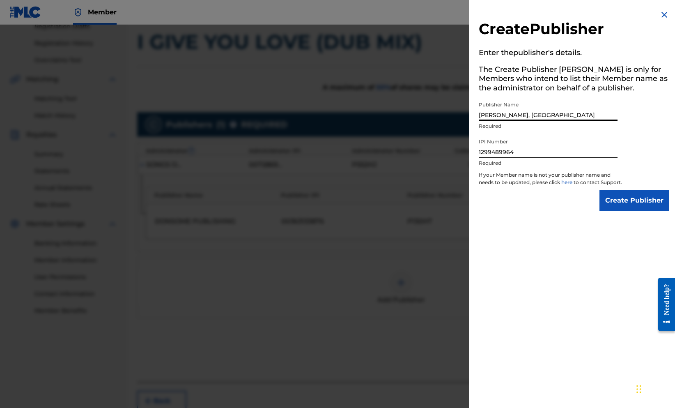
type input "[PERSON_NAME], [GEOGRAPHIC_DATA]"
click at [618, 211] on input "Create Publisher" at bounding box center [634, 200] width 70 height 21
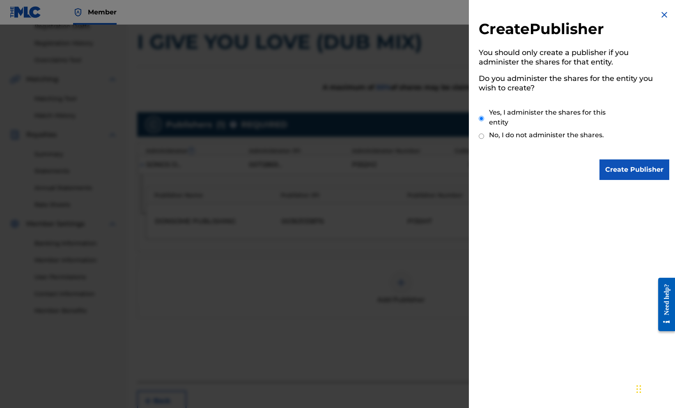
click at [608, 177] on input "Create Publisher" at bounding box center [634, 169] width 70 height 21
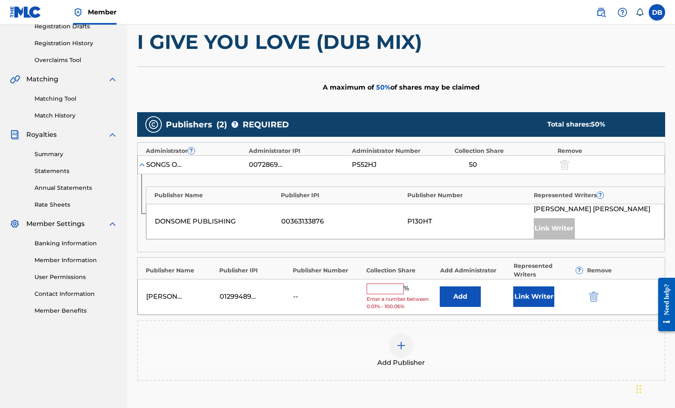
click at [403, 294] on input "text" at bounding box center [384, 288] width 37 height 11
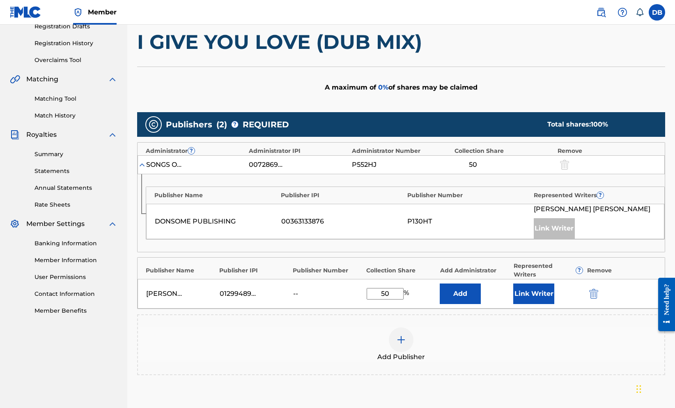
type input "50"
click at [468, 304] on button "Add" at bounding box center [460, 293] width 41 height 21
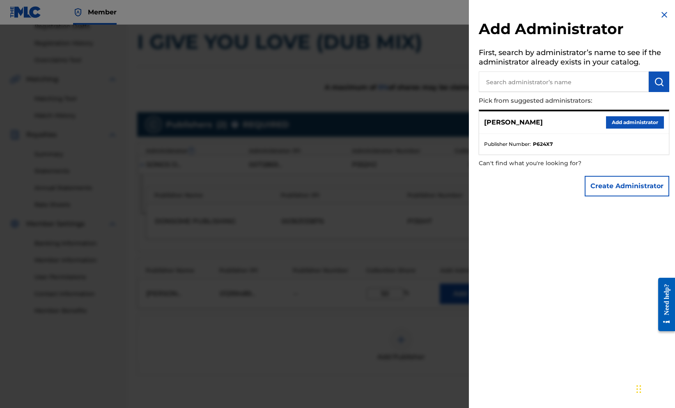
click at [659, 17] on img at bounding box center [664, 15] width 10 height 10
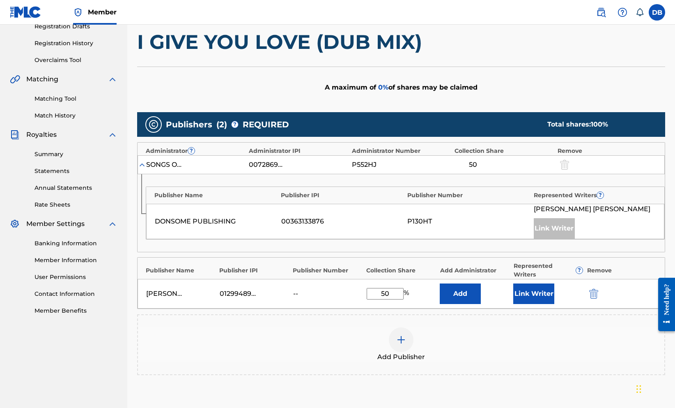
click at [530, 304] on button "Link Writer" at bounding box center [533, 293] width 41 height 21
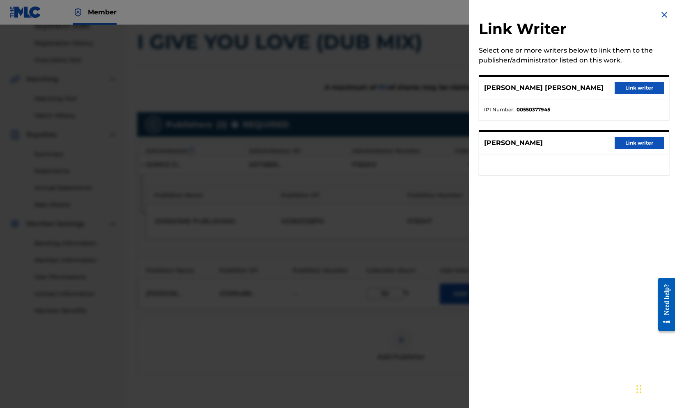
click at [626, 149] on button "Link writer" at bounding box center [638, 143] width 49 height 12
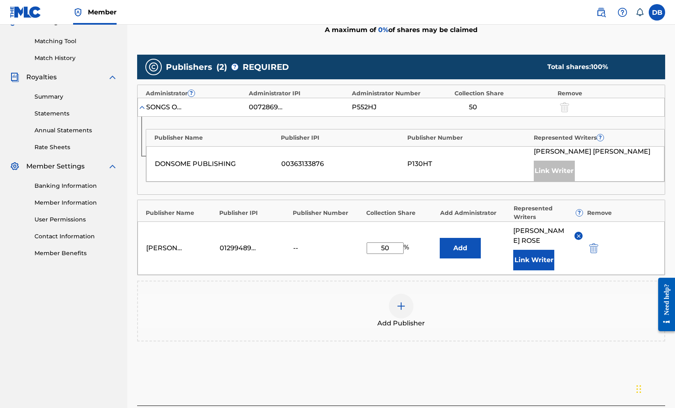
scroll to position [220, 0]
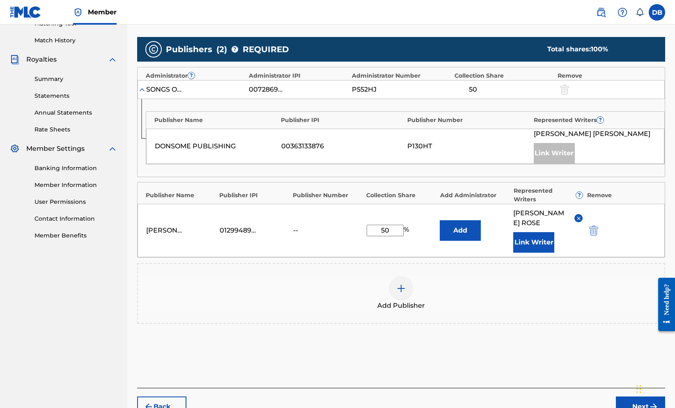
click at [469, 240] on button "Add" at bounding box center [460, 230] width 41 height 21
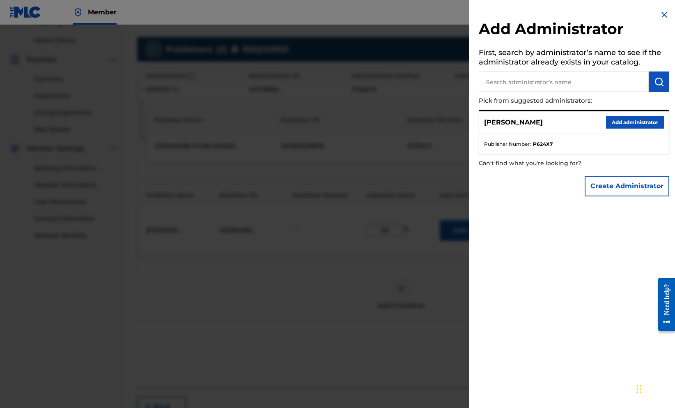
click at [611, 196] on button "Create Administrator" at bounding box center [626, 186] width 85 height 21
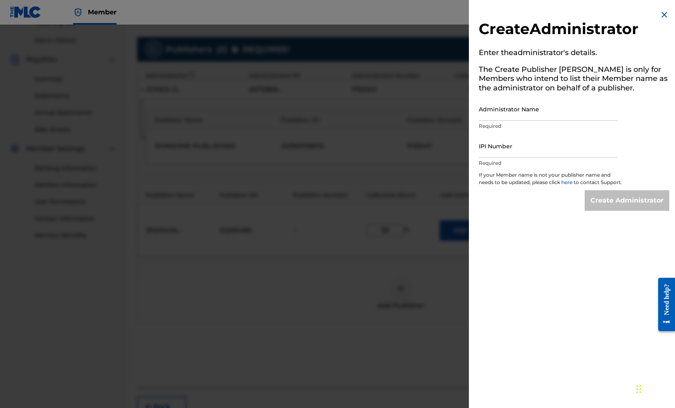
click at [538, 158] on input "IPI Number" at bounding box center [548, 145] width 139 height 23
paste input "1299489964"
type input "1299489964"
click at [513, 121] on input "Administrator Name" at bounding box center [548, 108] width 139 height 23
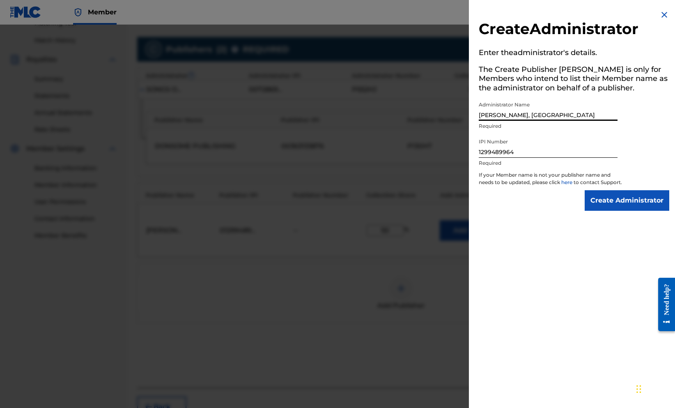
type input "[PERSON_NAME], [GEOGRAPHIC_DATA]"
click at [584, 211] on input "Create Administrator" at bounding box center [626, 200] width 85 height 21
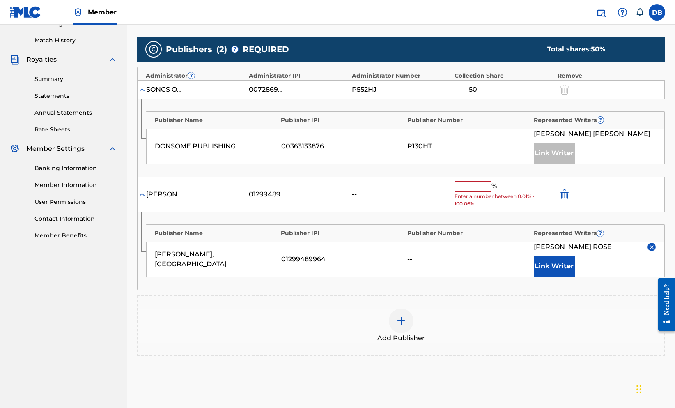
click at [491, 192] on input "text" at bounding box center [472, 186] width 37 height 11
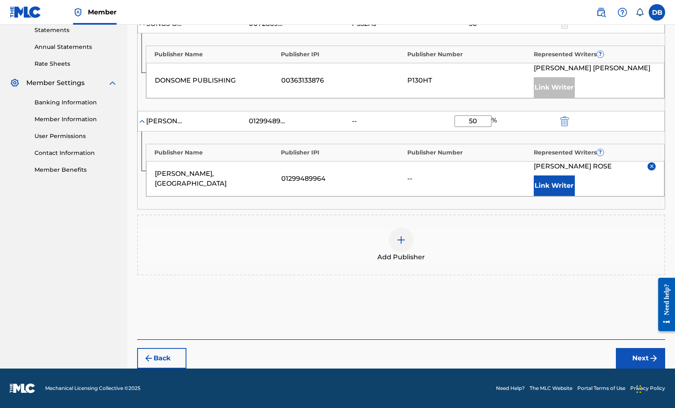
scroll to position [362, 0]
type input "50"
click at [616, 368] on button "Next" at bounding box center [640, 358] width 49 height 21
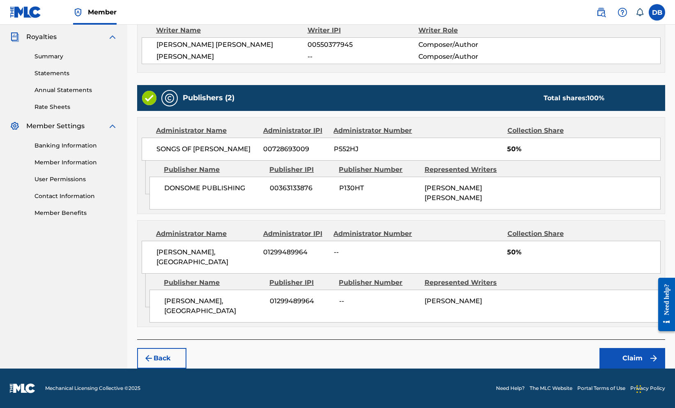
click at [611, 351] on button "Claim" at bounding box center [632, 358] width 66 height 21
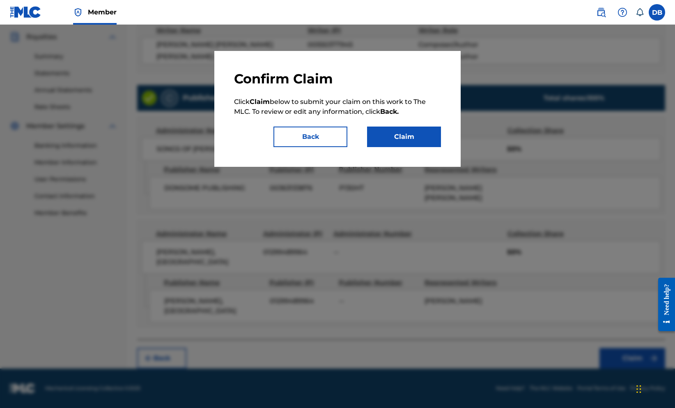
click at [426, 147] on button "Claim" at bounding box center [404, 136] width 74 height 21
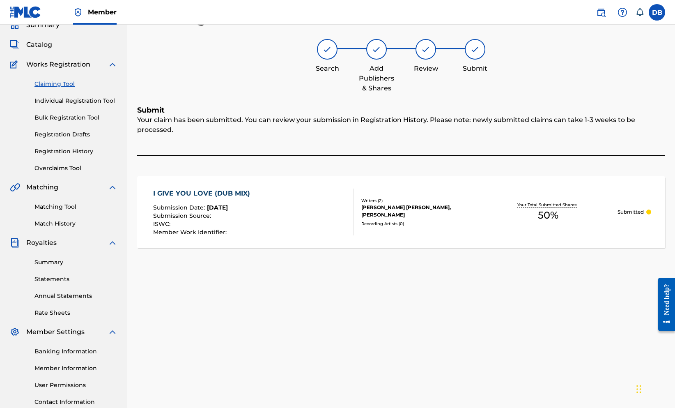
scroll to position [30, 0]
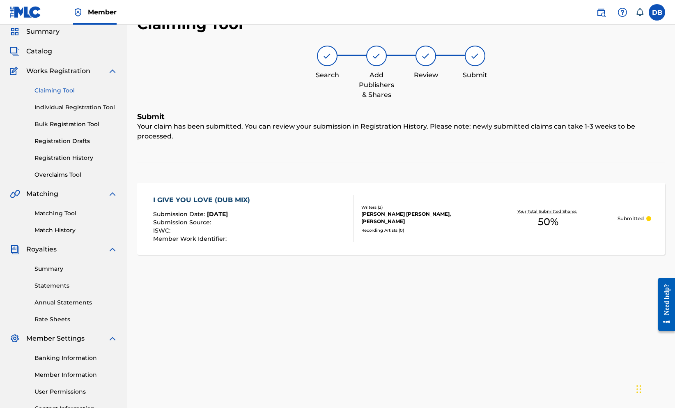
click at [79, 95] on link "Claiming Tool" at bounding box center [75, 90] width 83 height 9
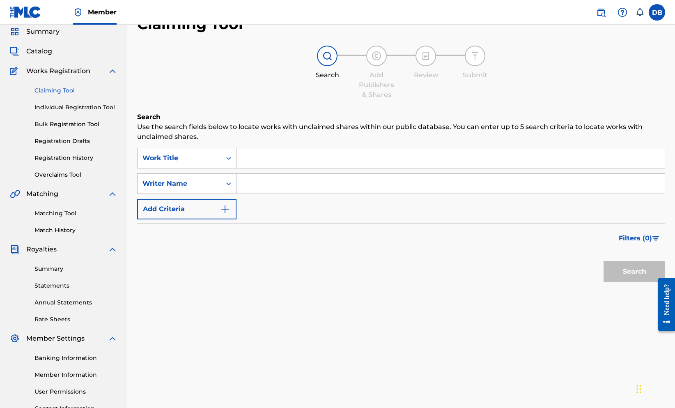
scroll to position [0, 0]
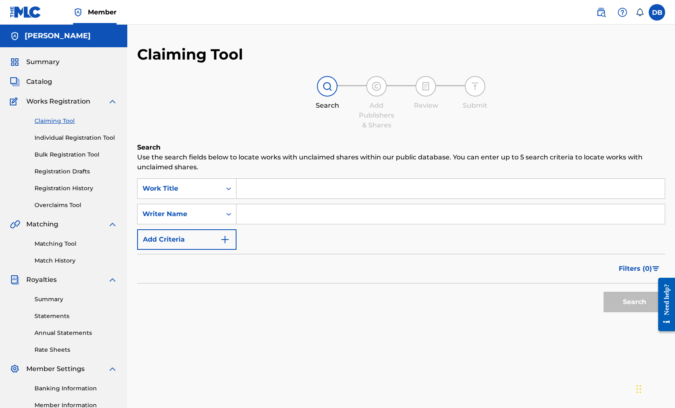
click at [342, 198] on input "Search Form" at bounding box center [450, 189] width 428 height 20
type input ""love crisis""
click at [339, 224] on input "Search Form" at bounding box center [450, 214] width 428 height 20
type input ""[PERSON_NAME]""
click at [626, 312] on button "Search" at bounding box center [634, 301] width 62 height 21
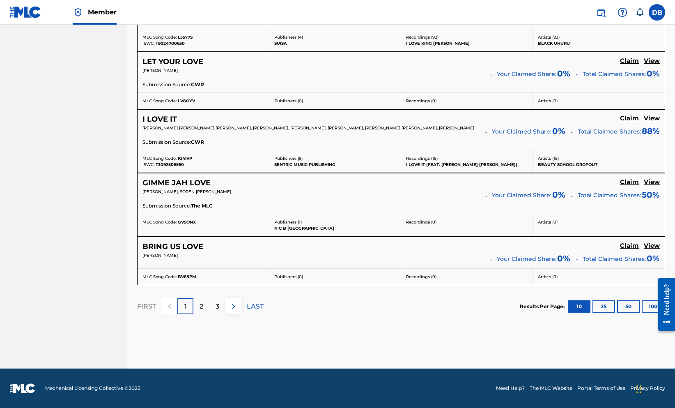
click at [203, 301] on p "2" at bounding box center [201, 306] width 4 height 10
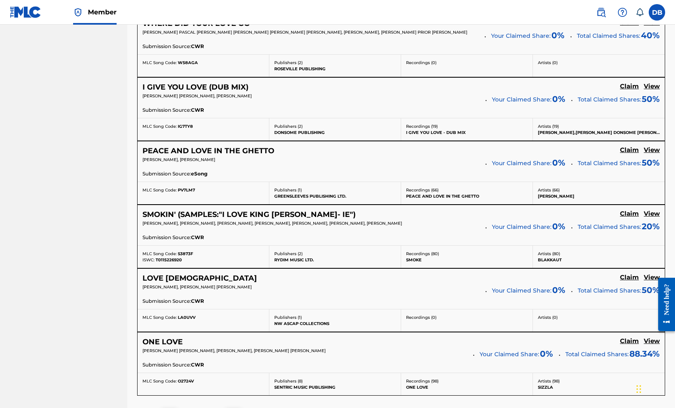
scroll to position [563, 0]
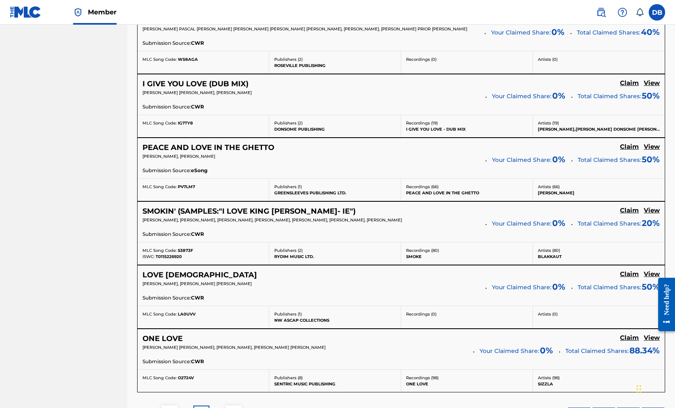
click at [647, 214] on h5 "View" at bounding box center [651, 210] width 16 height 8
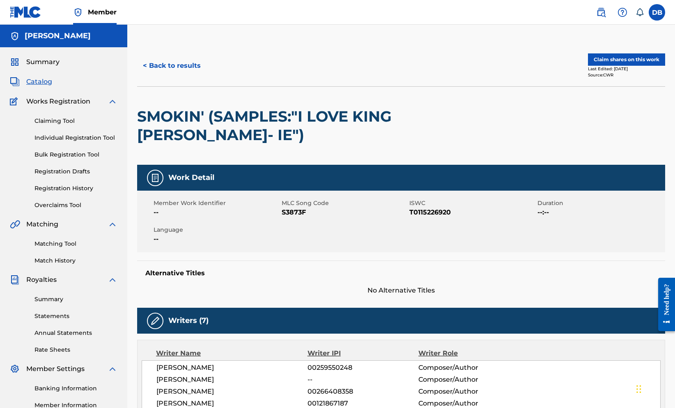
click at [608, 66] on button "Claim shares on this work" at bounding box center [626, 59] width 77 height 12
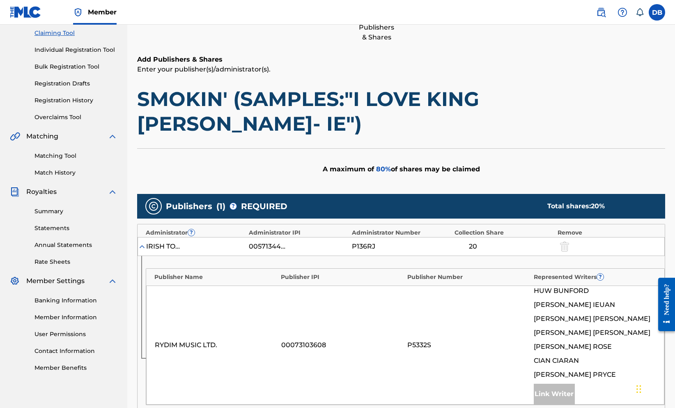
scroll to position [22, 0]
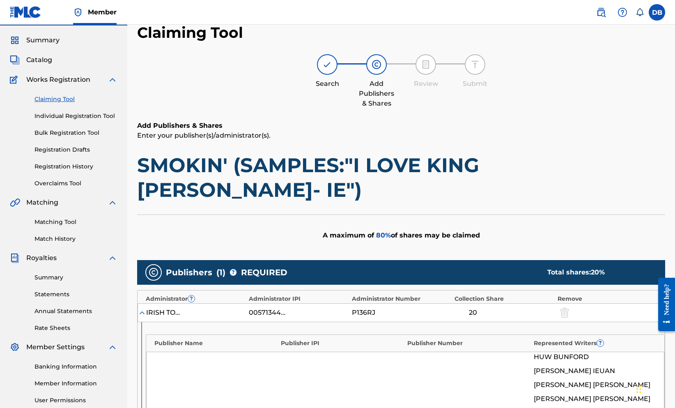
click at [83, 103] on link "Claiming Tool" at bounding box center [75, 99] width 83 height 9
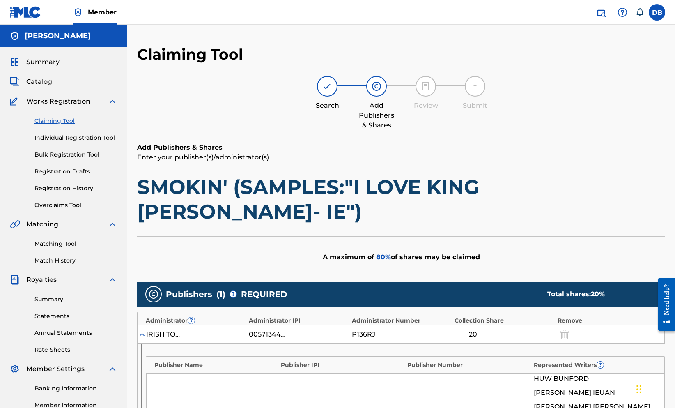
scroll to position [0, 0]
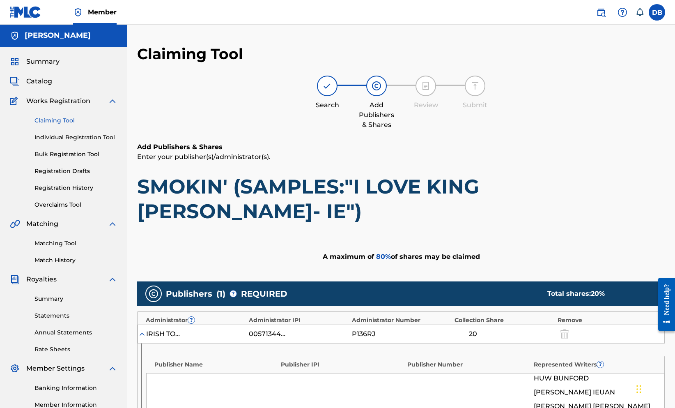
click at [82, 125] on link "Claiming Tool" at bounding box center [75, 120] width 83 height 9
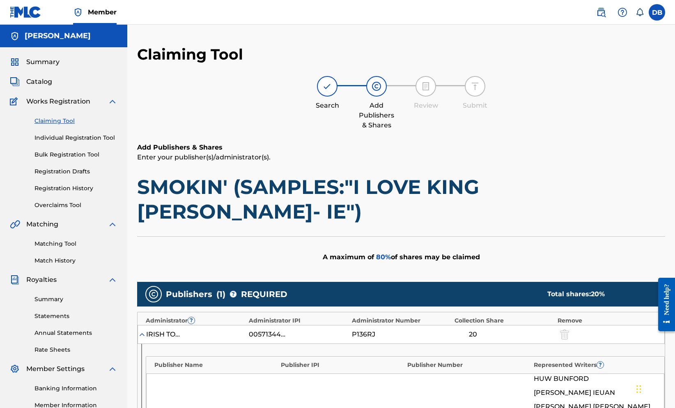
click at [78, 125] on link "Claiming Tool" at bounding box center [75, 121] width 83 height 9
click at [74, 125] on link "Claiming Tool" at bounding box center [75, 121] width 83 height 9
click at [71, 142] on link "Individual Registration Tool" at bounding box center [75, 137] width 83 height 9
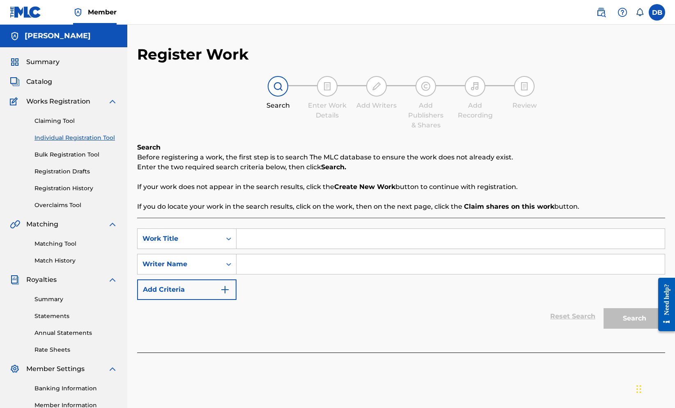
click at [66, 125] on link "Claiming Tool" at bounding box center [75, 121] width 83 height 9
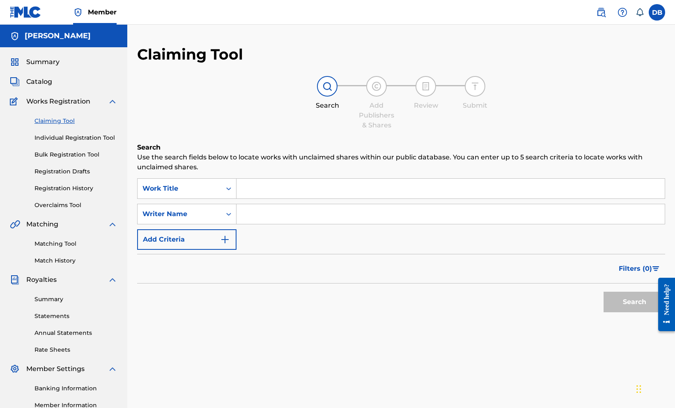
click at [318, 198] on input "Search Form" at bounding box center [450, 189] width 428 height 20
type input ""love crisis""
click at [309, 224] on input "Search Form" at bounding box center [450, 214] width 428 height 20
type input ""[PERSON_NAME]""
click at [608, 312] on button "Search" at bounding box center [634, 301] width 62 height 21
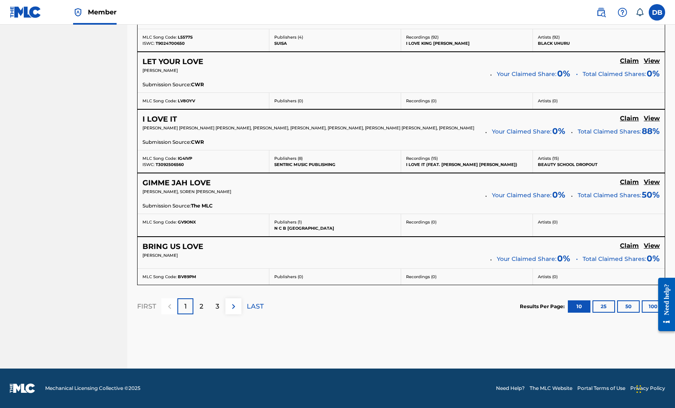
scroll to position [778, 0]
click at [209, 298] on div "2" at bounding box center [201, 306] width 16 height 16
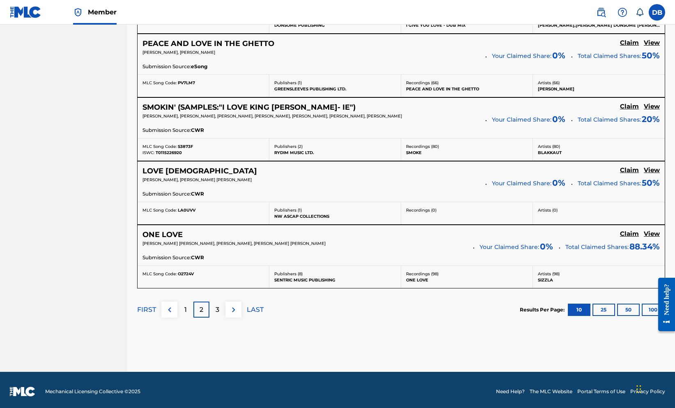
scroll to position [668, 0]
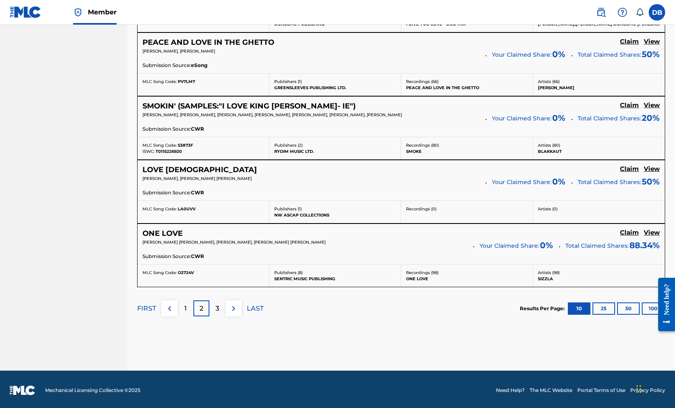
click at [649, 109] on h5 "View" at bounding box center [651, 105] width 16 height 8
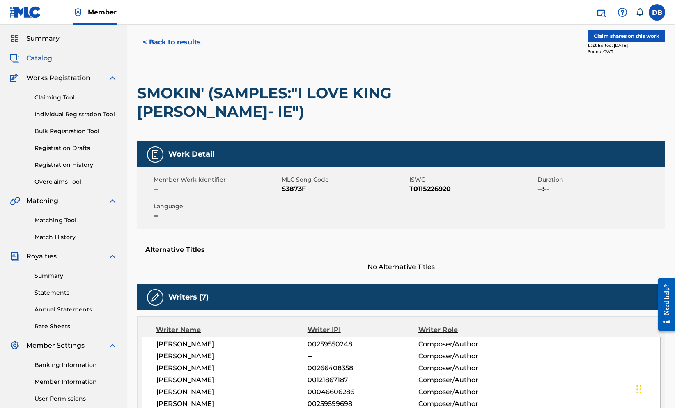
scroll to position [22, 0]
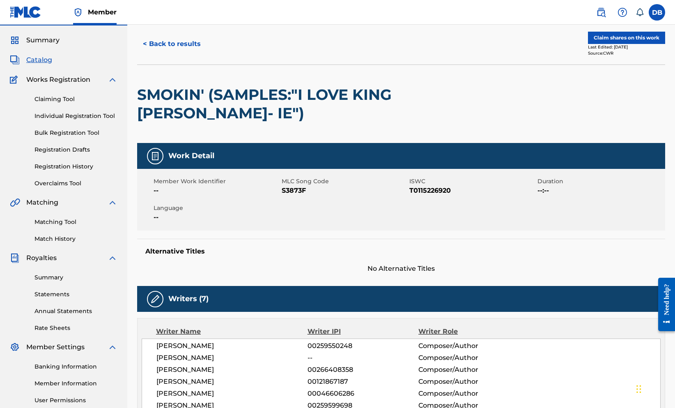
click at [633, 44] on button "Claim shares on this work" at bounding box center [626, 38] width 77 height 12
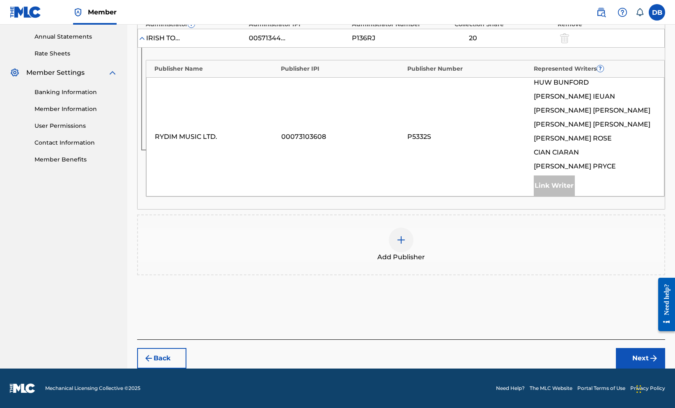
scroll to position [365, 0]
click at [413, 227] on div at bounding box center [401, 239] width 25 height 25
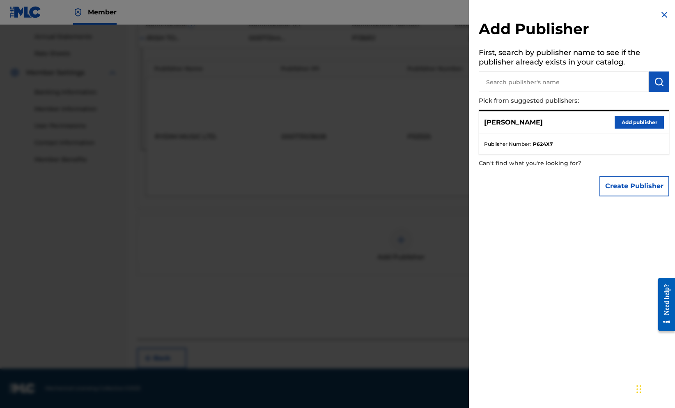
click at [614, 128] on button "Add publisher" at bounding box center [638, 122] width 49 height 12
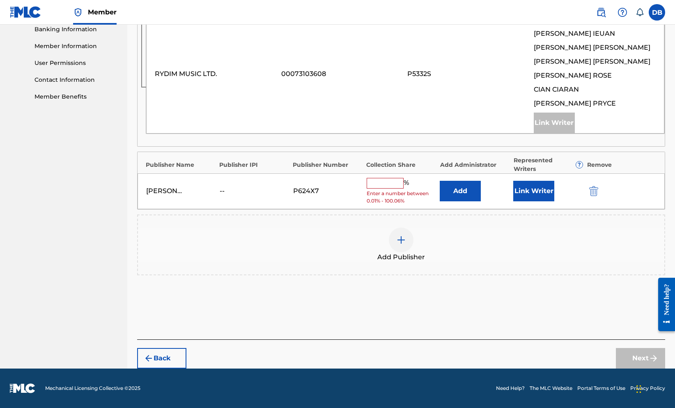
click at [403, 188] on input "text" at bounding box center [384, 183] width 37 height 11
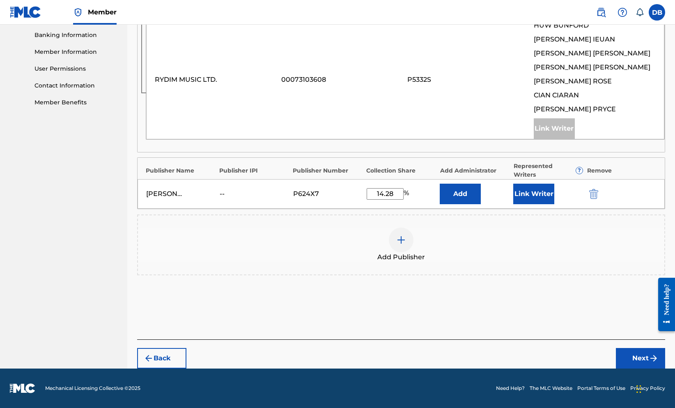
type input "14.28"
click at [467, 204] on button "Add" at bounding box center [460, 193] width 41 height 21
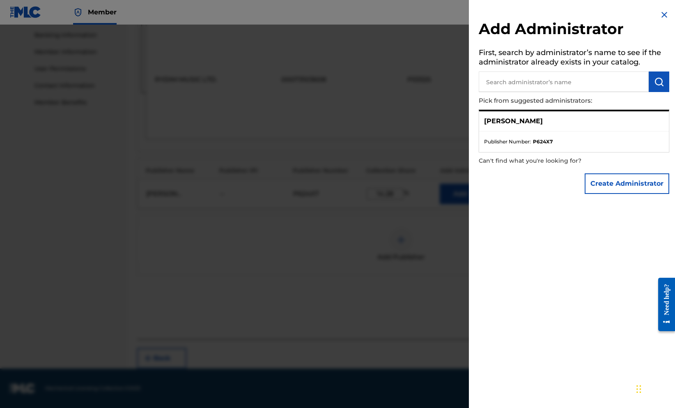
click at [621, 194] on button "Create Administrator" at bounding box center [626, 183] width 85 height 21
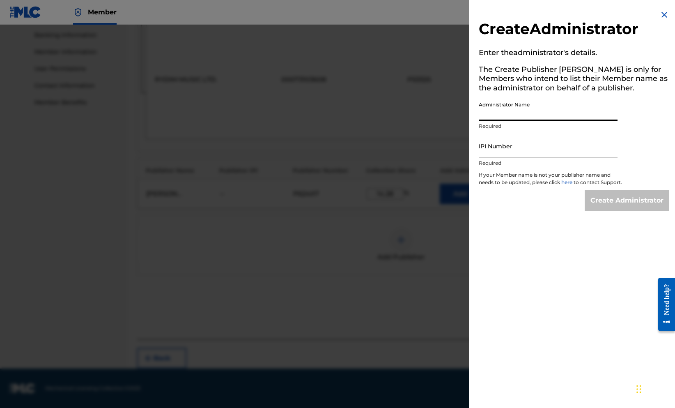
click at [554, 121] on input "Administrator Name" at bounding box center [548, 108] width 139 height 23
type input "[PERSON_NAME], [GEOGRAPHIC_DATA]"
click at [560, 158] on input "IPI Number" at bounding box center [548, 145] width 139 height 23
paste input "1299489964"
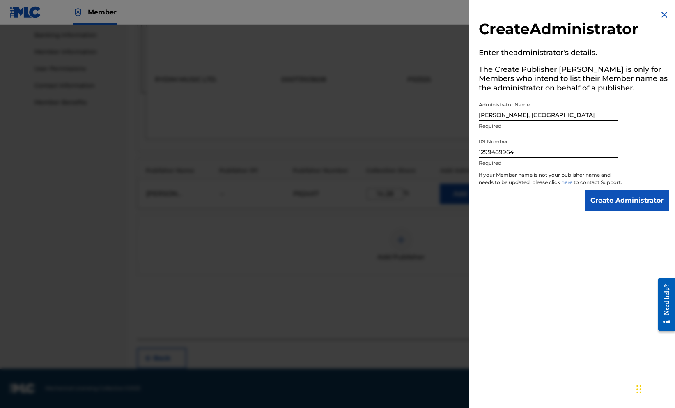
type input "1299489964"
click at [607, 211] on input "Create Administrator" at bounding box center [626, 200] width 85 height 21
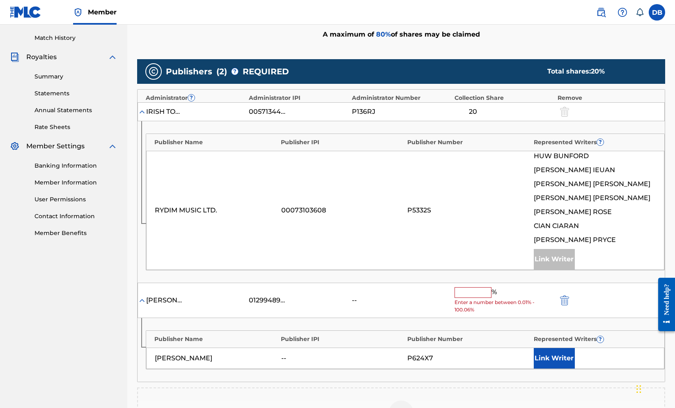
scroll to position [214, 0]
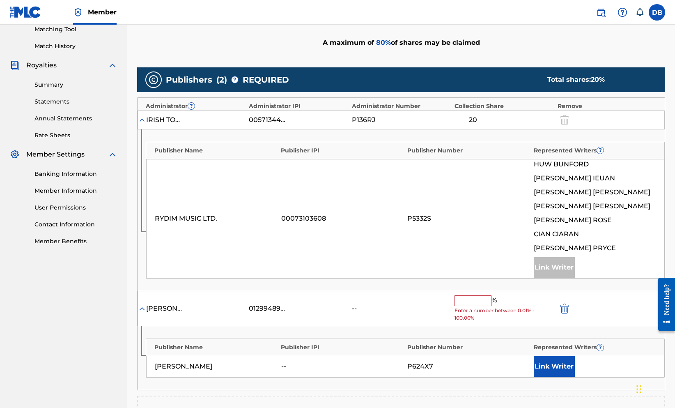
click at [493, 326] on div "[PERSON_NAME], [GEOGRAPHIC_DATA] 01299489964 -- % Enter a number between 0.01% …" at bounding box center [400, 309] width 527 height 36
click at [491, 306] on input "text" at bounding box center [472, 300] width 37 height 11
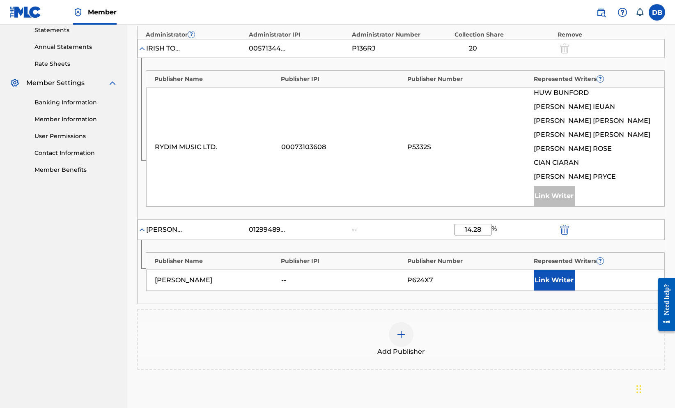
scroll to position [298, 0]
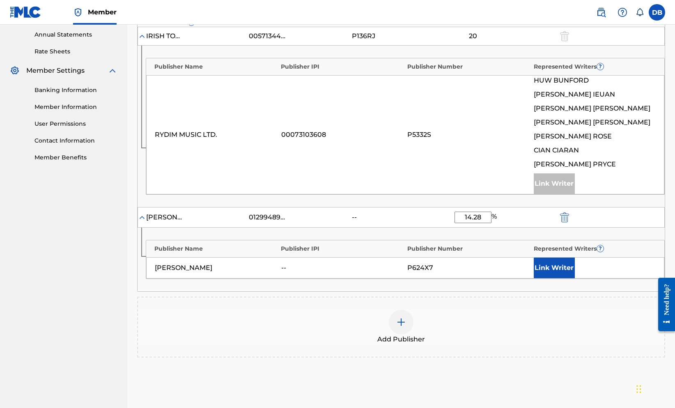
type input "14.28"
click at [553, 278] on button "Link Writer" at bounding box center [554, 267] width 41 height 21
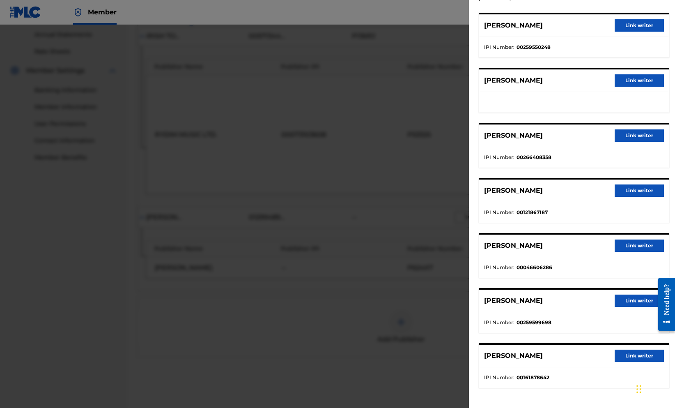
scroll to position [66, 0]
click at [630, 252] on button "Link writer" at bounding box center [638, 245] width 49 height 12
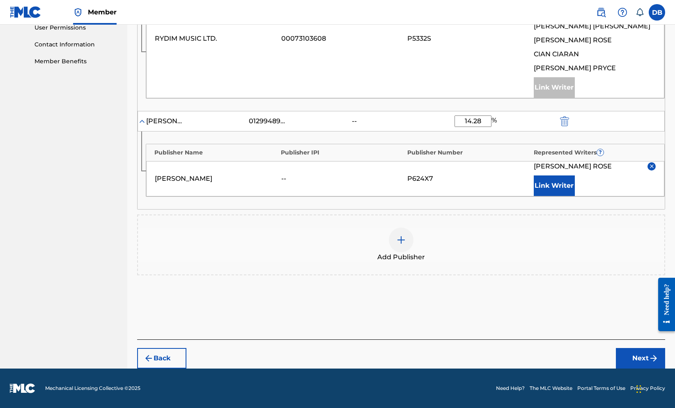
scroll to position [477, 0]
click at [630, 348] on button "Next" at bounding box center [640, 358] width 49 height 21
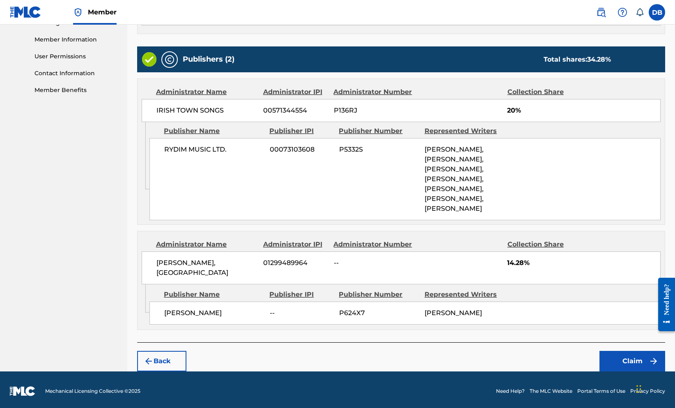
click at [630, 350] on button "Claim" at bounding box center [632, 360] width 66 height 21
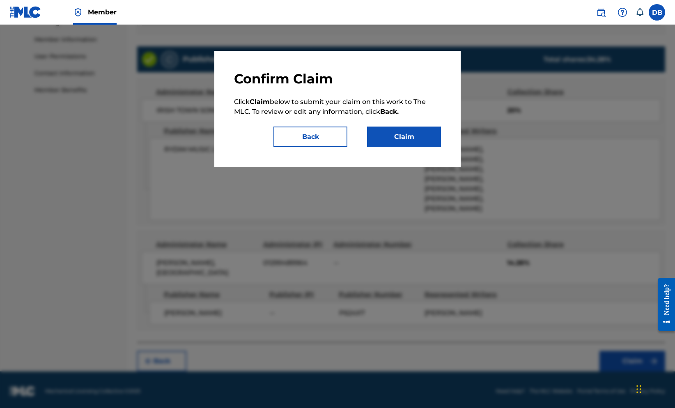
click at [439, 147] on button "Claim" at bounding box center [404, 136] width 74 height 21
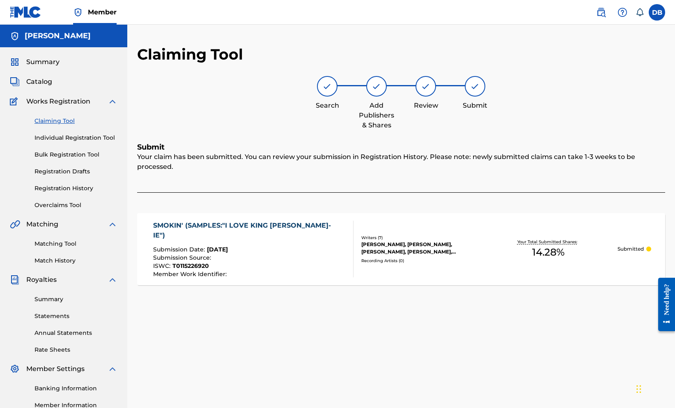
scroll to position [0, 0]
click at [76, 125] on link "Claiming Tool" at bounding box center [75, 121] width 83 height 9
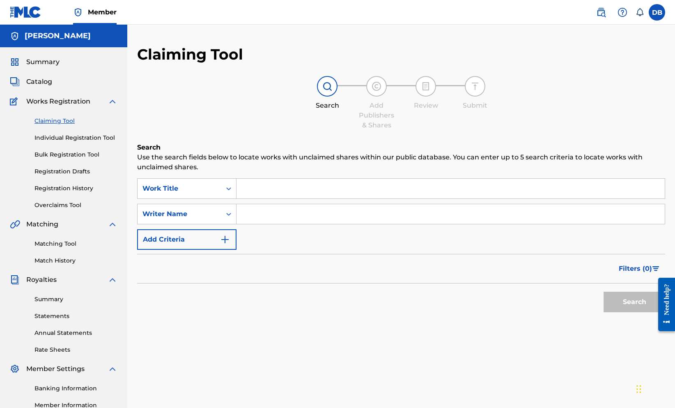
click at [304, 198] on input "Search Form" at bounding box center [450, 189] width 428 height 20
type input ""Love Crisis""
click at [298, 224] on input "Search Form" at bounding box center [450, 214] width 428 height 20
type input ""[PERSON_NAME]""
click at [620, 312] on button "Search" at bounding box center [634, 301] width 62 height 21
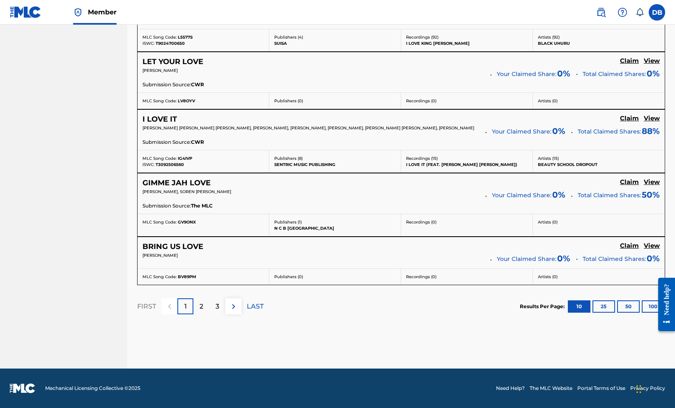
scroll to position [778, 0]
click at [209, 298] on div "2" at bounding box center [201, 306] width 16 height 16
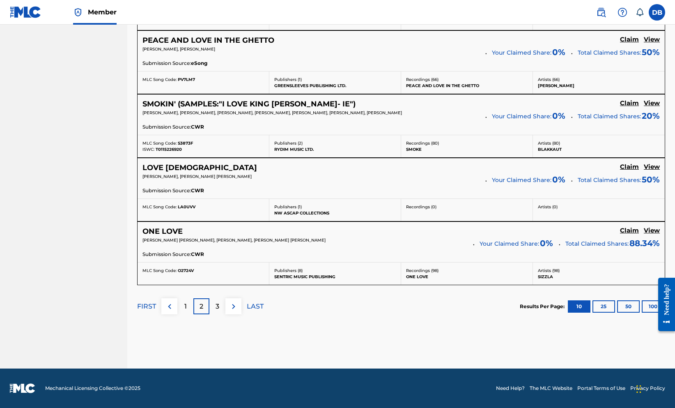
scroll to position [779, 0]
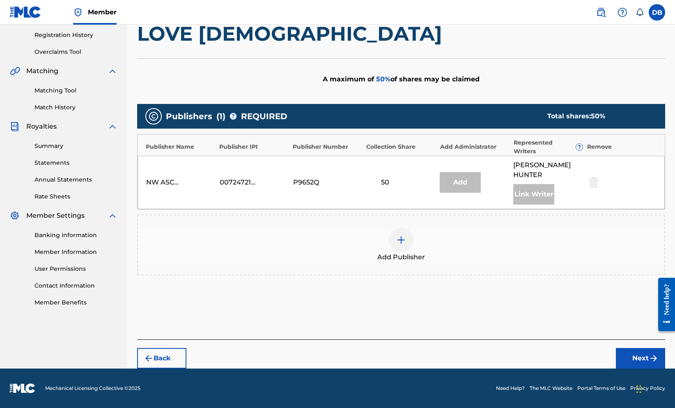
click at [413, 227] on div at bounding box center [401, 239] width 25 height 25
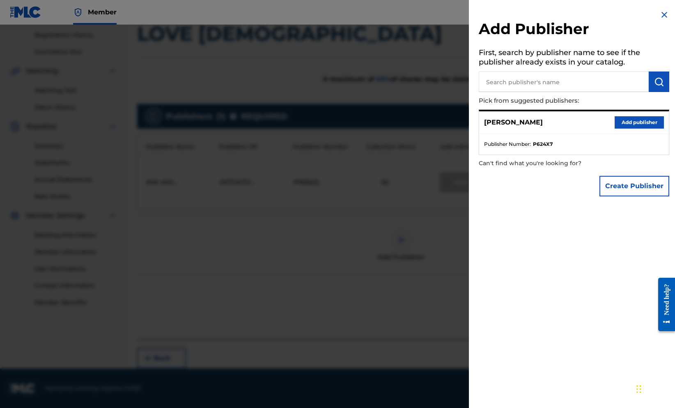
click at [654, 196] on button "Create Publisher" at bounding box center [634, 186] width 70 height 21
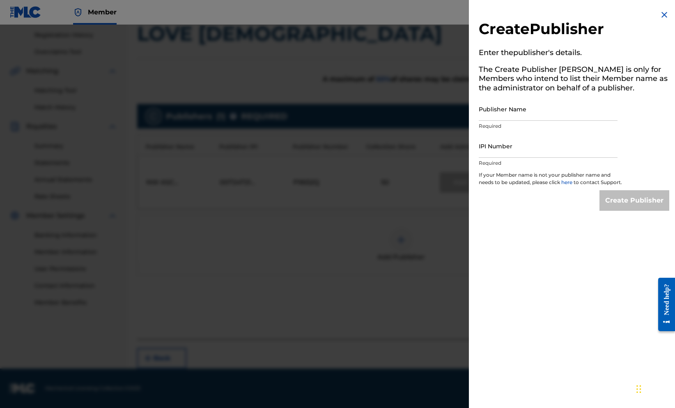
click at [580, 121] on input "Publisher Name" at bounding box center [548, 108] width 139 height 23
type input "[PERSON_NAME], [GEOGRAPHIC_DATA]"
click at [594, 158] on input "IPI Number" at bounding box center [548, 145] width 139 height 23
paste input "1299489964"
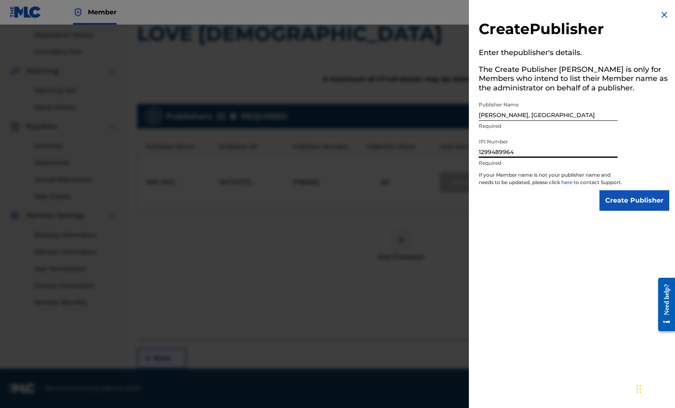
type input "1299489964"
click at [633, 211] on input "Create Publisher" at bounding box center [634, 200] width 70 height 21
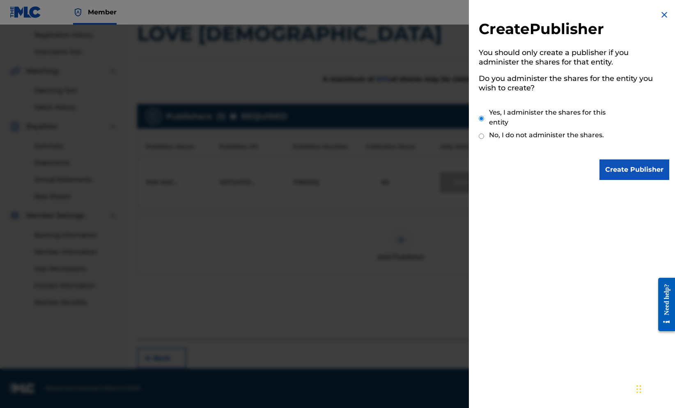
click at [614, 175] on input "Create Publisher" at bounding box center [634, 169] width 70 height 21
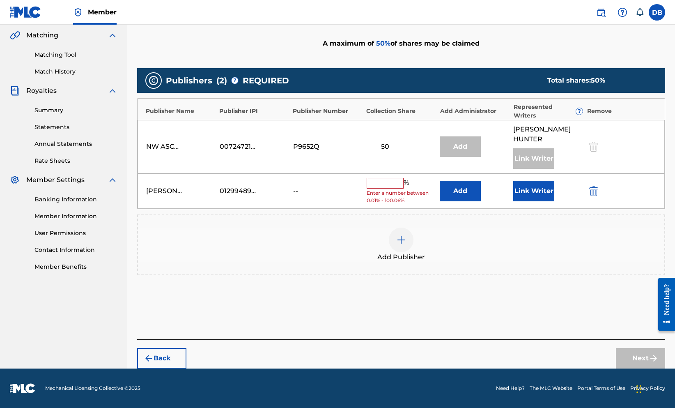
click at [403, 186] on input "text" at bounding box center [384, 183] width 37 height 11
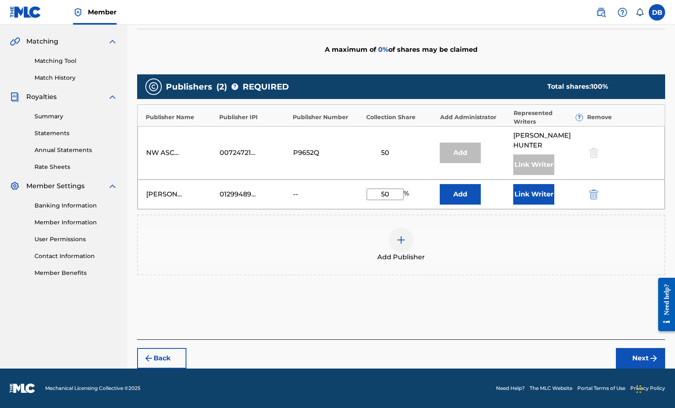
type input "50"
click at [481, 200] on button "Add" at bounding box center [460, 194] width 41 height 21
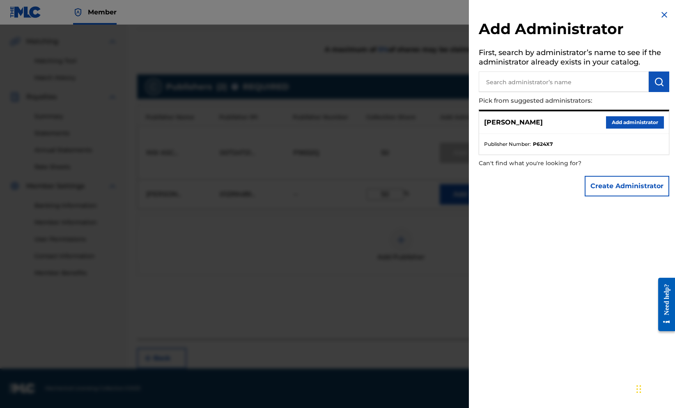
click at [630, 196] on button "Create Administrator" at bounding box center [626, 186] width 85 height 21
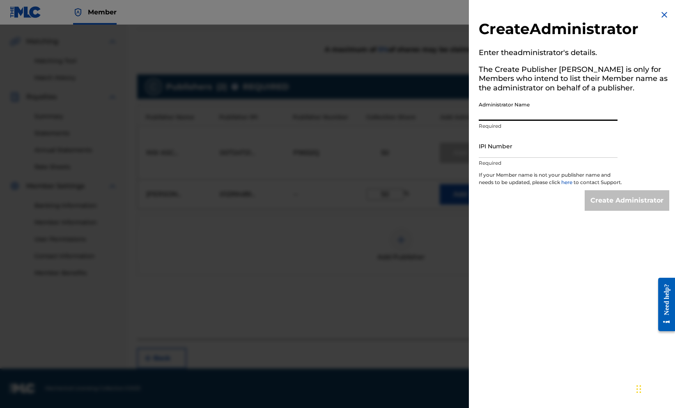
click at [564, 121] on input "Administrator Name" at bounding box center [548, 108] width 139 height 23
type input "[PERSON_NAME], [GEOGRAPHIC_DATA]"
click at [572, 158] on input "IPI Number" at bounding box center [548, 145] width 139 height 23
paste input "1299489964"
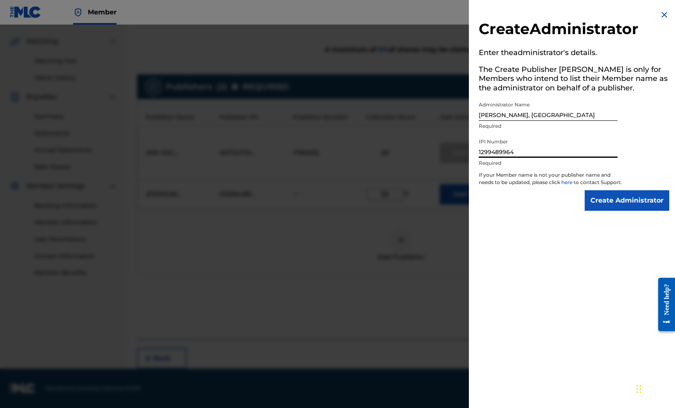
type input "1299489964"
click at [624, 211] on input "Create Administrator" at bounding box center [626, 200] width 85 height 21
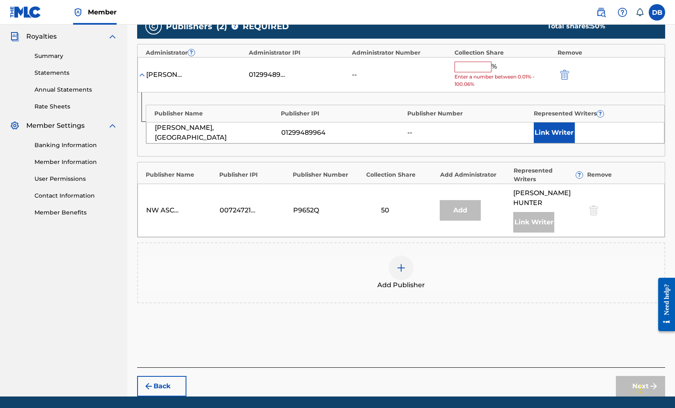
click at [481, 72] on input "text" at bounding box center [472, 67] width 37 height 11
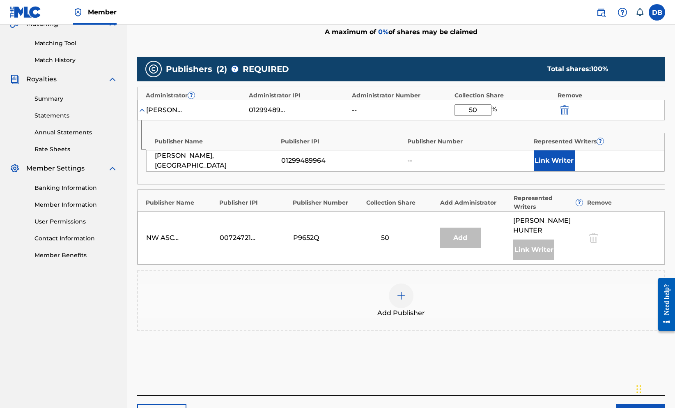
scroll to position [177, 0]
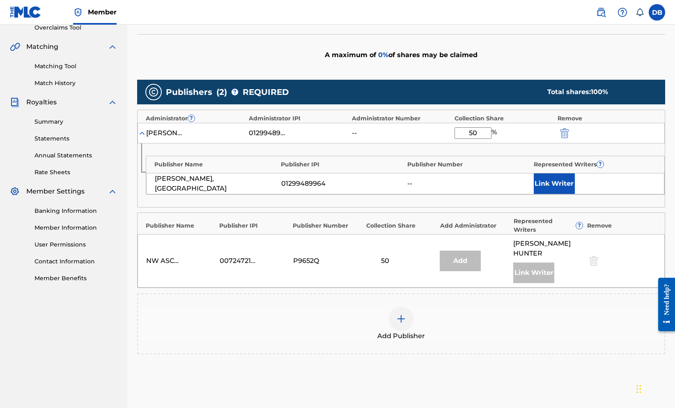
type input "50"
click at [575, 194] on button "Link Writer" at bounding box center [554, 183] width 41 height 21
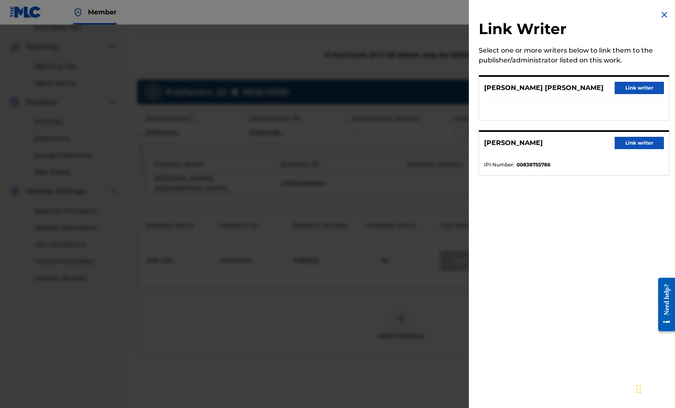
click at [614, 94] on button "Link writer" at bounding box center [638, 88] width 49 height 12
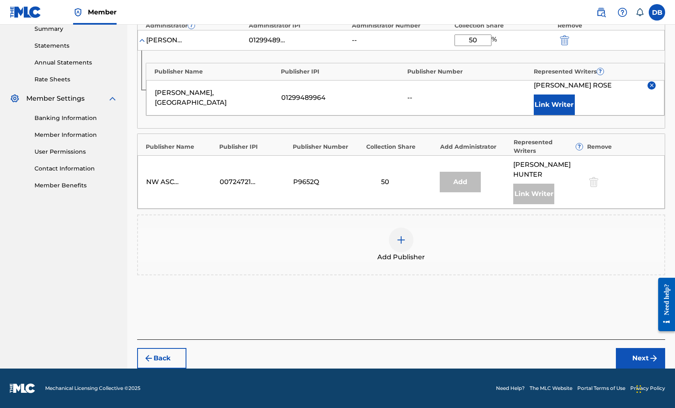
scroll to position [386, 0]
click at [644, 350] on button "Next" at bounding box center [640, 358] width 49 height 21
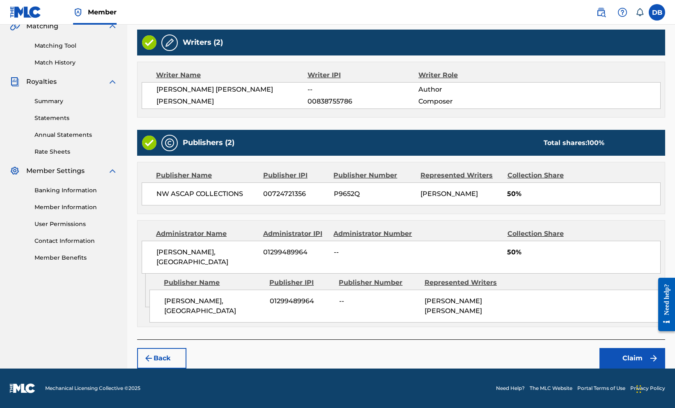
click at [644, 350] on button "Claim" at bounding box center [632, 358] width 66 height 21
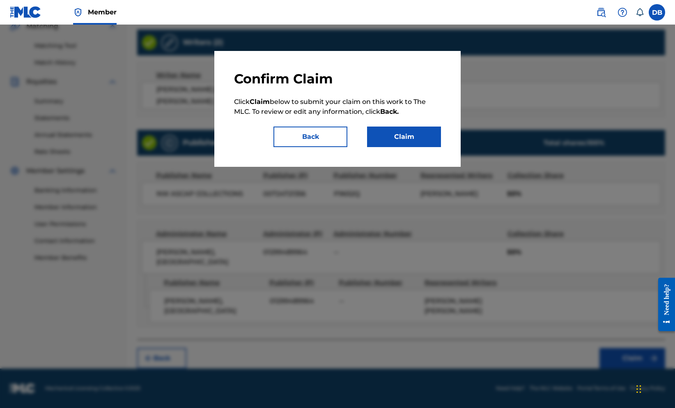
click at [426, 147] on button "Claim" at bounding box center [404, 136] width 74 height 21
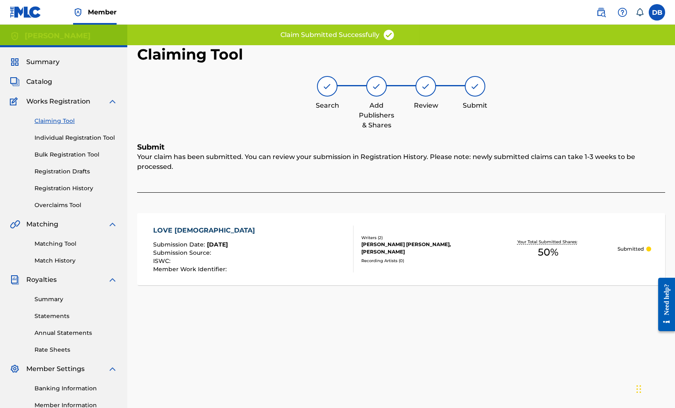
scroll to position [0, 0]
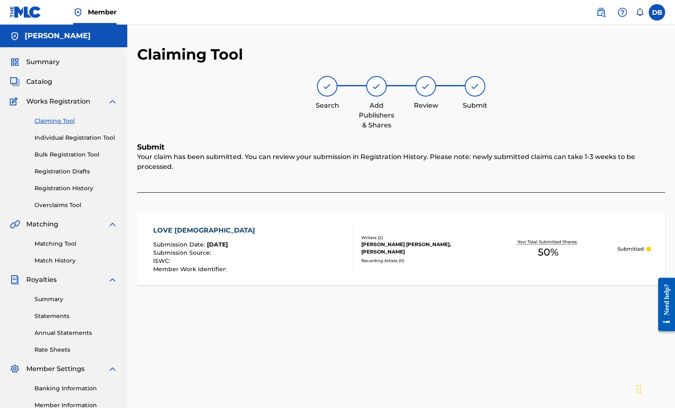
click at [72, 125] on link "Claiming Tool" at bounding box center [75, 121] width 83 height 9
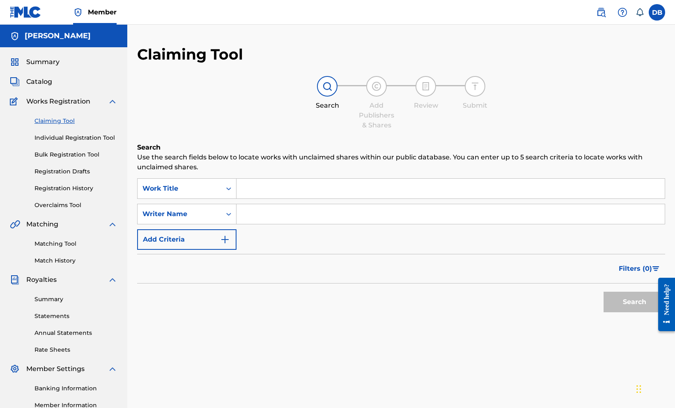
click at [306, 198] on input "Search Form" at bounding box center [450, 189] width 428 height 20
type input ""love crisis""
click at [305, 224] on input "Search Form" at bounding box center [450, 214] width 428 height 20
type input ""[PERSON_NAME]""
click at [604, 312] on button "Search" at bounding box center [634, 301] width 62 height 21
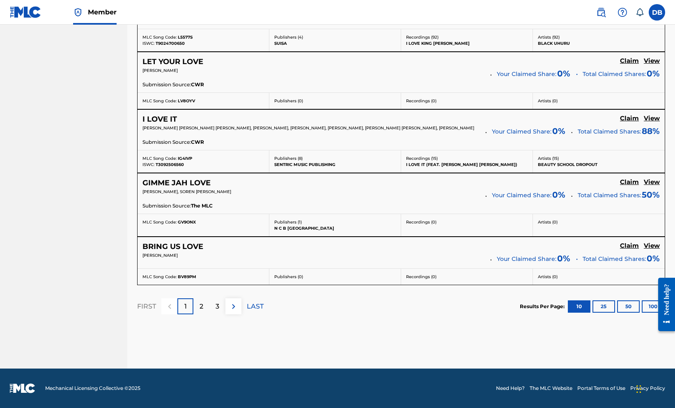
scroll to position [778, 0]
click at [209, 298] on div "2" at bounding box center [201, 306] width 16 height 16
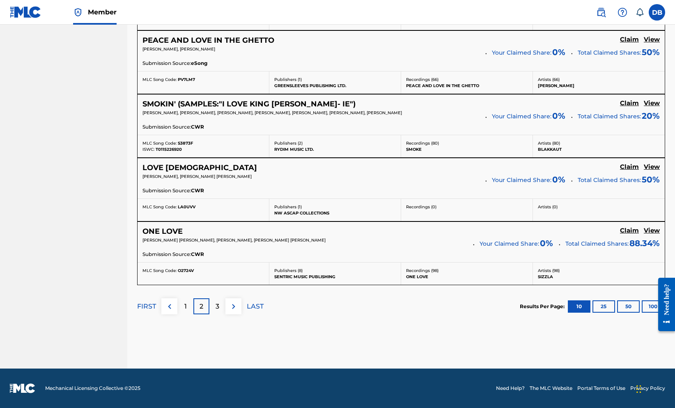
scroll to position [711, 0]
click at [651, 171] on h5 "View" at bounding box center [651, 167] width 16 height 8
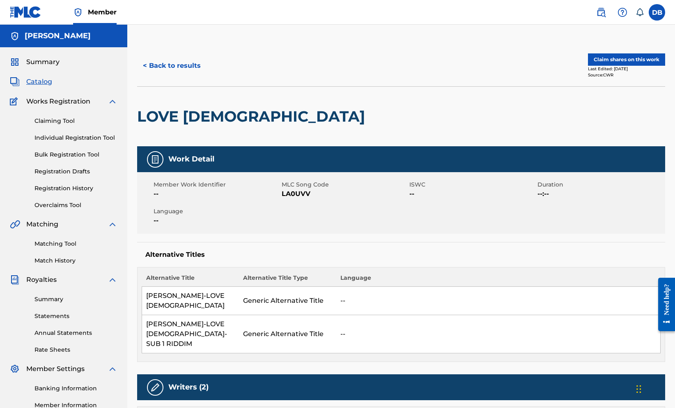
click at [621, 66] on button "Claim shares on this work" at bounding box center [626, 59] width 77 height 12
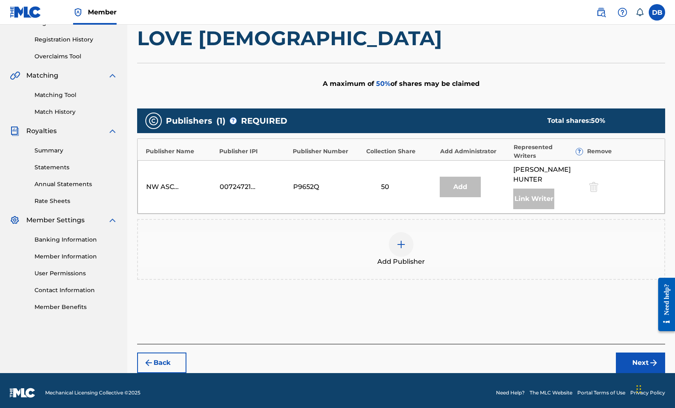
scroll to position [171, 0]
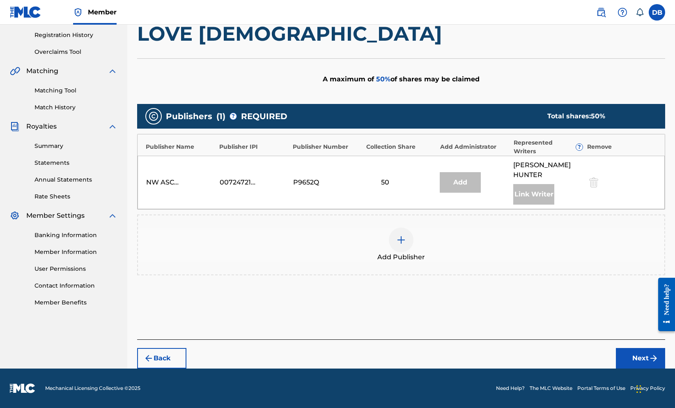
click at [406, 245] on img at bounding box center [401, 240] width 10 height 10
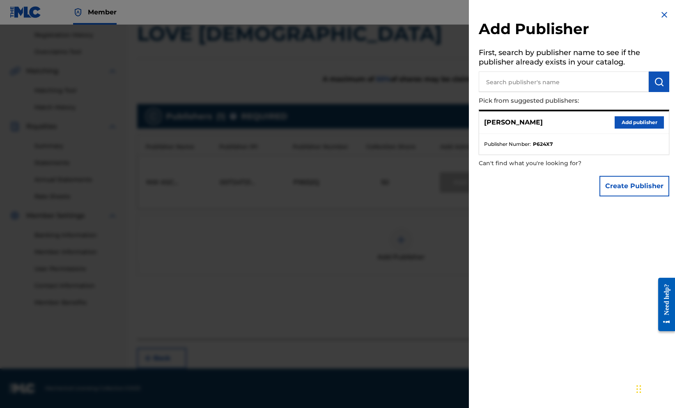
click at [626, 196] on button "Create Publisher" at bounding box center [634, 186] width 70 height 21
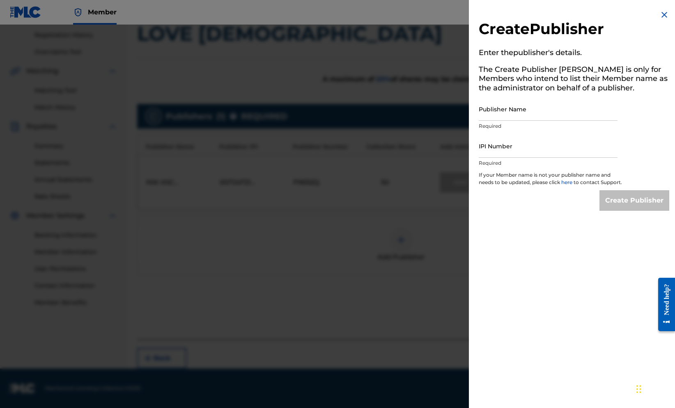
click at [553, 121] on input "Publisher Name" at bounding box center [548, 108] width 139 height 23
type input "[PERSON_NAME], [GEOGRAPHIC_DATA]"
click at [554, 158] on input "IPI Number" at bounding box center [548, 145] width 139 height 23
paste input "1299489964"
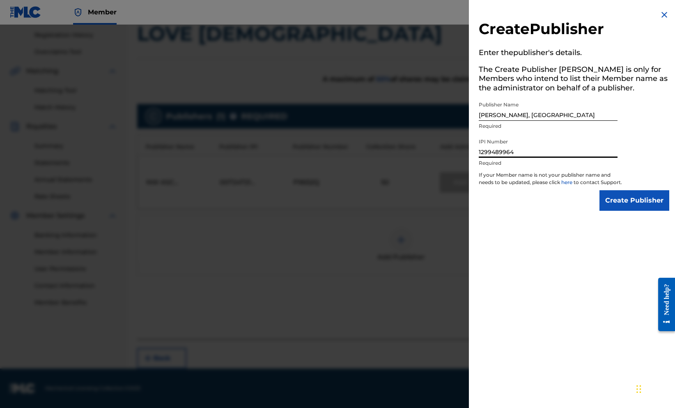
type input "1299489964"
click at [634, 211] on input "Create Publisher" at bounding box center [634, 200] width 70 height 21
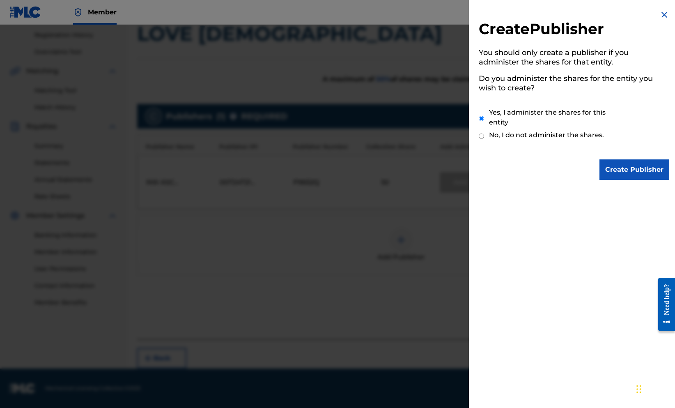
click at [626, 173] on input "Create Publisher" at bounding box center [634, 169] width 70 height 21
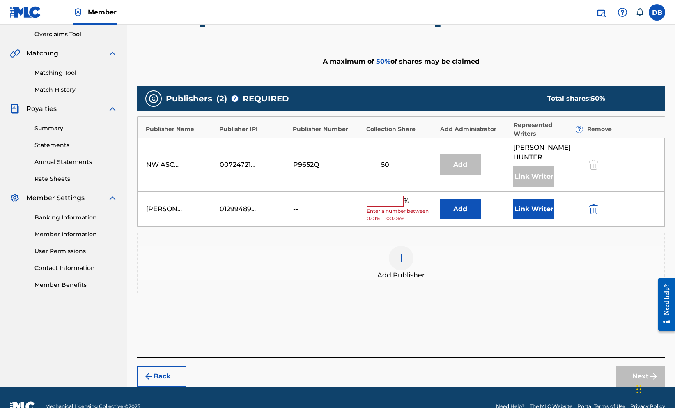
click at [403, 206] on input "text" at bounding box center [384, 201] width 37 height 11
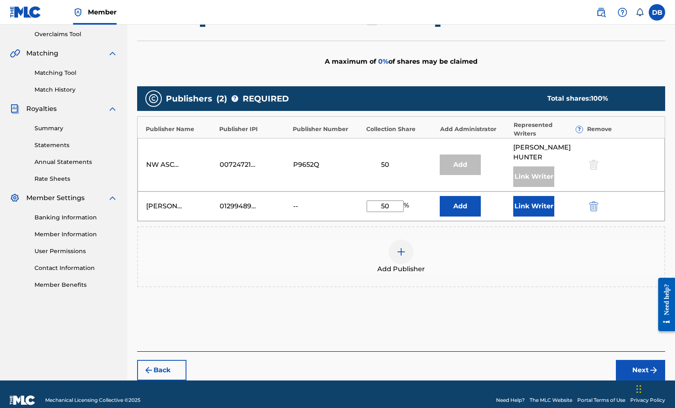
type input "50"
click at [526, 216] on button "Link Writer" at bounding box center [533, 206] width 41 height 21
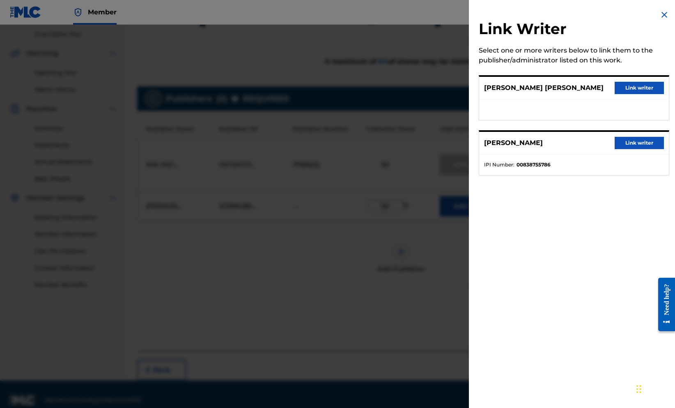
click at [614, 94] on button "Link writer" at bounding box center [638, 88] width 49 height 12
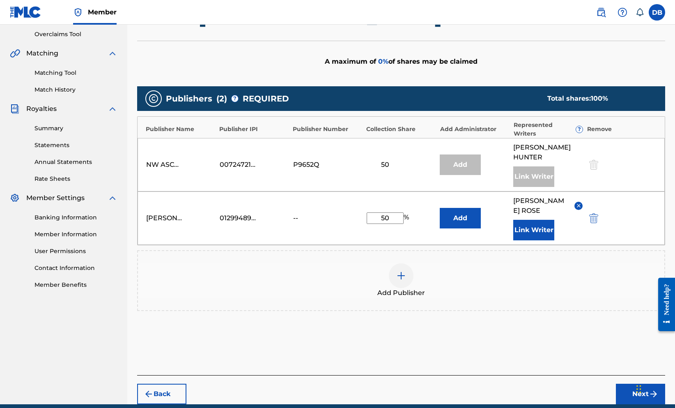
click at [480, 228] on button "Add" at bounding box center [460, 218] width 41 height 21
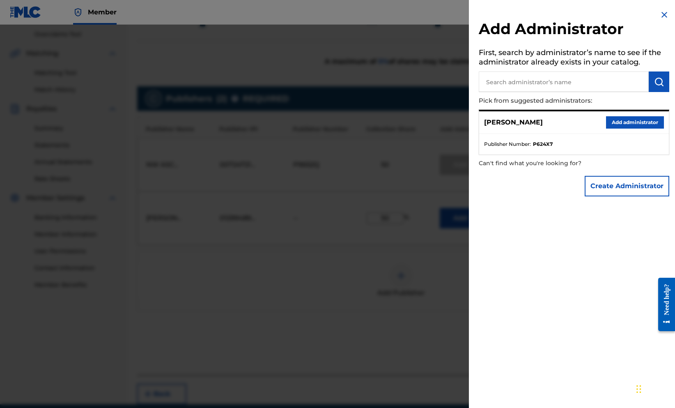
click at [634, 196] on button "Create Administrator" at bounding box center [626, 186] width 85 height 21
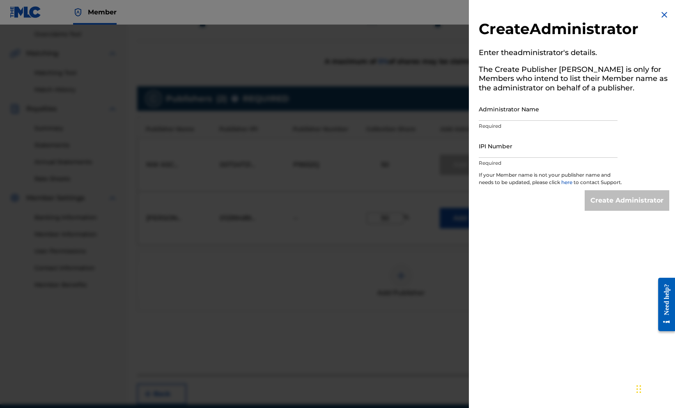
click at [556, 121] on input "Administrator Name" at bounding box center [548, 108] width 139 height 23
type input "[PERSON_NAME], [GEOGRAPHIC_DATA]"
click at [561, 158] on input "IPI Number" at bounding box center [548, 145] width 139 height 23
paste input "1299489964"
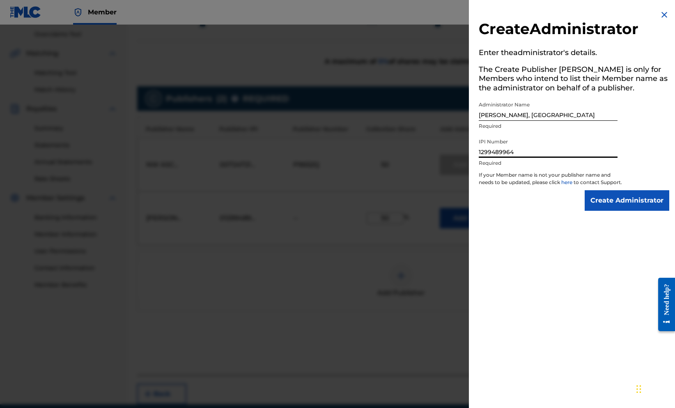
type input "1299489964"
click at [603, 211] on input "Create Administrator" at bounding box center [626, 200] width 85 height 21
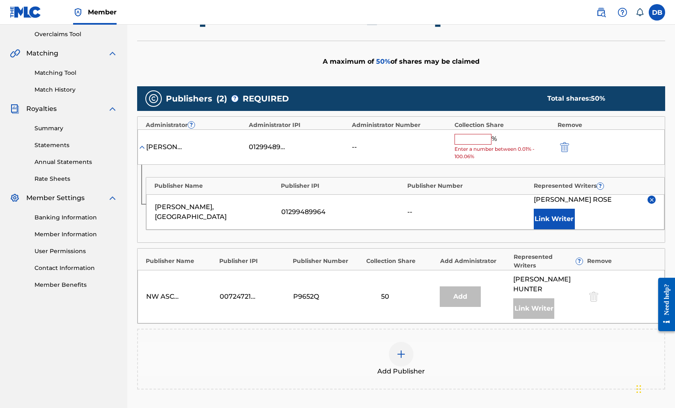
click at [485, 144] on input "text" at bounding box center [472, 139] width 37 height 11
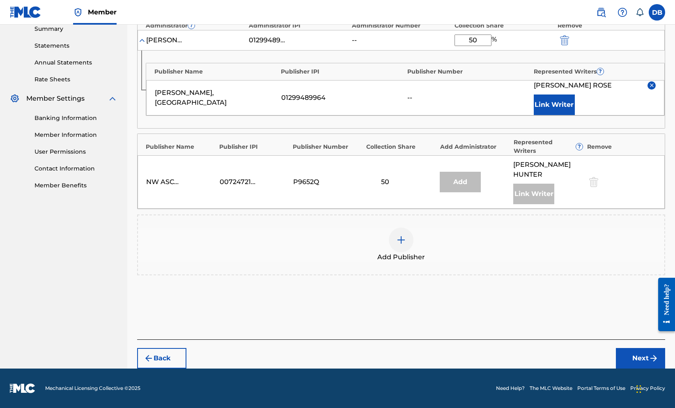
scroll to position [386, 0]
type input "50"
click at [629, 348] on button "Next" at bounding box center [640, 358] width 49 height 21
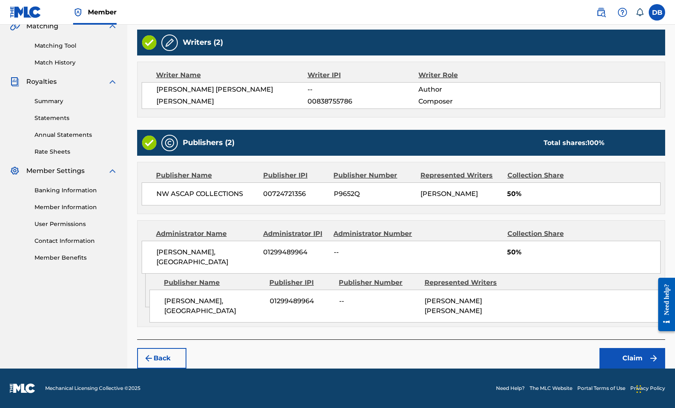
click at [629, 348] on button "Claim" at bounding box center [632, 358] width 66 height 21
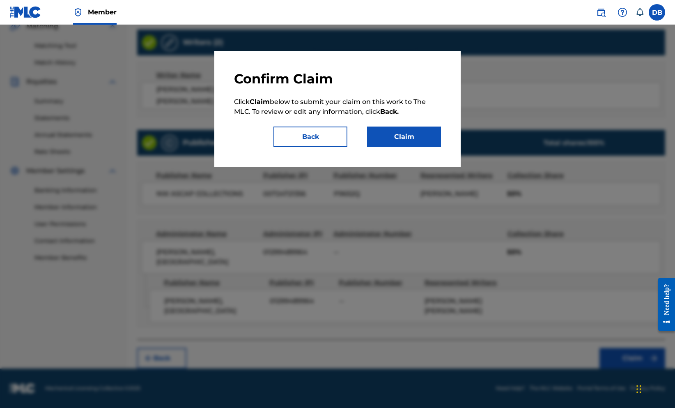
click at [434, 147] on button "Claim" at bounding box center [404, 136] width 74 height 21
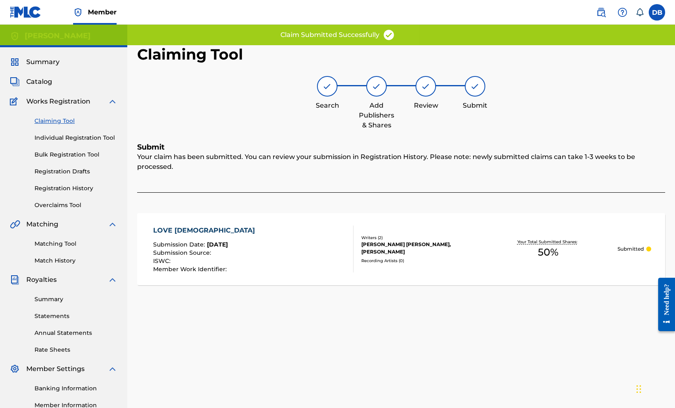
scroll to position [0, 0]
click at [77, 125] on link "Claiming Tool" at bounding box center [75, 121] width 83 height 9
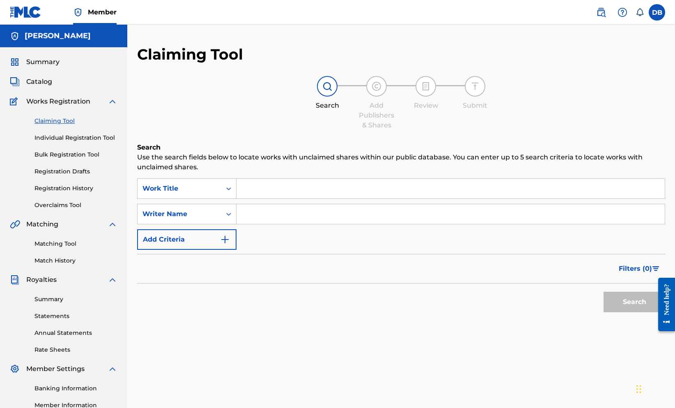
click at [306, 198] on input "Search Form" at bounding box center [450, 189] width 428 height 20
type input ""love crisis""
click at [302, 224] on input "Search Form" at bounding box center [450, 214] width 428 height 20
type input ""[PERSON_NAME]""
click at [611, 312] on button "Search" at bounding box center [634, 301] width 62 height 21
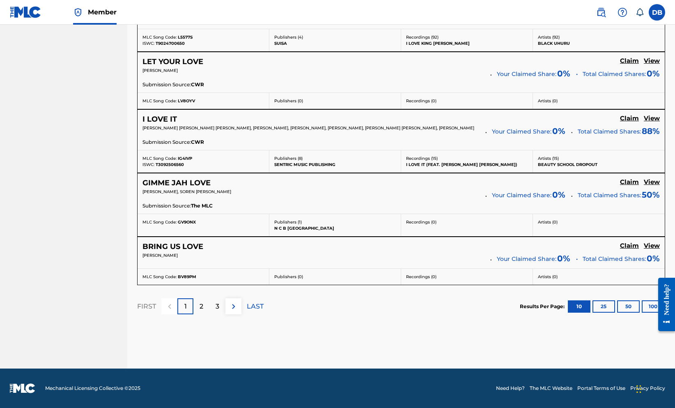
scroll to position [778, 0]
click at [209, 298] on div "2" at bounding box center [201, 306] width 16 height 16
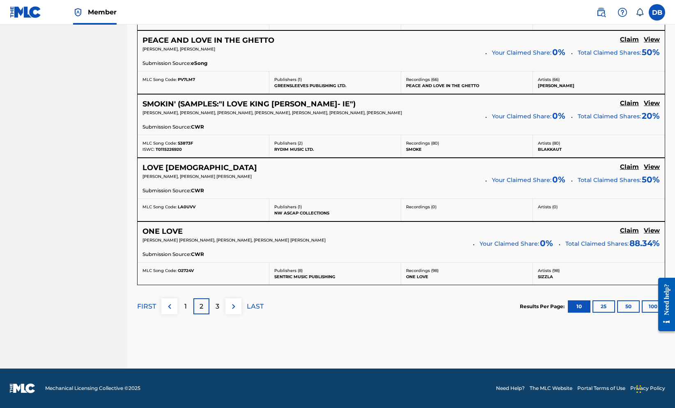
scroll to position [808, 0]
click at [225, 298] on div "3" at bounding box center [217, 306] width 16 height 16
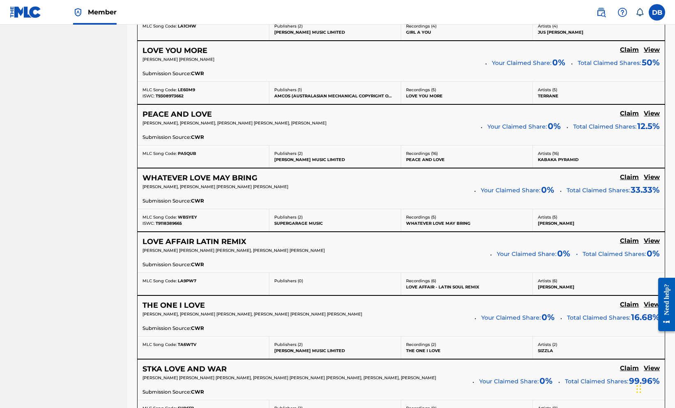
scroll to position [478, 0]
click at [648, 117] on h5 "View" at bounding box center [651, 114] width 16 height 8
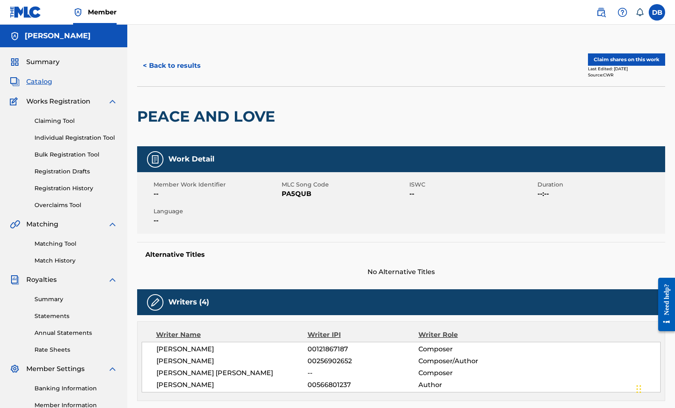
click at [623, 66] on button "Claim shares on this work" at bounding box center [626, 59] width 77 height 12
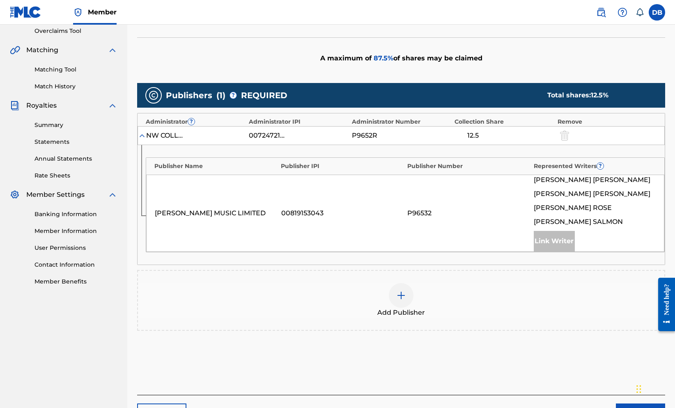
scroll to position [189, 0]
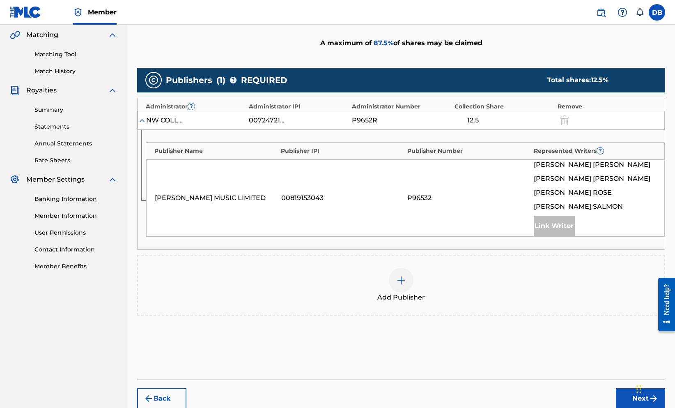
click at [413, 292] on div at bounding box center [401, 280] width 25 height 25
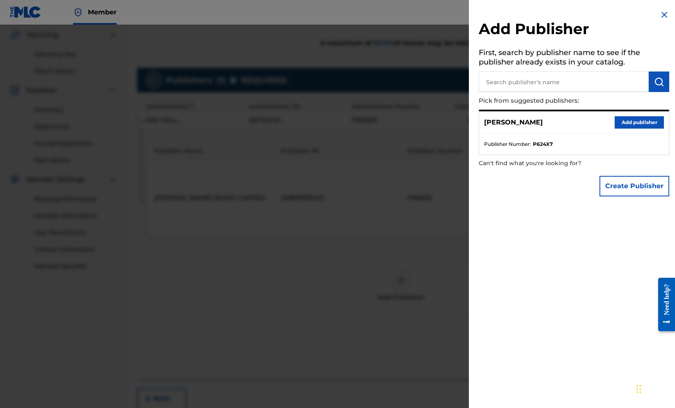
click at [652, 196] on button "Create Publisher" at bounding box center [634, 186] width 70 height 21
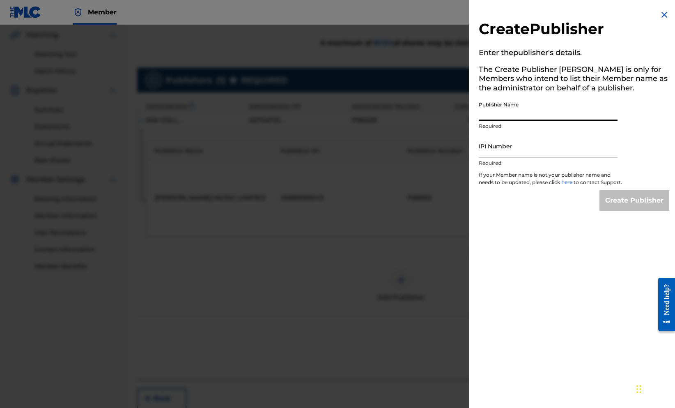
click at [563, 121] on input "Publisher Name" at bounding box center [548, 108] width 139 height 23
type input "[PERSON_NAME], [GEOGRAPHIC_DATA]"
click at [573, 158] on input "IPI Number" at bounding box center [548, 145] width 139 height 23
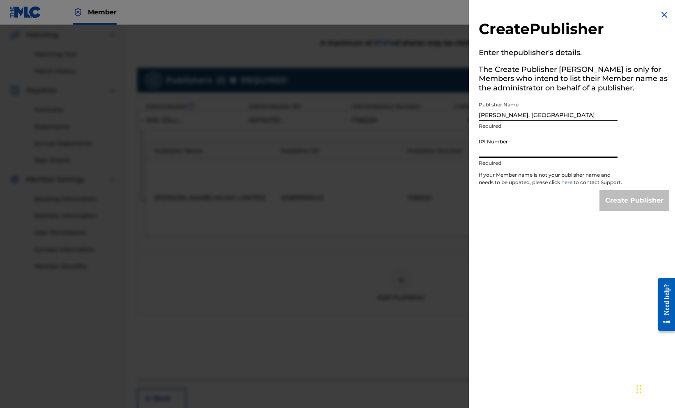
paste input "1299489964"
type input "1299489964"
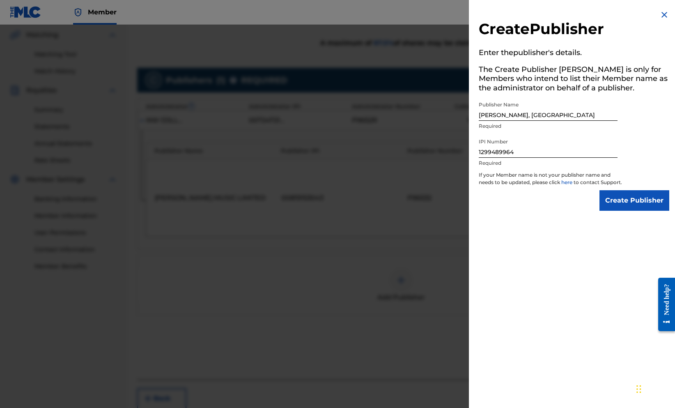
click at [640, 211] on input "Create Publisher" at bounding box center [634, 200] width 70 height 21
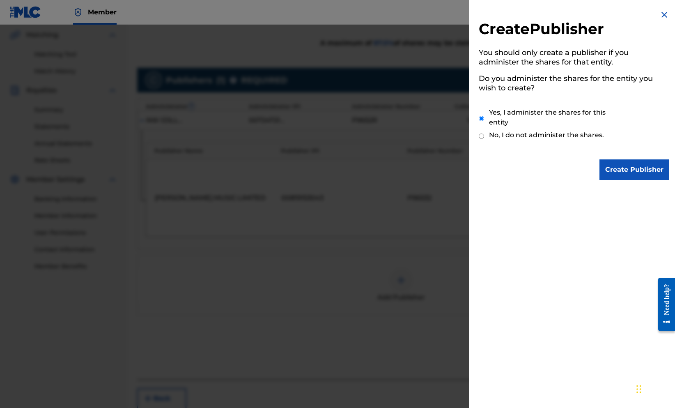
click at [608, 180] on input "Create Publisher" at bounding box center [634, 169] width 70 height 21
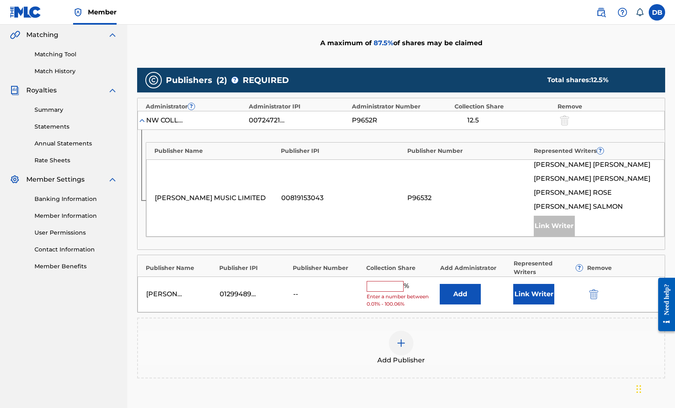
click at [546, 304] on button "Link Writer" at bounding box center [533, 294] width 41 height 21
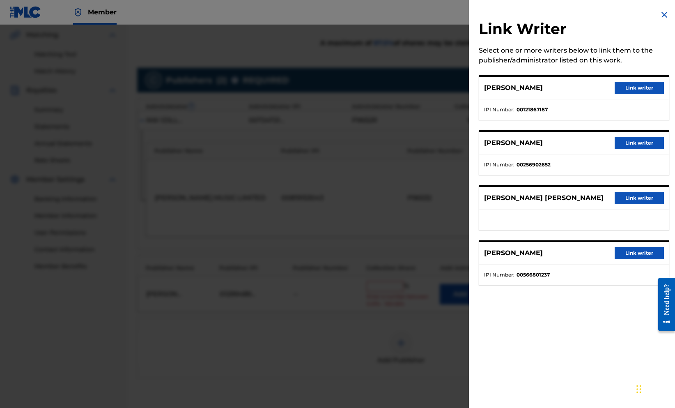
click at [614, 204] on button "Link writer" at bounding box center [638, 198] width 49 height 12
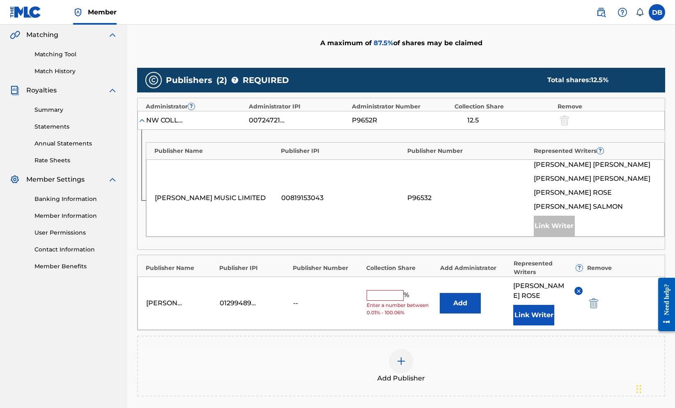
click at [403, 300] on input "text" at bounding box center [384, 295] width 37 height 11
click at [552, 325] on button "Link Writer" at bounding box center [533, 315] width 41 height 21
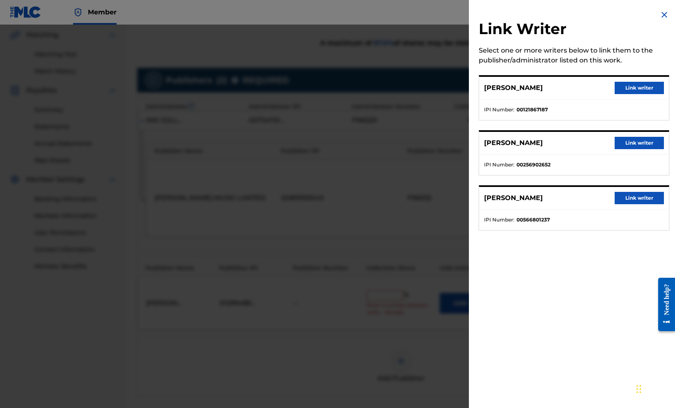
click at [662, 14] on img at bounding box center [664, 15] width 10 height 10
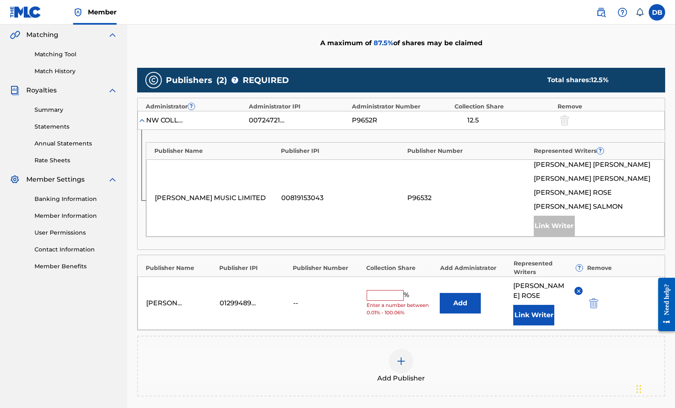
click at [403, 300] on input "text" at bounding box center [384, 295] width 37 height 11
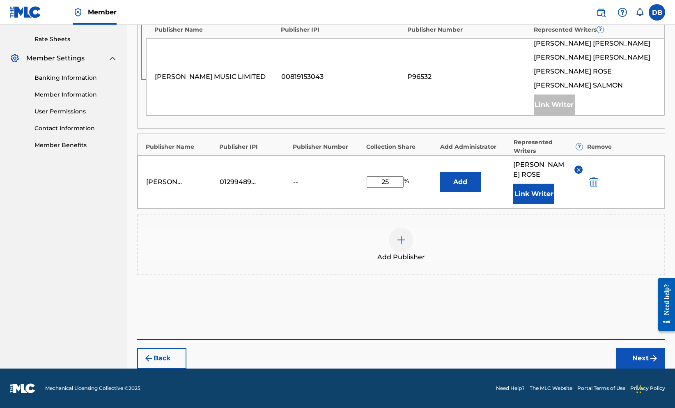
type input "25"
click at [634, 355] on button "Next" at bounding box center [640, 358] width 49 height 21
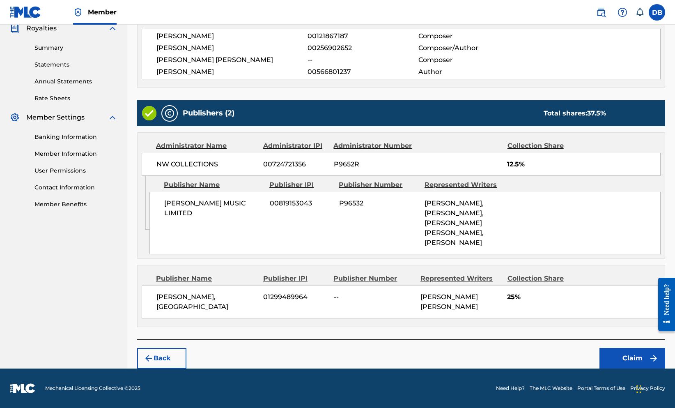
scroll to position [293, 0]
click at [633, 352] on button "Claim" at bounding box center [632, 358] width 66 height 21
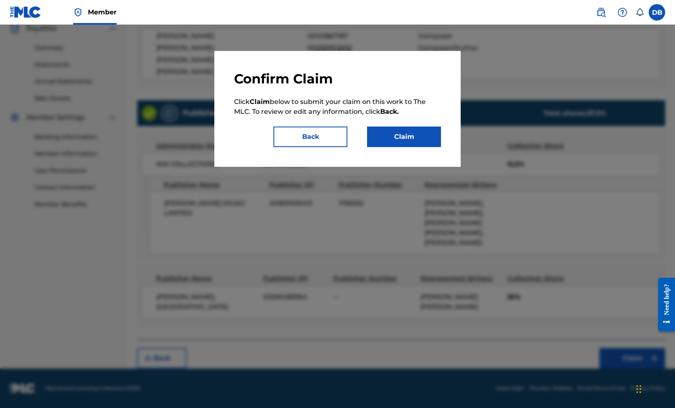
click at [441, 147] on button "Claim" at bounding box center [404, 136] width 74 height 21
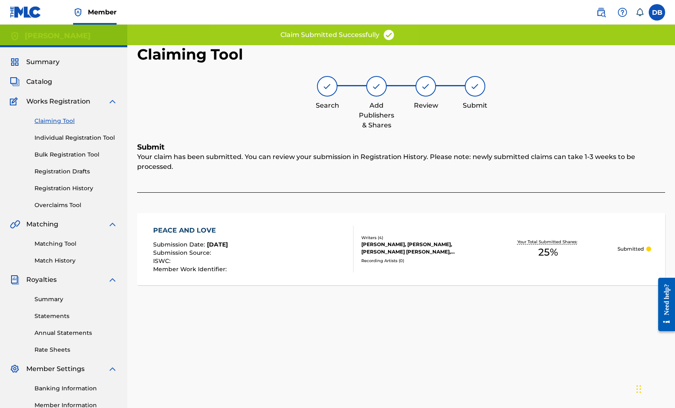
scroll to position [0, 0]
click at [70, 125] on link "Claiming Tool" at bounding box center [75, 121] width 83 height 9
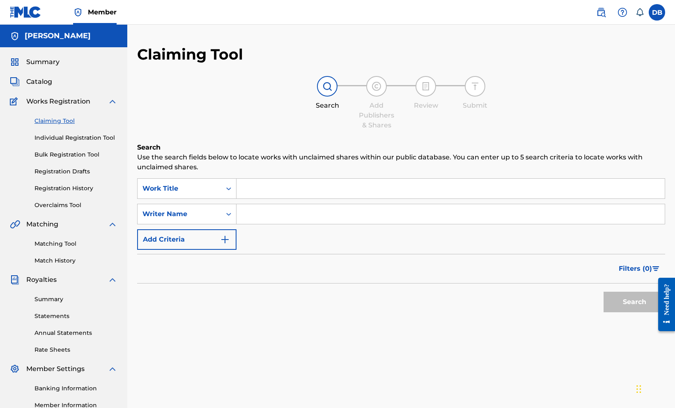
click at [314, 198] on input "Search Form" at bounding box center [450, 189] width 428 height 20
type input ""Love Crisis""
click at [310, 224] on input "Search Form" at bounding box center [450, 214] width 428 height 20
type input ""[PERSON_NAME]""
click at [619, 312] on button "Search" at bounding box center [634, 301] width 62 height 21
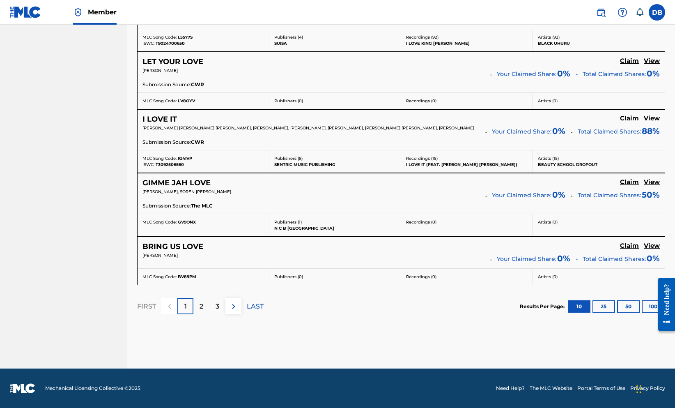
scroll to position [778, 0]
click at [225, 298] on div "3" at bounding box center [217, 306] width 16 height 16
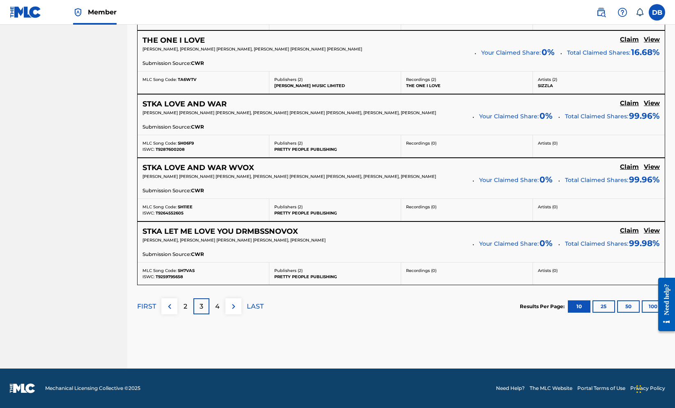
scroll to position [821, 0]
click at [220, 301] on p "4" at bounding box center [217, 306] width 5 height 10
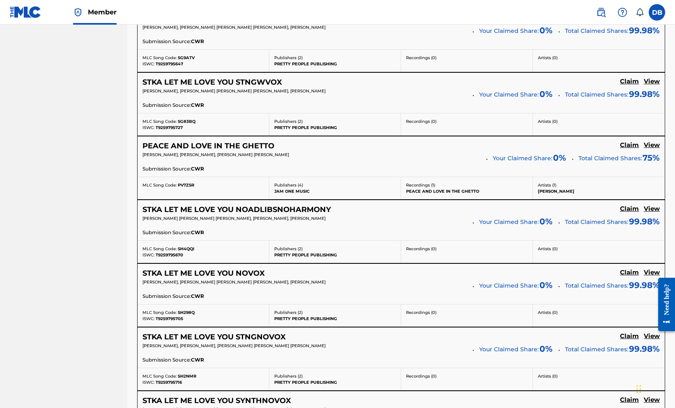
scroll to position [452, 0]
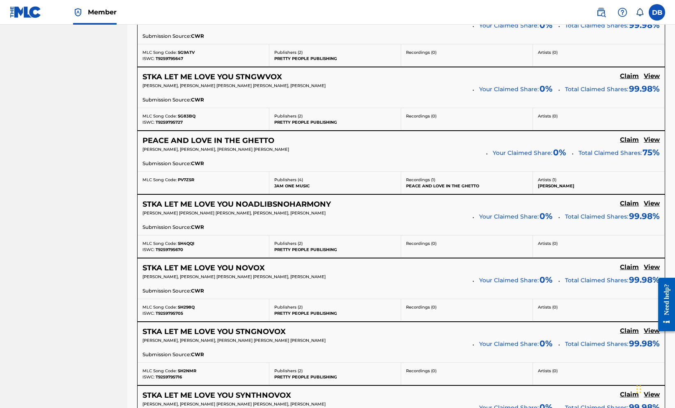
click at [651, 144] on h5 "View" at bounding box center [651, 140] width 16 height 8
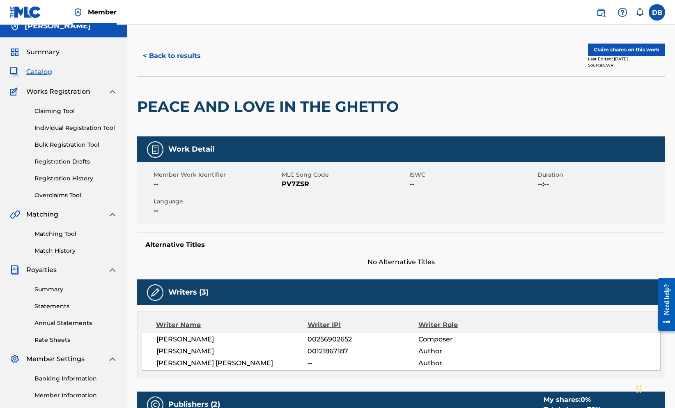
scroll to position [4, 0]
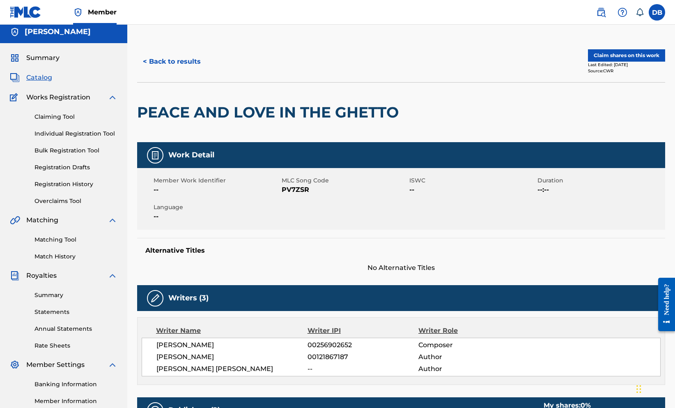
click at [601, 62] on button "Claim shares on this work" at bounding box center [626, 55] width 77 height 12
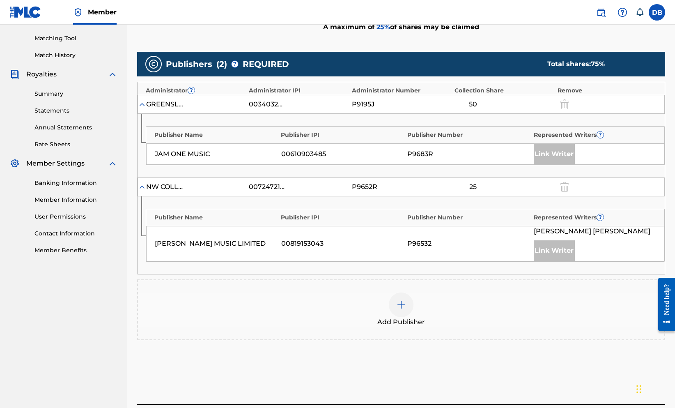
scroll to position [212, 0]
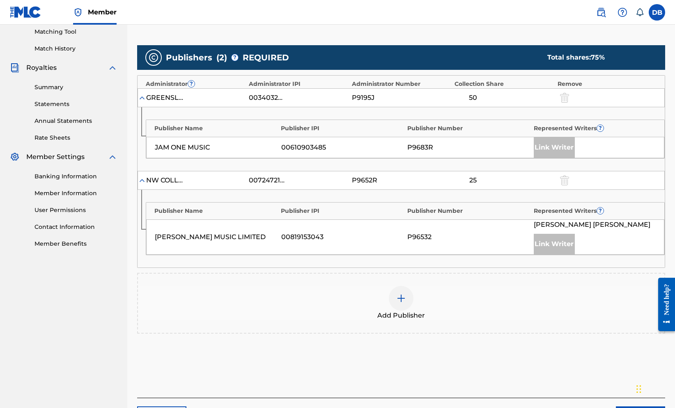
click at [409, 310] on div at bounding box center [401, 298] width 25 height 25
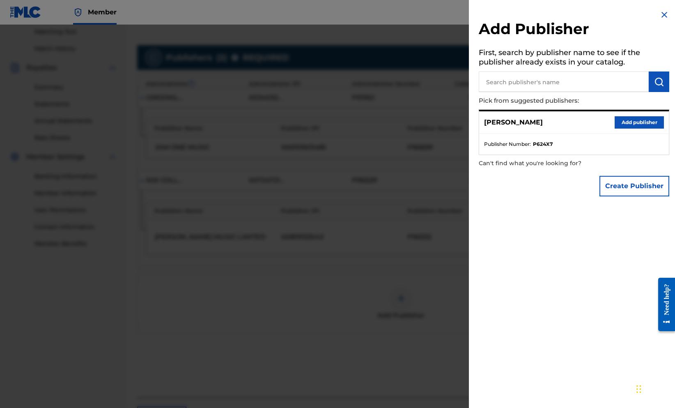
click at [634, 196] on button "Create Publisher" at bounding box center [634, 186] width 70 height 21
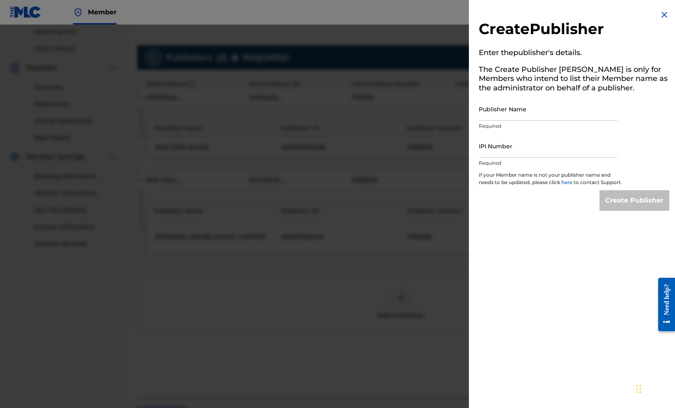
click at [554, 121] on input "Publisher Name" at bounding box center [548, 108] width 139 height 23
type input "[PERSON_NAME], [GEOGRAPHIC_DATA]"
click at [556, 158] on input "IPI Number" at bounding box center [548, 145] width 139 height 23
paste input "1299489964"
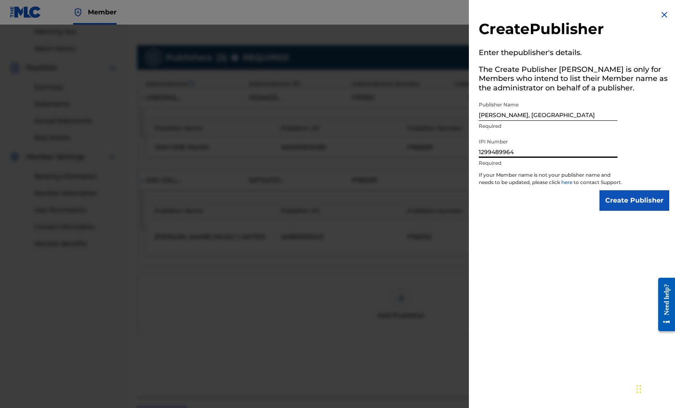
type input "1299489964"
click at [621, 211] on input "Create Publisher" at bounding box center [634, 200] width 70 height 21
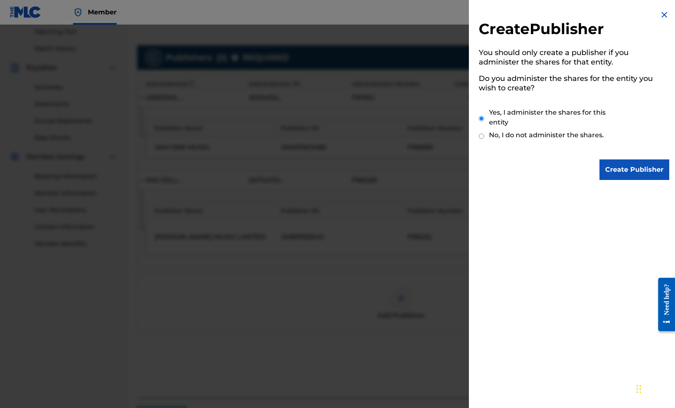
click at [619, 173] on input "Create Publisher" at bounding box center [634, 169] width 70 height 21
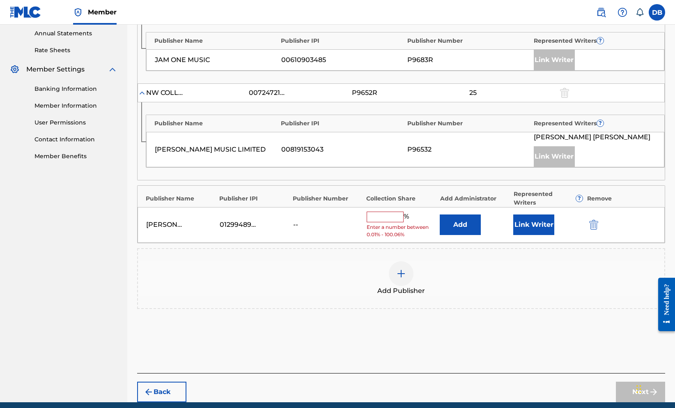
scroll to position [301, 0]
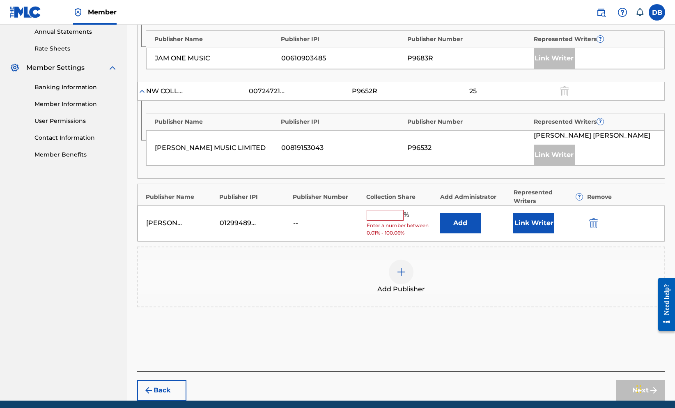
click at [403, 220] on input "text" at bounding box center [384, 215] width 37 height 11
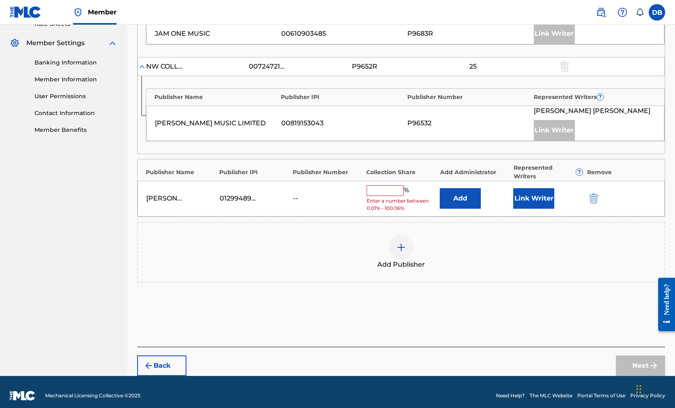
scroll to position [344, 0]
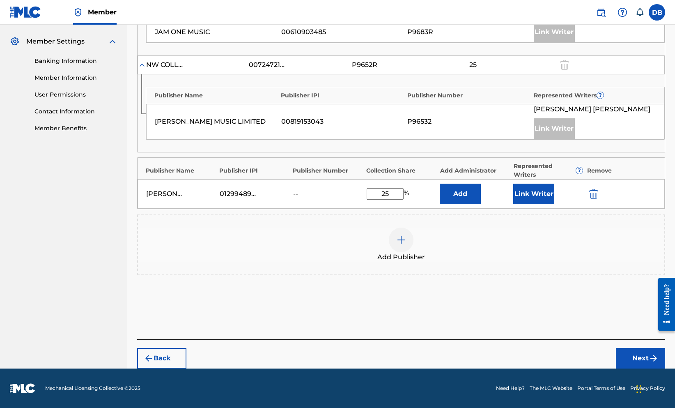
type input "25"
click at [475, 204] on button "Add" at bounding box center [460, 193] width 41 height 21
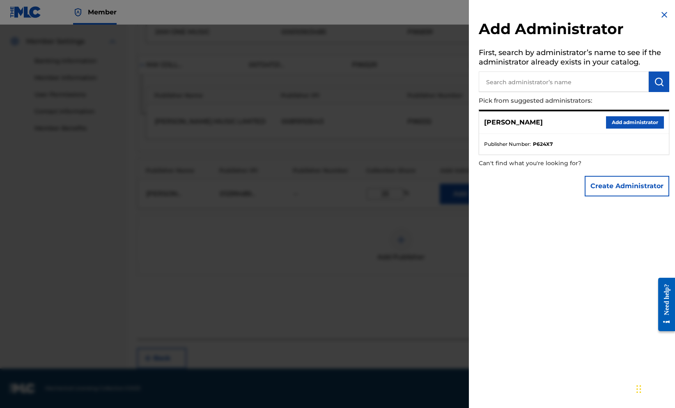
click at [606, 128] on button "Add administrator" at bounding box center [635, 122] width 58 height 12
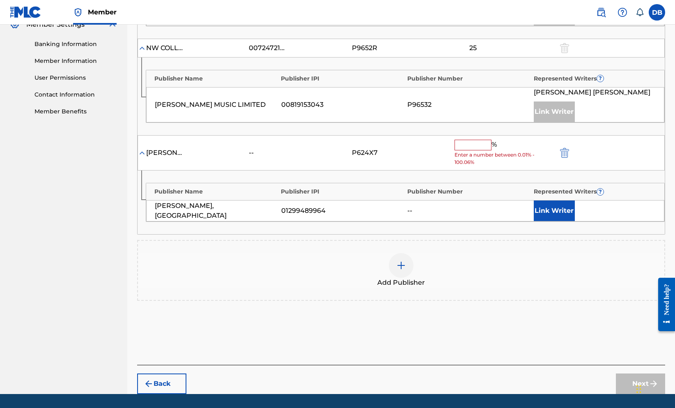
click at [487, 150] on input "text" at bounding box center [472, 145] width 37 height 11
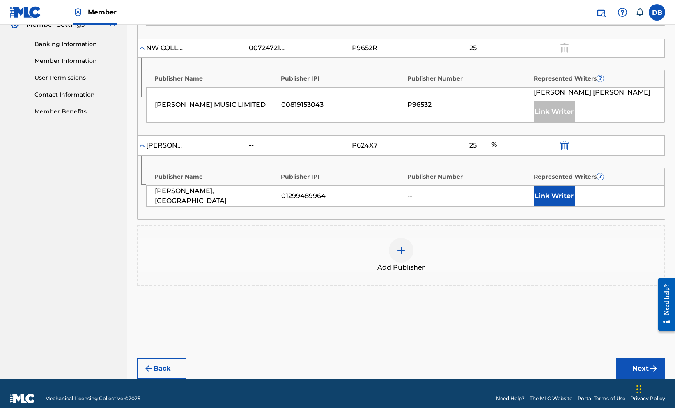
type input "25"
click at [557, 206] on button "Link Writer" at bounding box center [554, 195] width 41 height 21
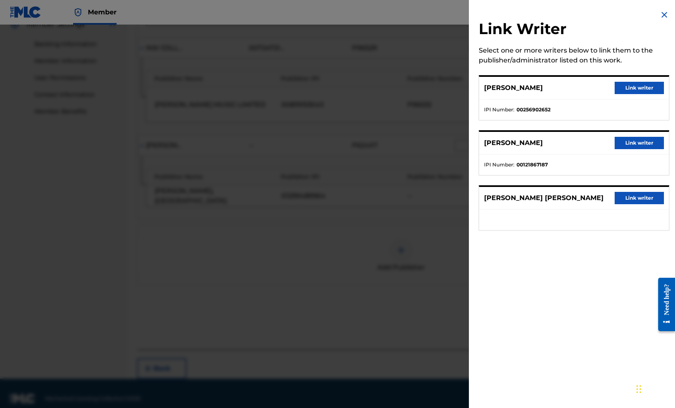
click at [614, 204] on button "Link writer" at bounding box center [638, 198] width 49 height 12
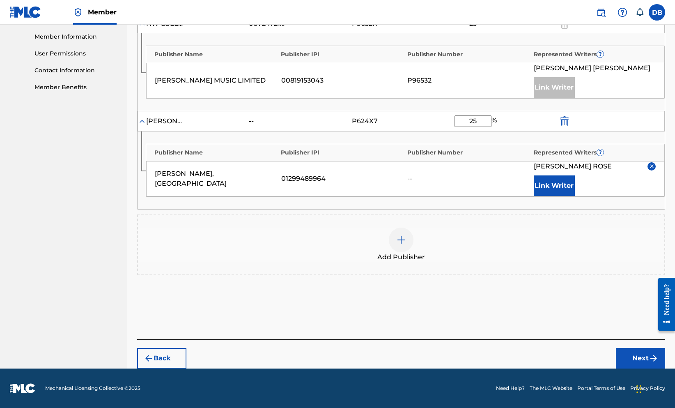
scroll to position [463, 0]
click at [624, 368] on button "Next" at bounding box center [640, 358] width 49 height 21
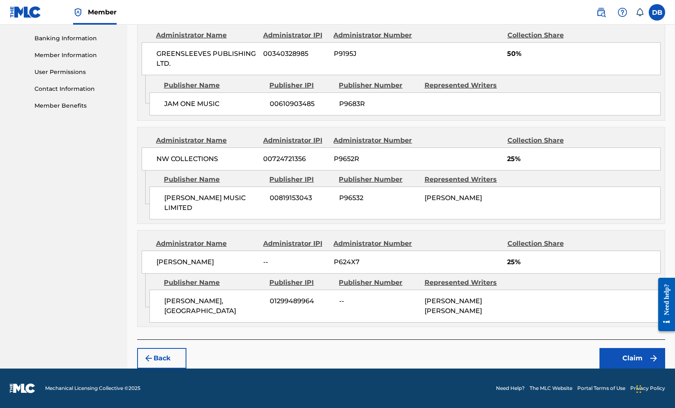
scroll to position [437, 0]
click at [621, 348] on button "Claim" at bounding box center [632, 358] width 66 height 21
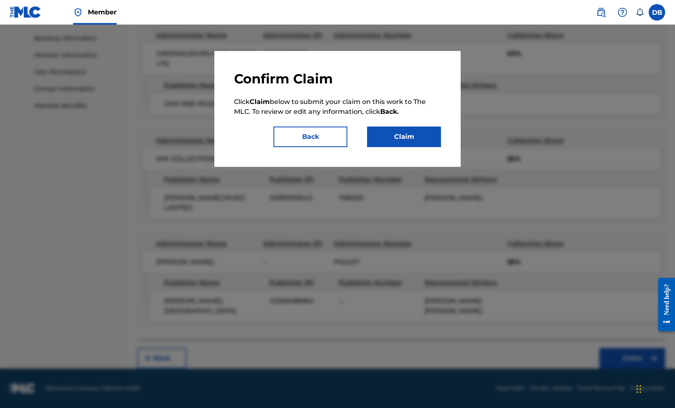
click at [434, 147] on button "Claim" at bounding box center [404, 136] width 74 height 21
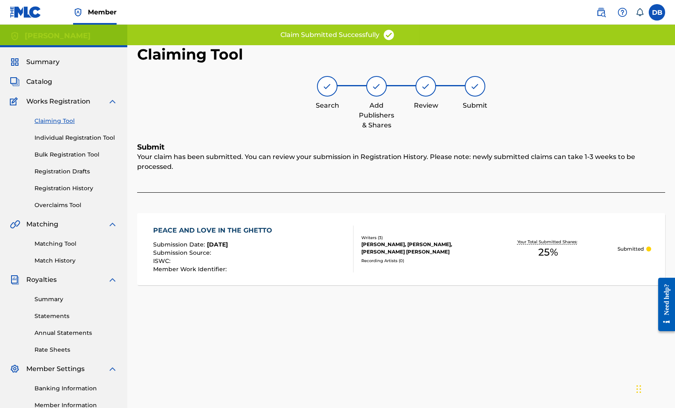
scroll to position [0, 0]
click at [64, 125] on link "Claiming Tool" at bounding box center [75, 121] width 83 height 9
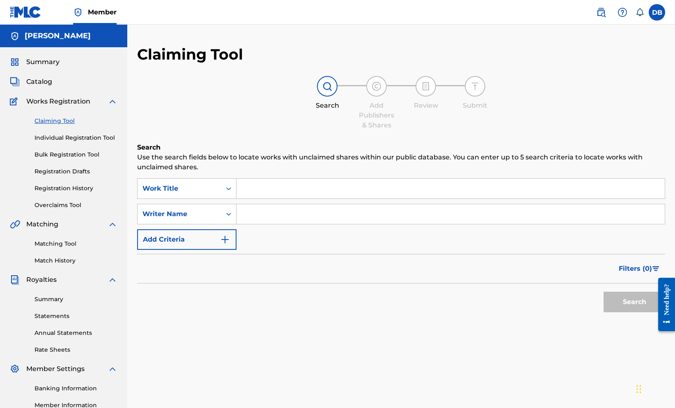
click at [64, 125] on link "Claiming Tool" at bounding box center [75, 121] width 83 height 9
click at [298, 198] on input "Search Form" at bounding box center [450, 189] width 428 height 20
type input ""love crisis""
click at [290, 224] on input "Search Form" at bounding box center [450, 214] width 428 height 20
type input ""[PERSON_NAME]""
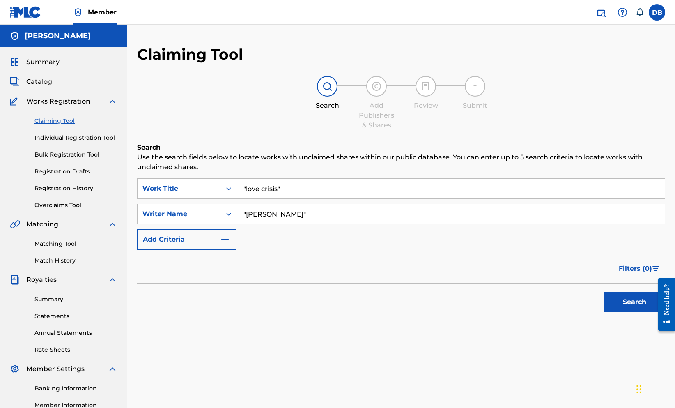
click at [626, 312] on button "Search" at bounding box center [634, 301] width 62 height 21
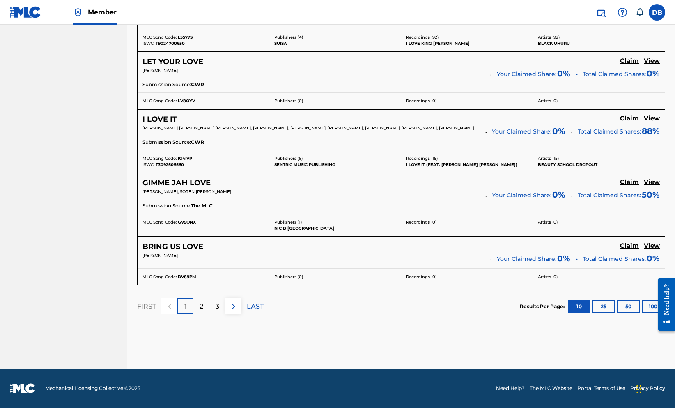
scroll to position [776, 0]
click at [238, 301] on img at bounding box center [234, 306] width 10 height 10
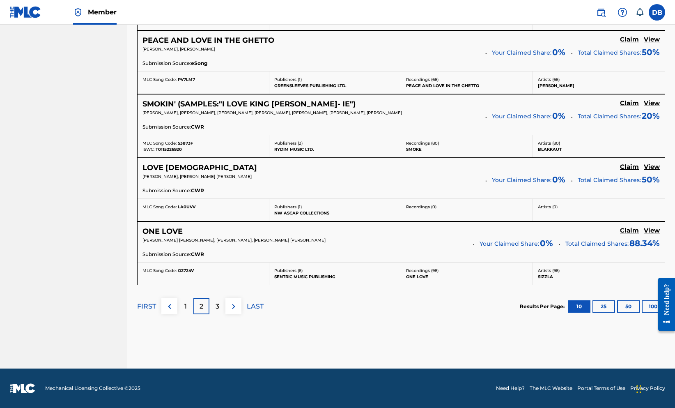
scroll to position [796, 0]
click at [238, 301] on img at bounding box center [234, 306] width 10 height 10
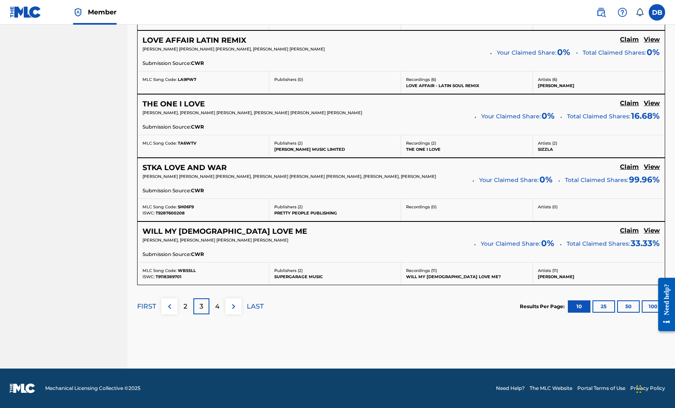
scroll to position [813, 0]
click at [225, 298] on div "4" at bounding box center [217, 306] width 16 height 16
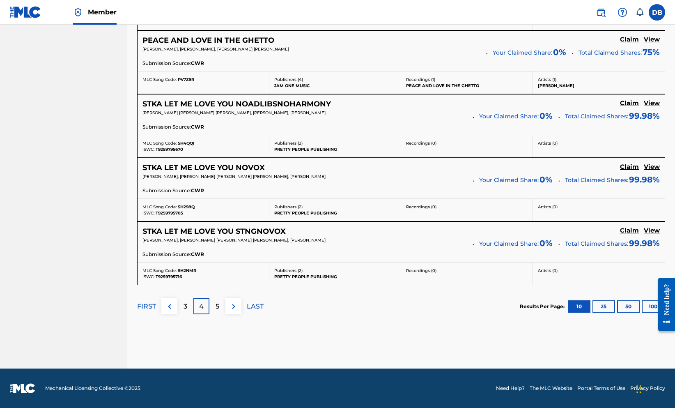
click at [238, 301] on img at bounding box center [234, 306] width 10 height 10
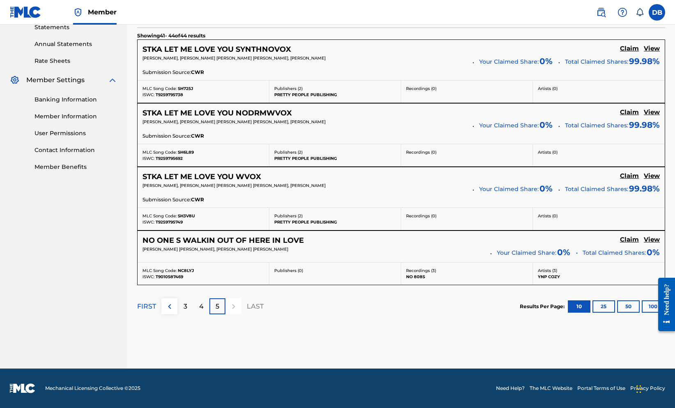
scroll to position [380, 0]
click at [193, 298] on div "3" at bounding box center [185, 306] width 16 height 16
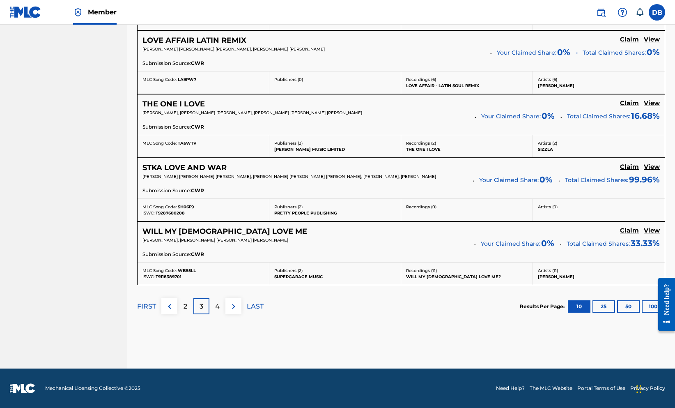
scroll to position [691, 0]
click at [644, 107] on h5 "View" at bounding box center [651, 103] width 16 height 8
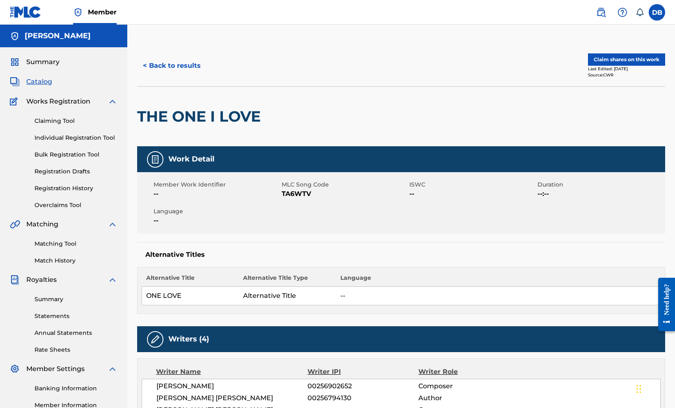
click at [620, 66] on button "Claim shares on this work" at bounding box center [626, 59] width 77 height 12
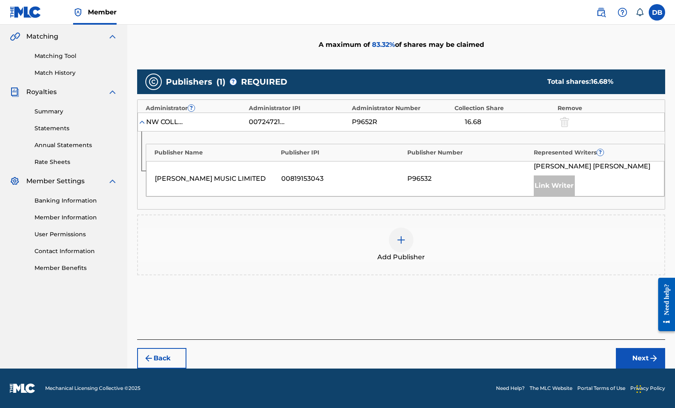
scroll to position [220, 0]
click at [413, 252] on div at bounding box center [401, 239] width 25 height 25
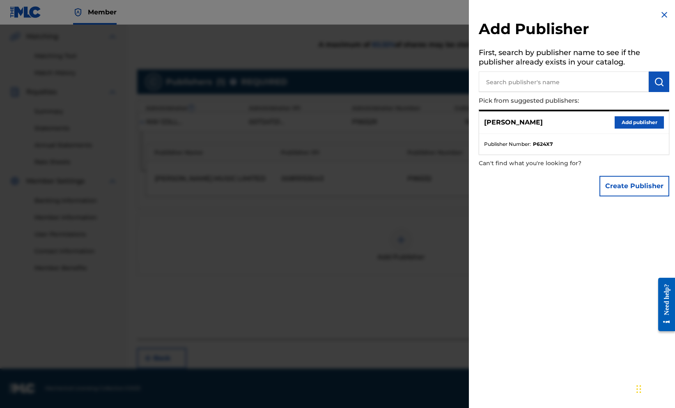
click at [624, 128] on button "Add publisher" at bounding box center [638, 122] width 49 height 12
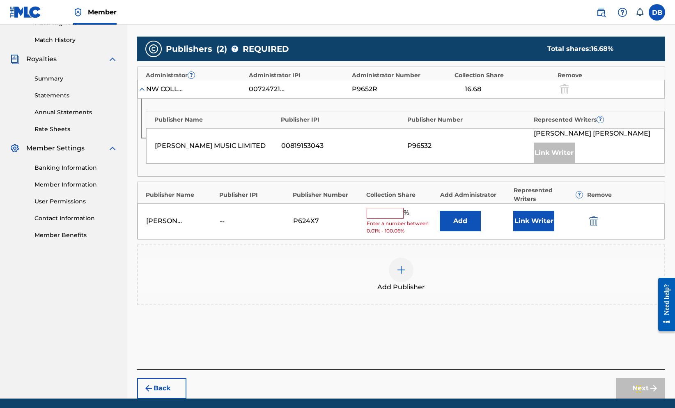
click at [393, 218] on input "text" at bounding box center [384, 213] width 37 height 11
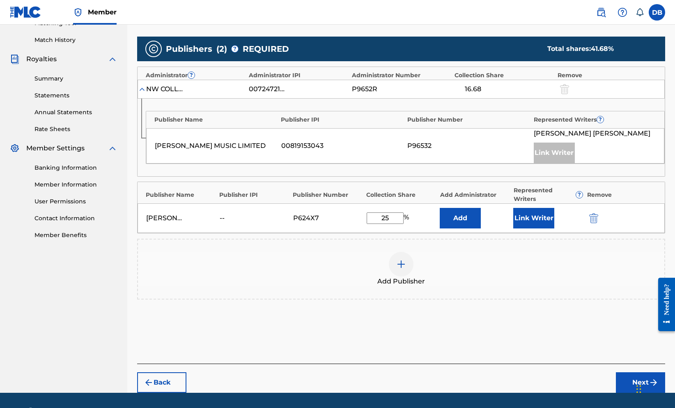
type input "25"
click at [469, 228] on button "Add" at bounding box center [460, 218] width 41 height 21
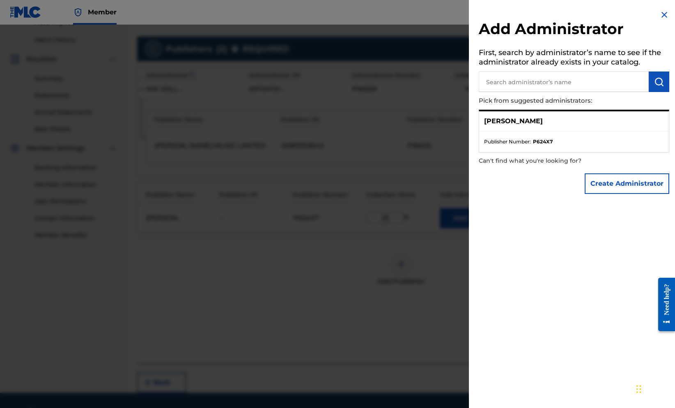
click at [603, 194] on button "Create Administrator" at bounding box center [626, 183] width 85 height 21
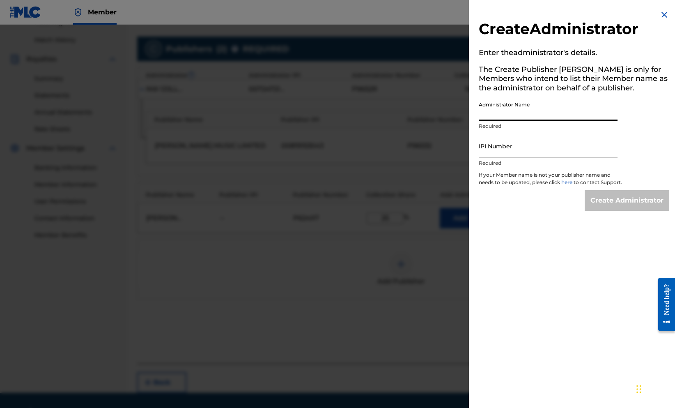
click at [540, 121] on input "Administrator Name" at bounding box center [548, 108] width 139 height 23
type input "[PERSON_NAME], [GEOGRAPHIC_DATA]"
click at [534, 158] on input "IPI Number" at bounding box center [548, 145] width 139 height 23
paste input "1299489964"
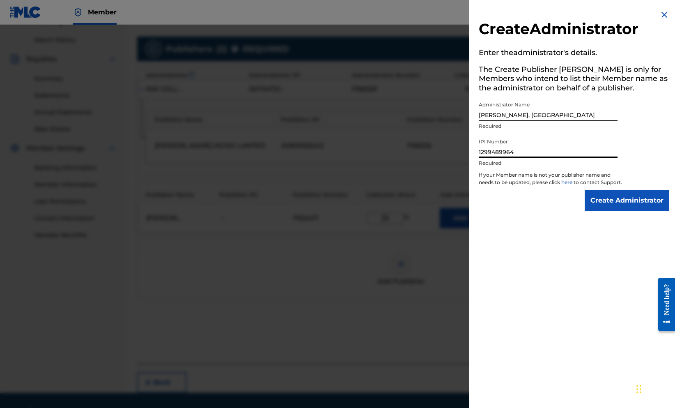
type input "1299489964"
click at [621, 211] on input "Create Administrator" at bounding box center [626, 200] width 85 height 21
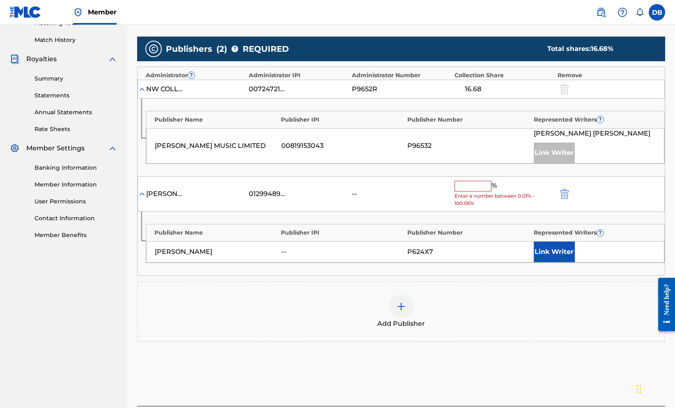
click at [489, 191] on input "text" at bounding box center [472, 186] width 37 height 11
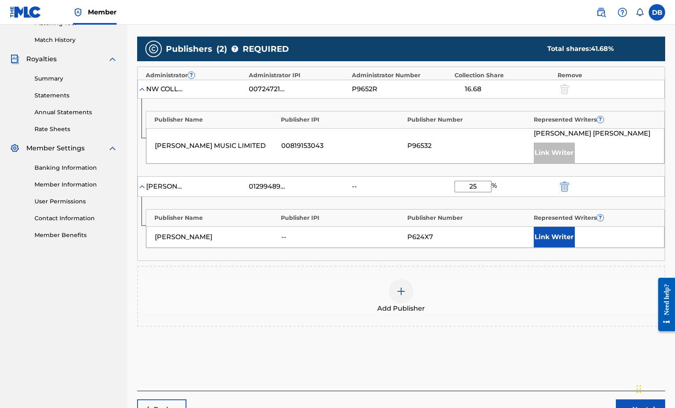
type input "25"
click at [557, 247] on button "Link Writer" at bounding box center [554, 237] width 41 height 21
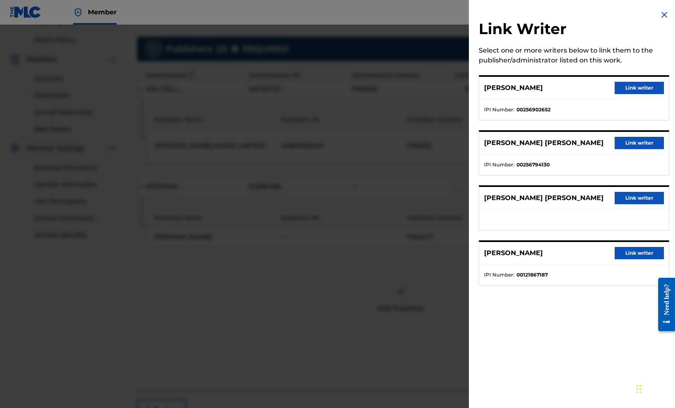
click at [614, 204] on button "Link writer" at bounding box center [638, 198] width 49 height 12
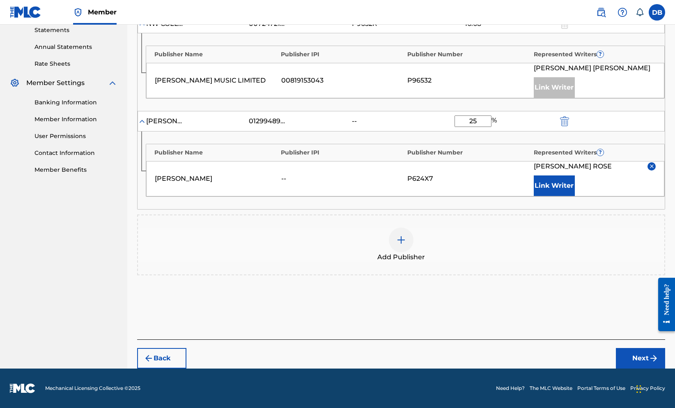
scroll to position [398, 0]
click at [616, 348] on button "Next" at bounding box center [640, 358] width 49 height 21
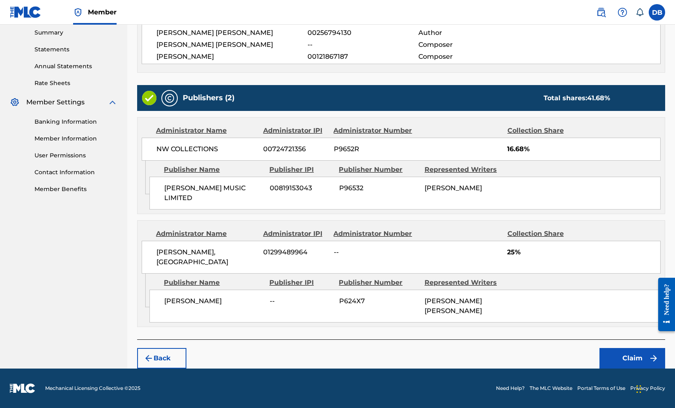
scroll to position [328, 0]
click at [614, 348] on button "Claim" at bounding box center [632, 358] width 66 height 21
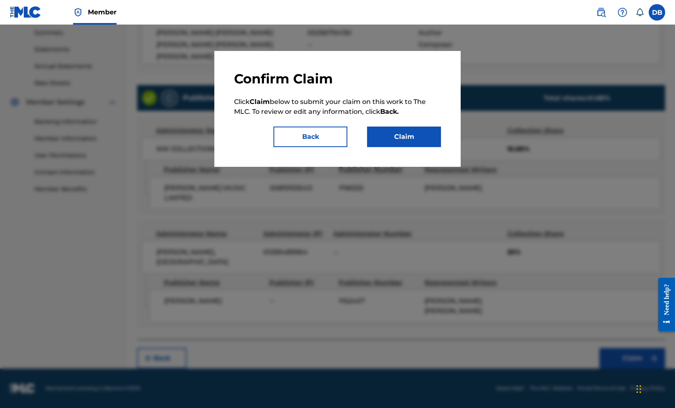
click at [441, 147] on button "Claim" at bounding box center [404, 136] width 74 height 21
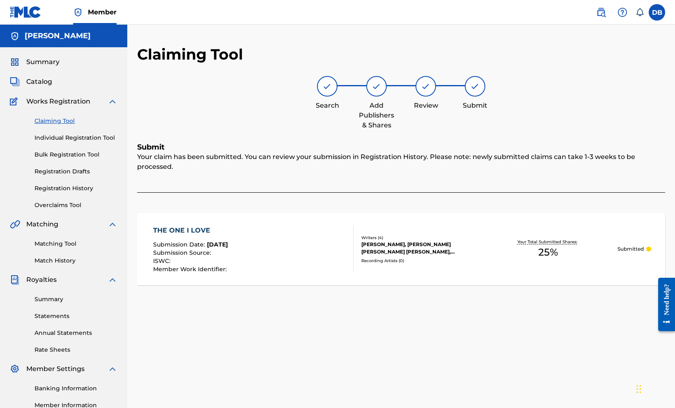
scroll to position [0, 0]
click at [78, 125] on link "Claiming Tool" at bounding box center [75, 121] width 83 height 9
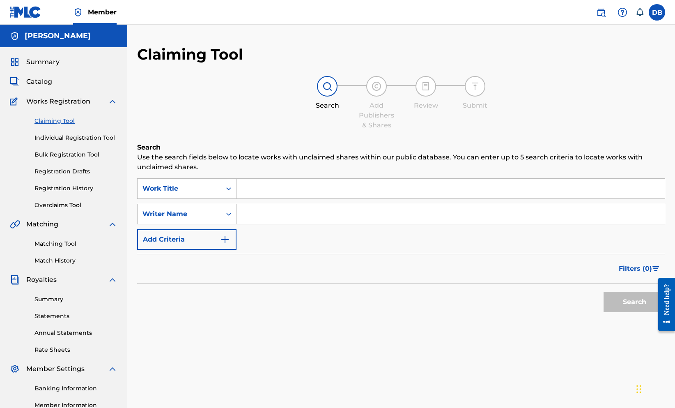
click at [298, 198] on input "Search Form" at bounding box center [450, 189] width 428 height 20
type input ""love crisis""
click at [297, 224] on input "Search Form" at bounding box center [450, 214] width 428 height 20
type input ""[PERSON_NAME]""
click at [603, 312] on button "Search" at bounding box center [634, 301] width 62 height 21
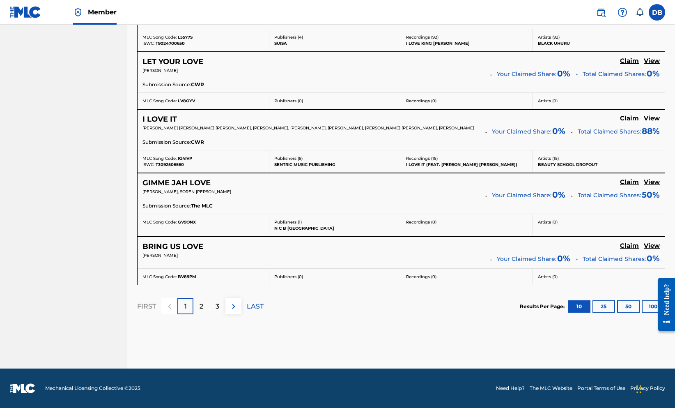
scroll to position [725, 0]
click at [225, 314] on div "3" at bounding box center [217, 306] width 16 height 16
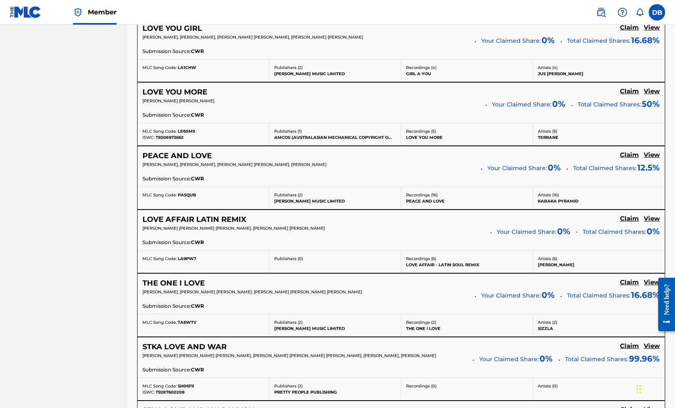
scroll to position [437, 0]
